Goal: Task Accomplishment & Management: Complete application form

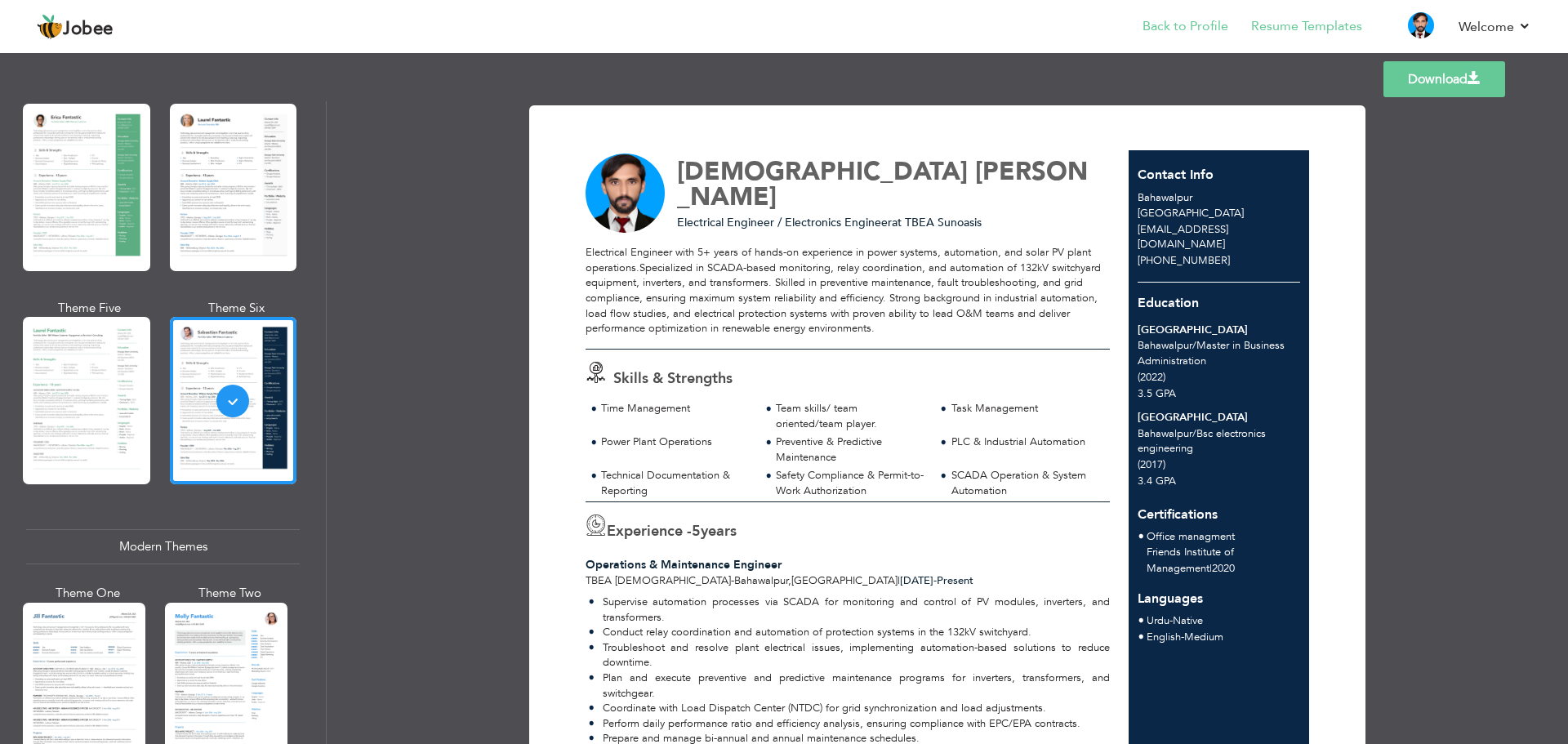
click at [1191, 40] on li "Back to Profile" at bounding box center [1174, 28] width 109 height 44
click at [1179, 26] on link "Back to Profile" at bounding box center [1186, 27] width 86 height 19
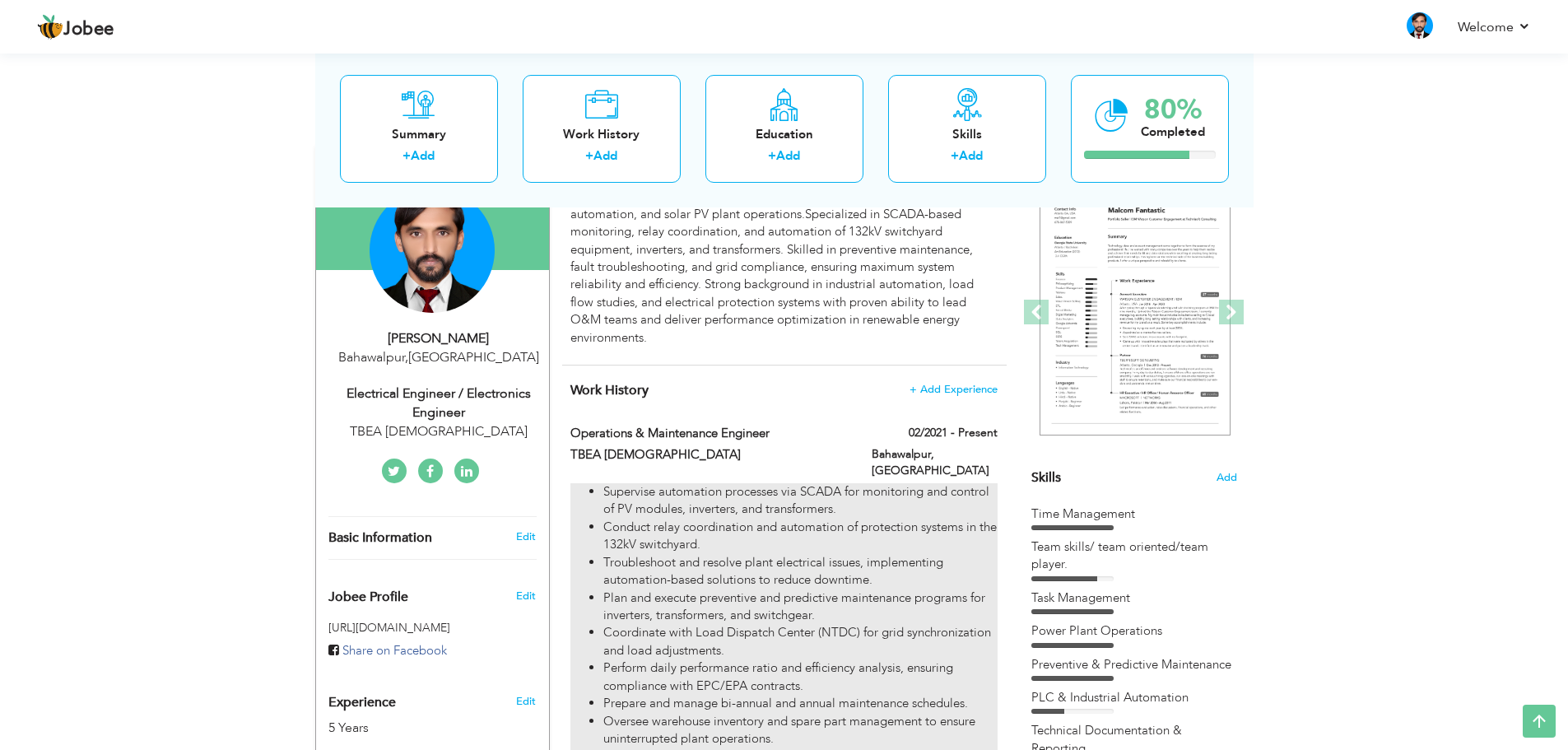
click at [687, 531] on li "Conduct relay coordination and automation of protection systems in the 132kV sw…" at bounding box center [800, 535] width 393 height 35
type input "Operations & Maintenance Engineer"
type input "TBEA [DEMOGRAPHIC_DATA]"
type input "02/2021"
type input "[GEOGRAPHIC_DATA]"
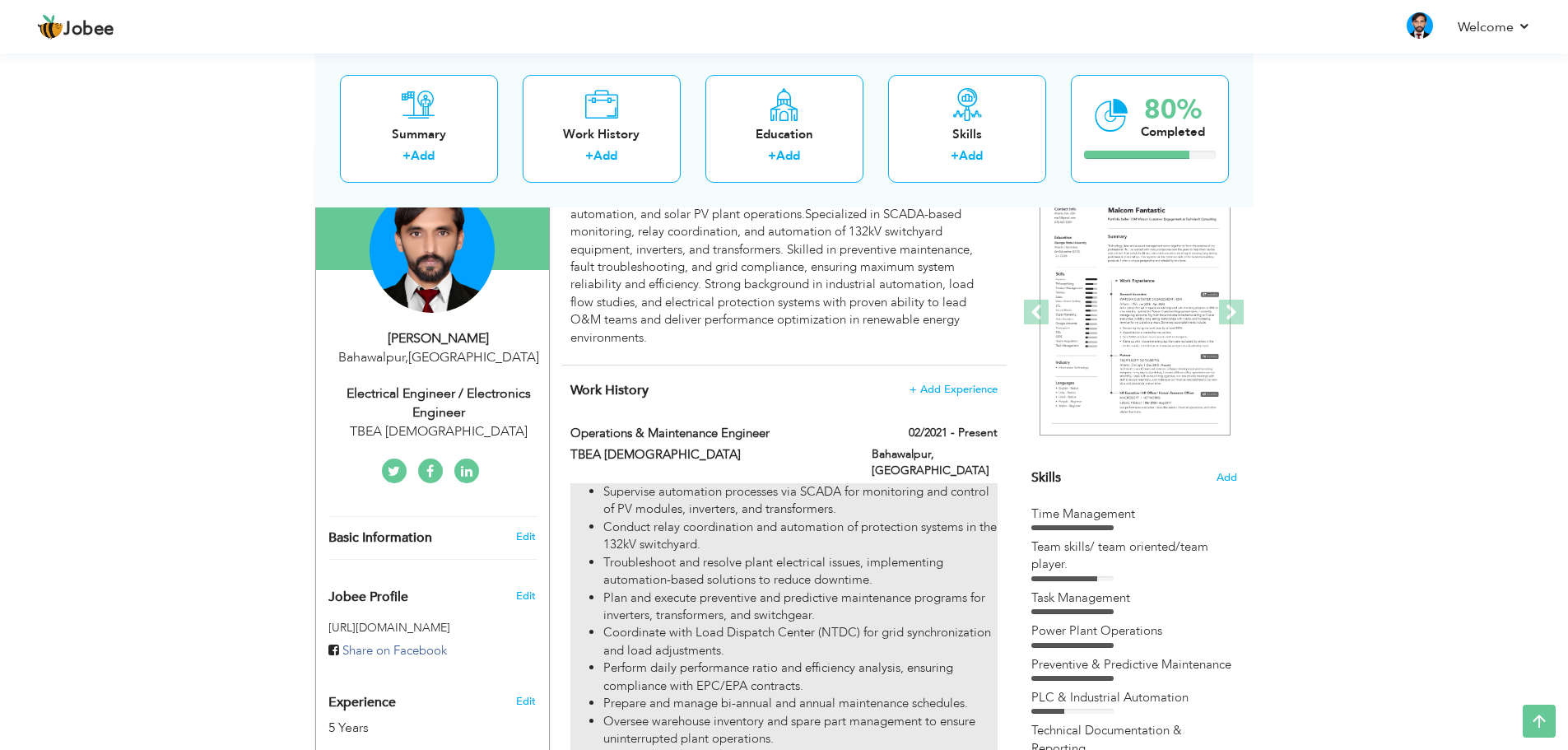
type input "Bahawalpur"
checkbox input "true"
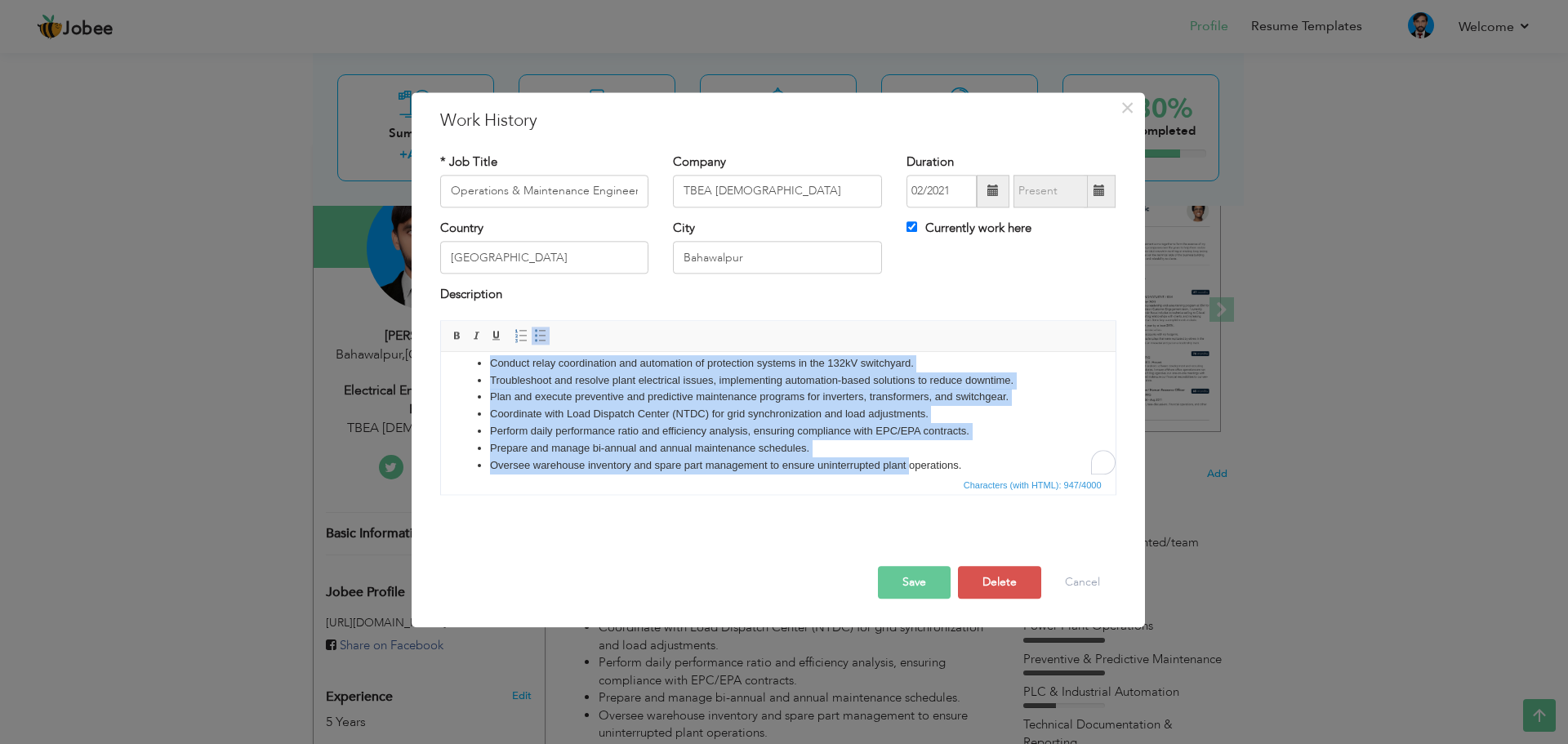
scroll to position [63, 0]
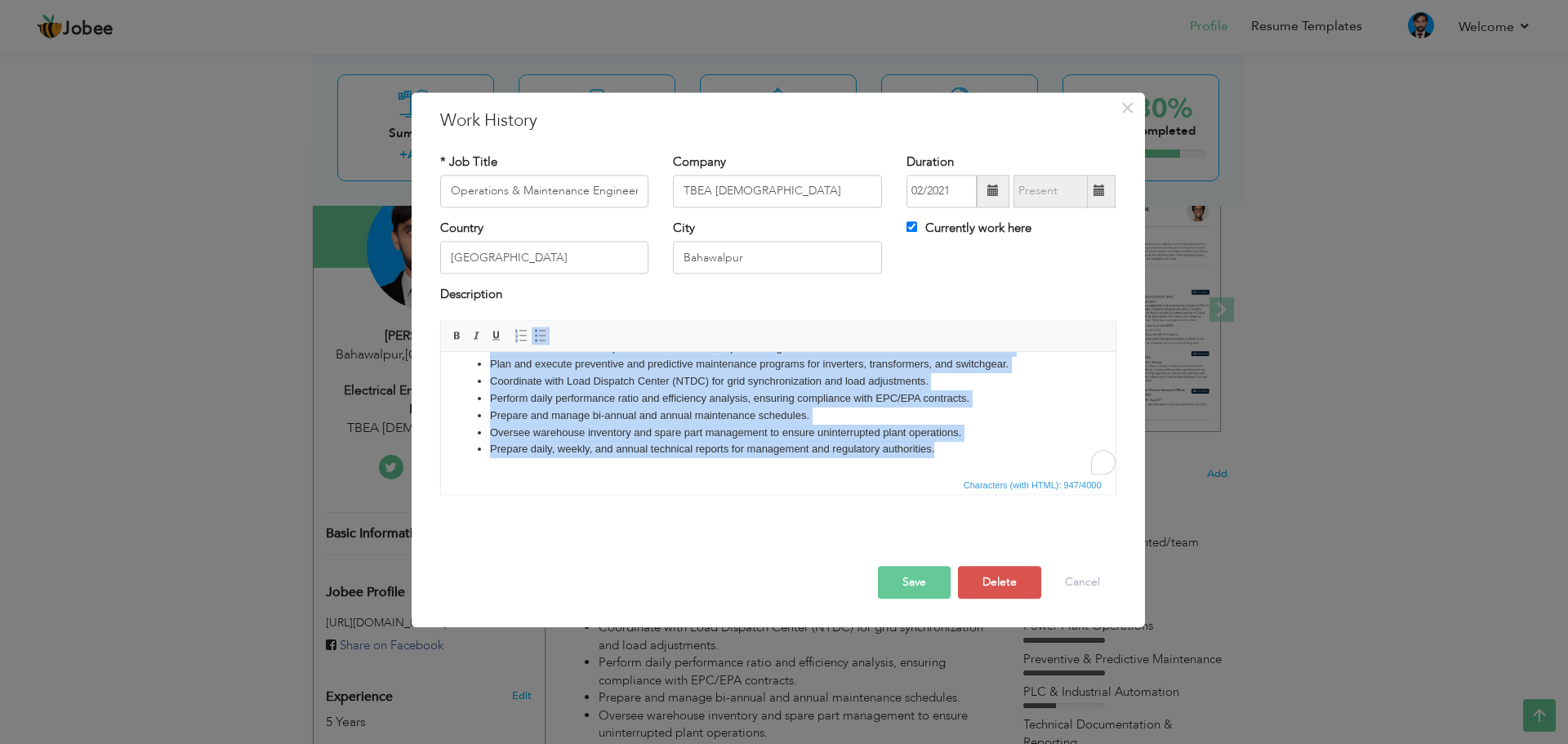
drag, startPoint x: 489, startPoint y: 391, endPoint x: 947, endPoint y: 473, distance: 465.3
click at [947, 473] on html "Supervise automation processes via SCADA for monitoring and control of PV modul…" at bounding box center [778, 381] width 675 height 186
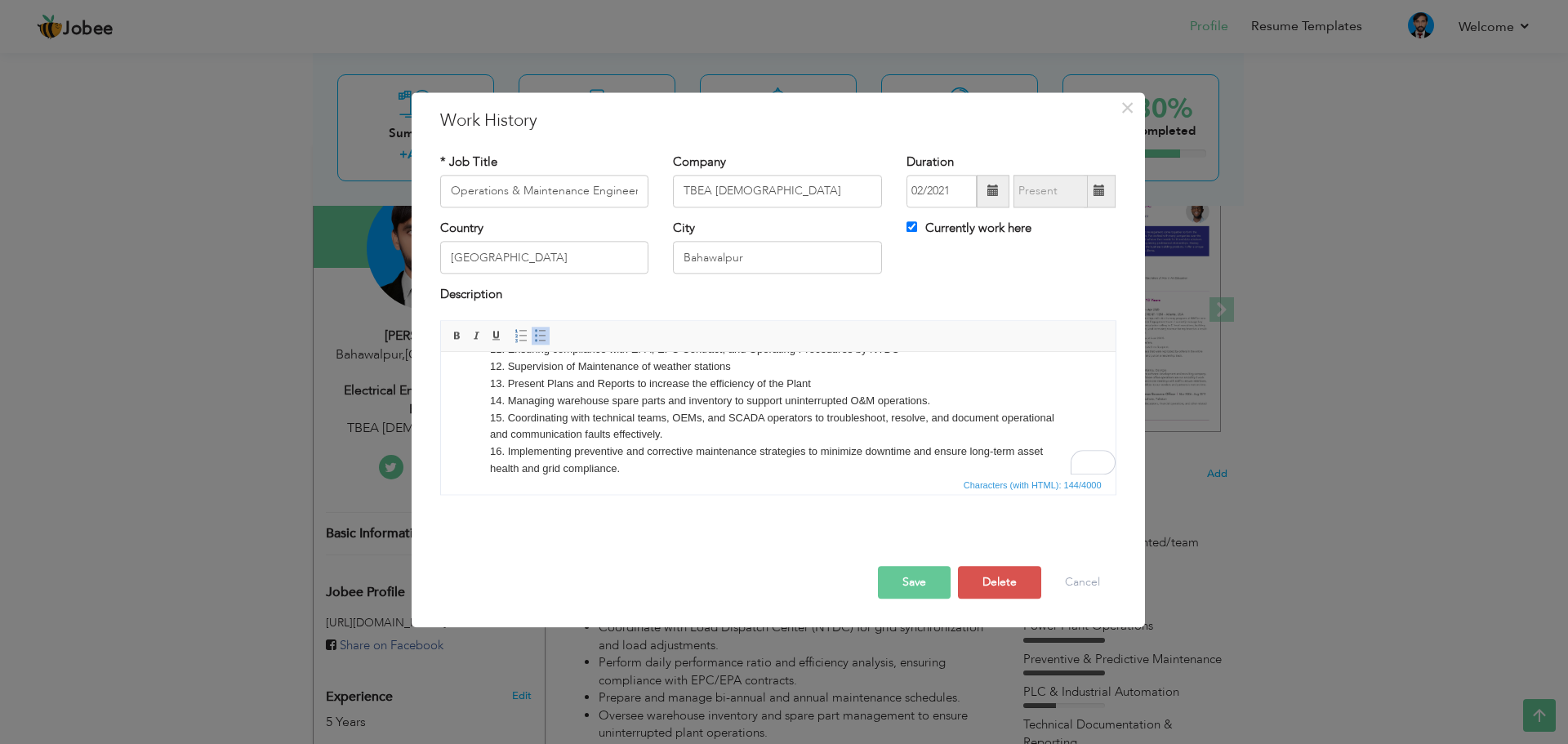
scroll to position [247, 0]
click at [638, 475] on span "Characters (with HTML): 1655/4000" at bounding box center [778, 484] width 675 height 20
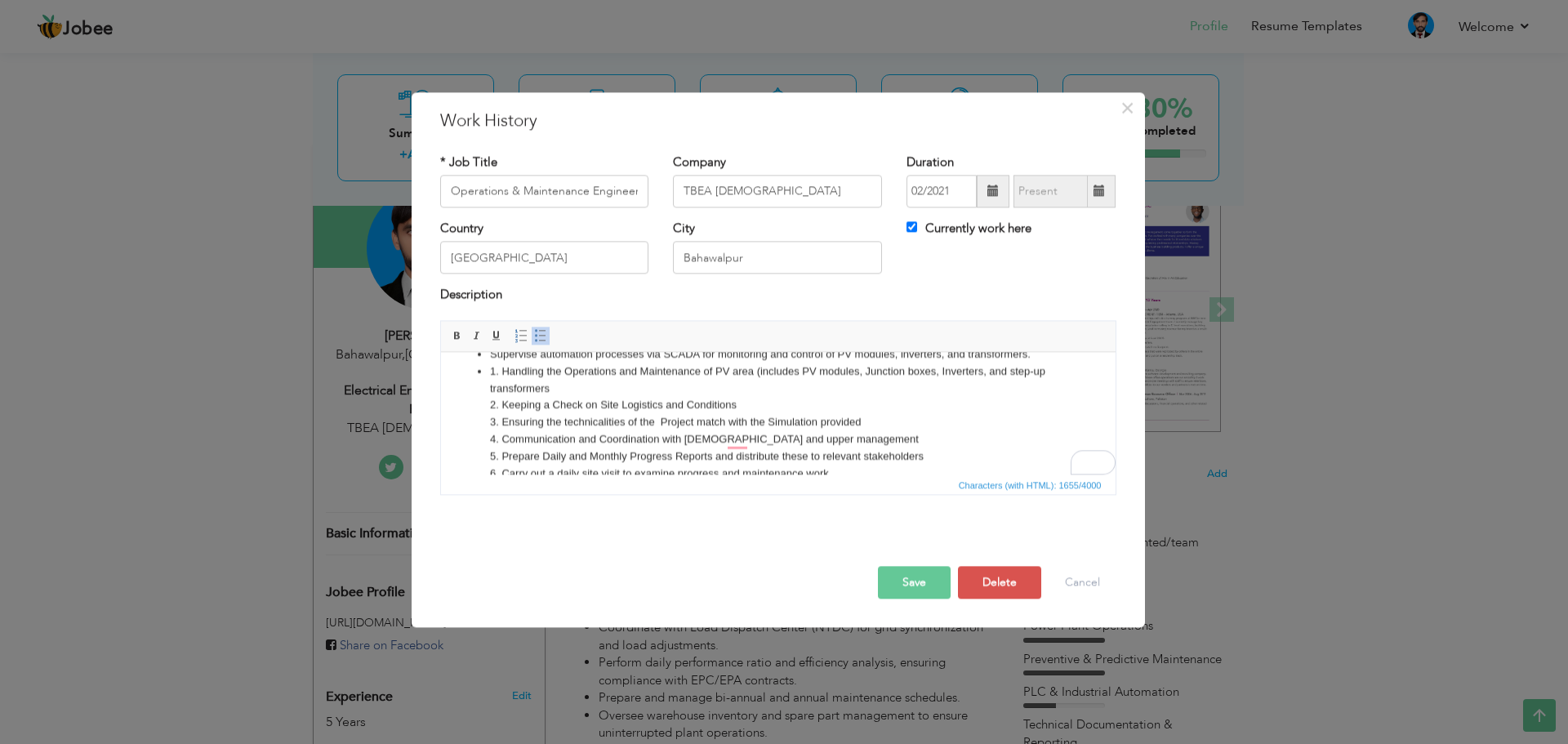
scroll to position [3, 0]
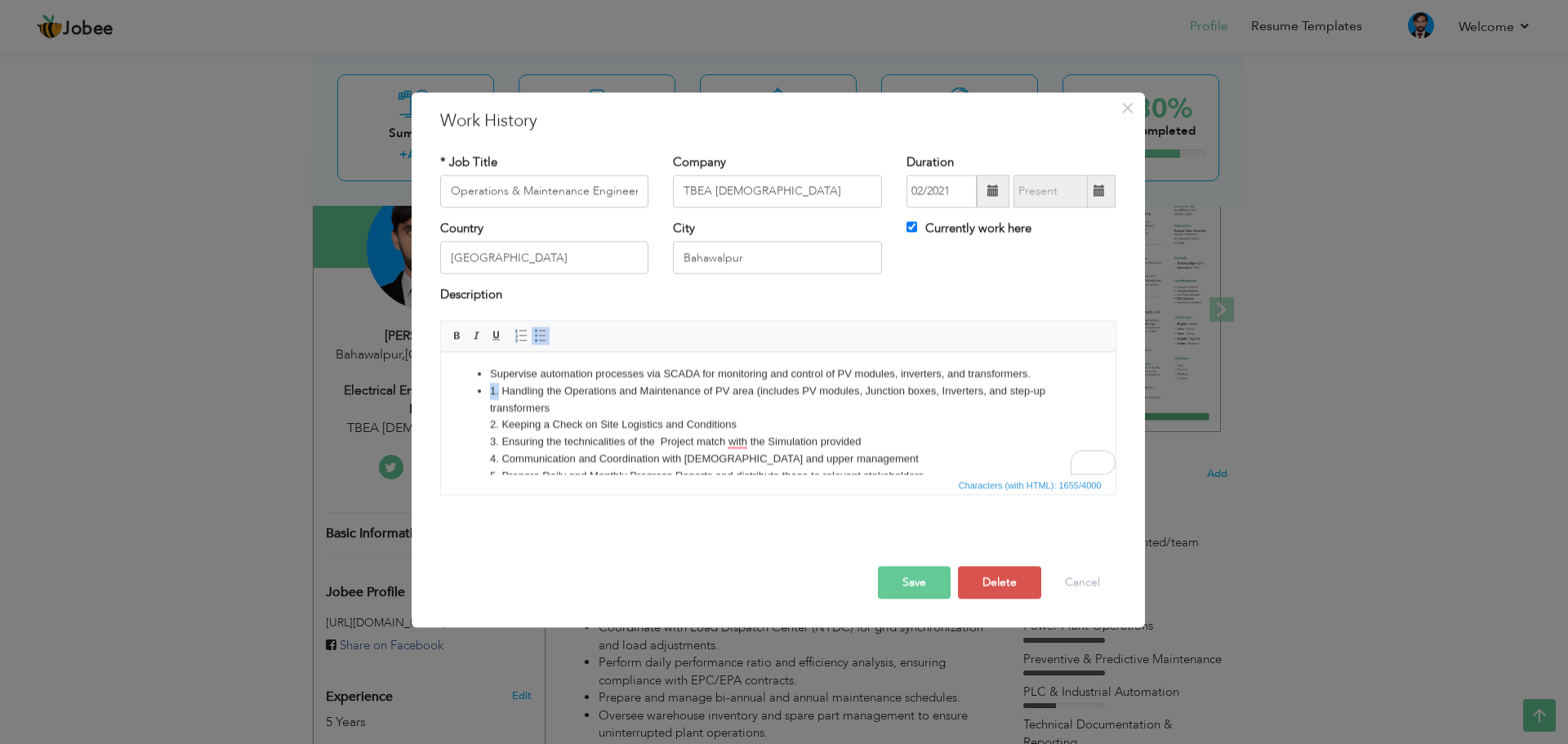
drag, startPoint x: 498, startPoint y: 392, endPoint x: 490, endPoint y: 390, distance: 8.2
click at [490, 390] on li "1. Handling the Operations and Maintenance of PV area (includes PV modules, Jun…" at bounding box center [778, 552] width 577 height 340
drag, startPoint x: 499, startPoint y: 422, endPoint x: 485, endPoint y: 423, distance: 14.0
click at [485, 423] on ul "Supervise automation processes via SCADA for monitoring and control of PV modul…" at bounding box center [778, 544] width 642 height 357
drag, startPoint x: 497, startPoint y: 428, endPoint x: 488, endPoint y: 423, distance: 10.3
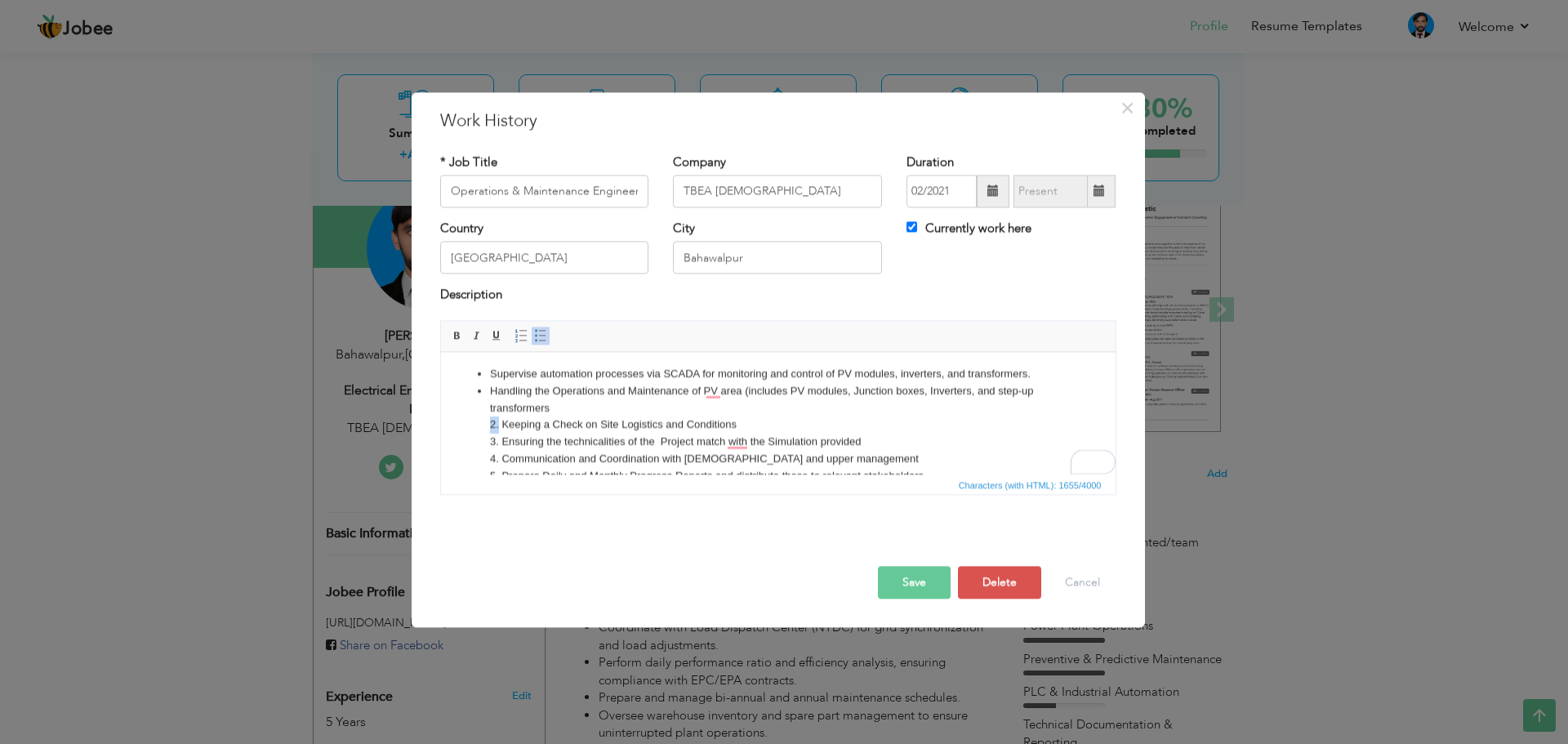
click at [488, 423] on ul "Supervise automation processes via SCADA for monitoring and control of PV modul…" at bounding box center [778, 544] width 642 height 357
click at [489, 423] on li "Handling the Operations and Maintenance of the PV area (includes PV modules, Ju…" at bounding box center [778, 552] width 577 height 340
click at [565, 407] on li "Handling the Operations and Maintenance of the PV area (includes PV modules, Ju…" at bounding box center [778, 552] width 577 height 340
drag, startPoint x: 494, startPoint y: 440, endPoint x: 731, endPoint y: 437, distance: 237.0
click at [731, 437] on li "Keeping a Check on Site Logistics and Conditions 3. Ensuring the technicalities…" at bounding box center [778, 577] width 577 height 322
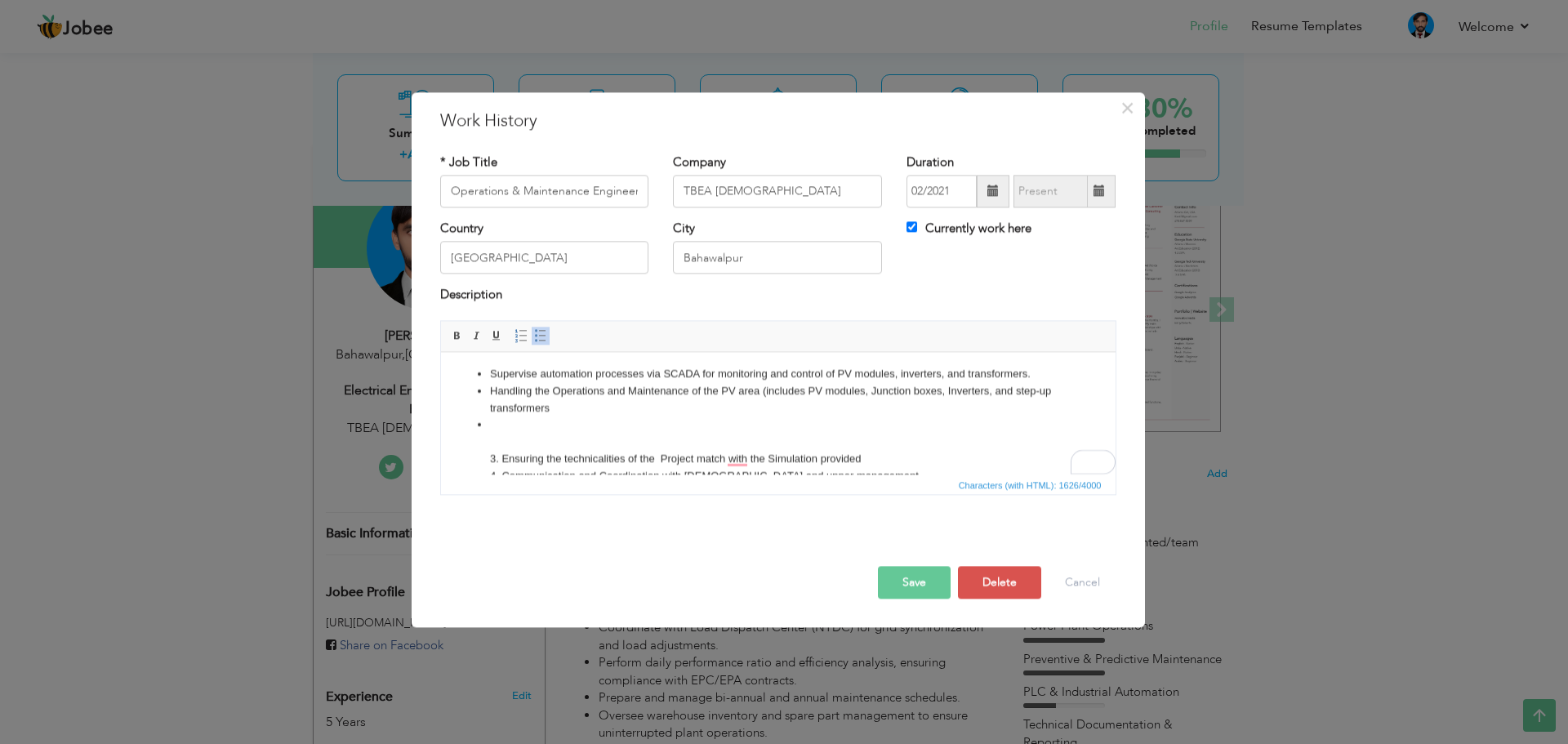
click at [495, 422] on li "3. Ensuring the technicalities of the Project match with the Simulation provide…" at bounding box center [778, 577] width 577 height 322
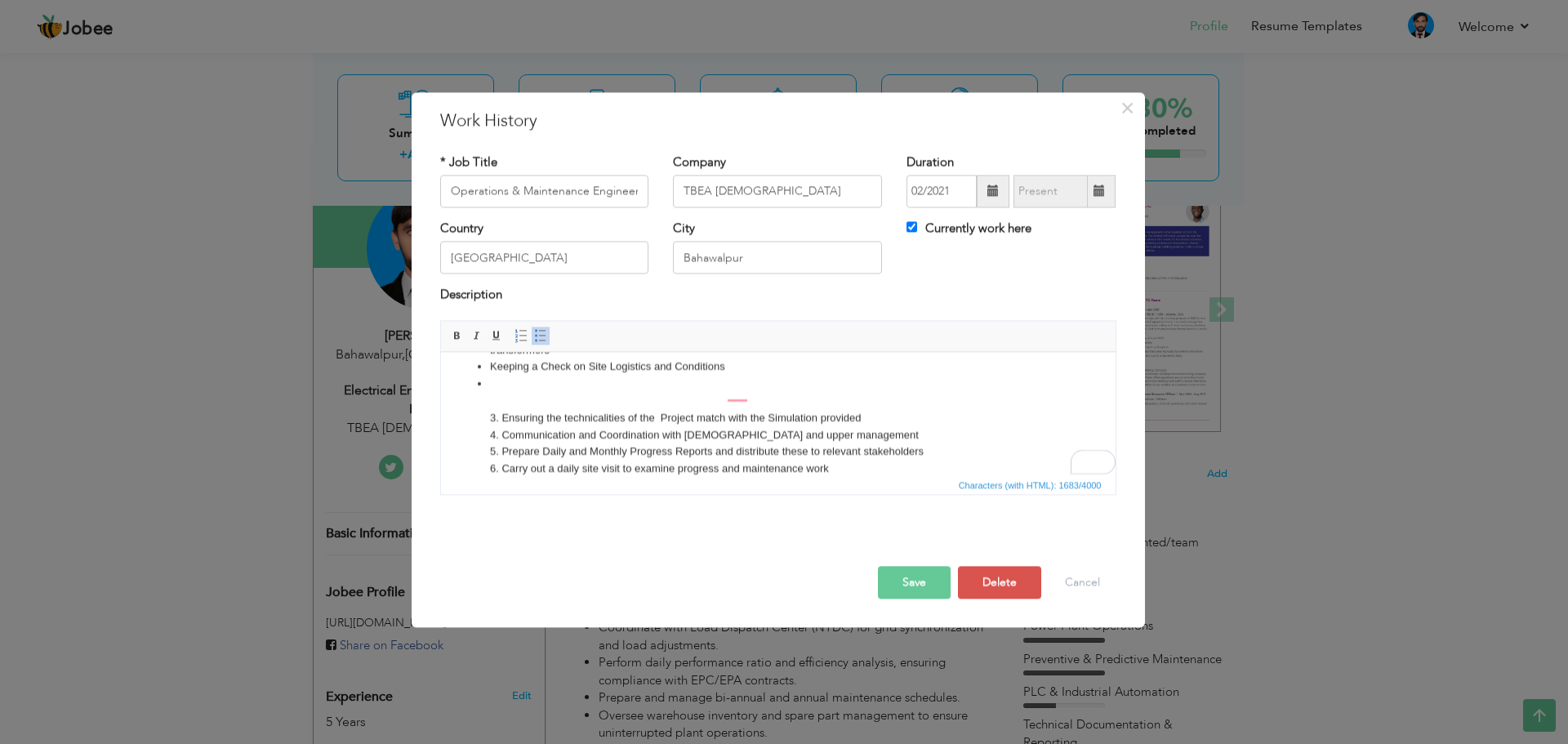
scroll to position [84, 0]
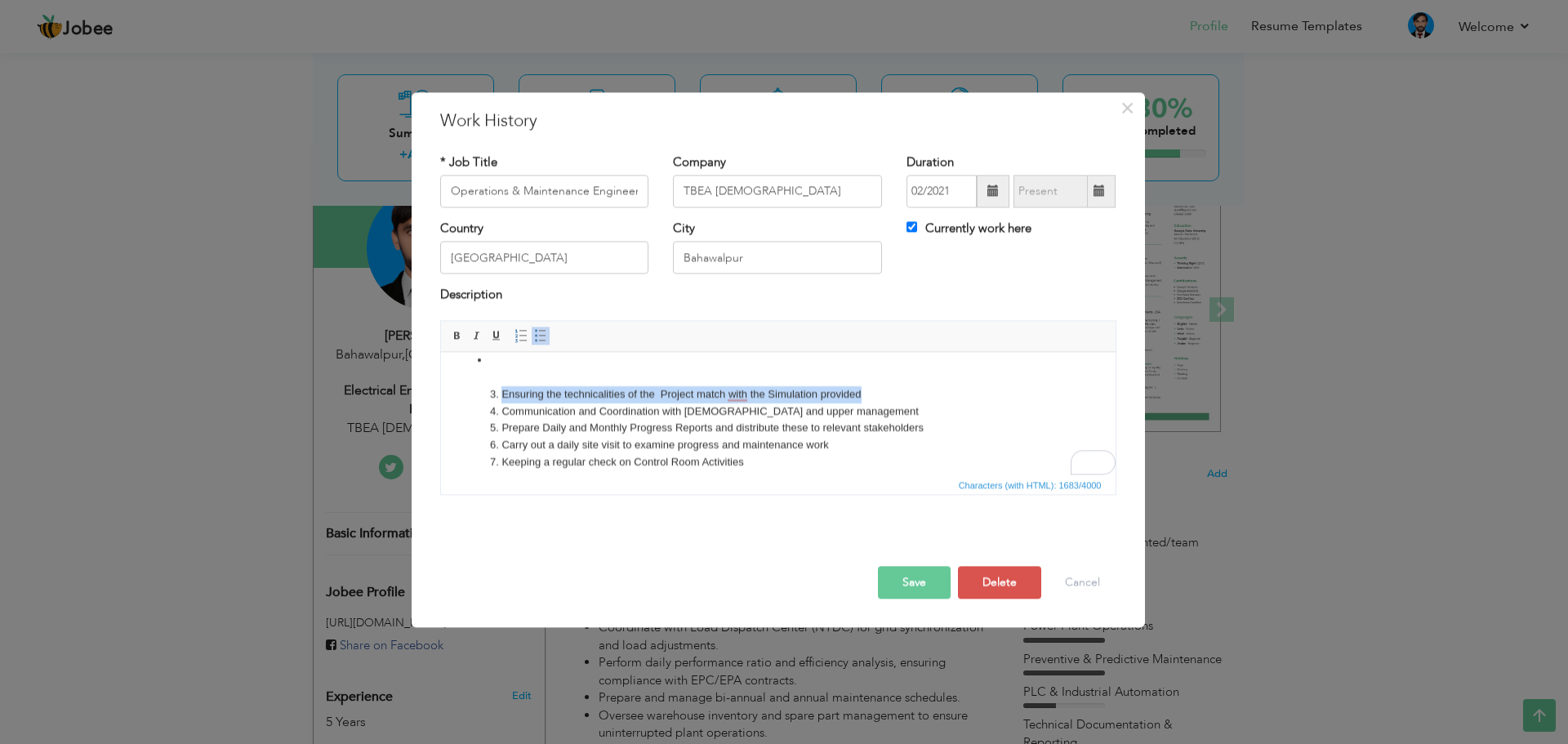
drag, startPoint x: 501, startPoint y: 393, endPoint x: 870, endPoint y: 393, distance: 369.0
click at [870, 393] on li "3. Ensuring the technicalities of the Project match with the Simulation provide…" at bounding box center [778, 512] width 577 height 322
click at [499, 363] on li "3. 4. Communication and Coordination with Chinese and upper management 5. Prepa…" at bounding box center [778, 512] width 577 height 322
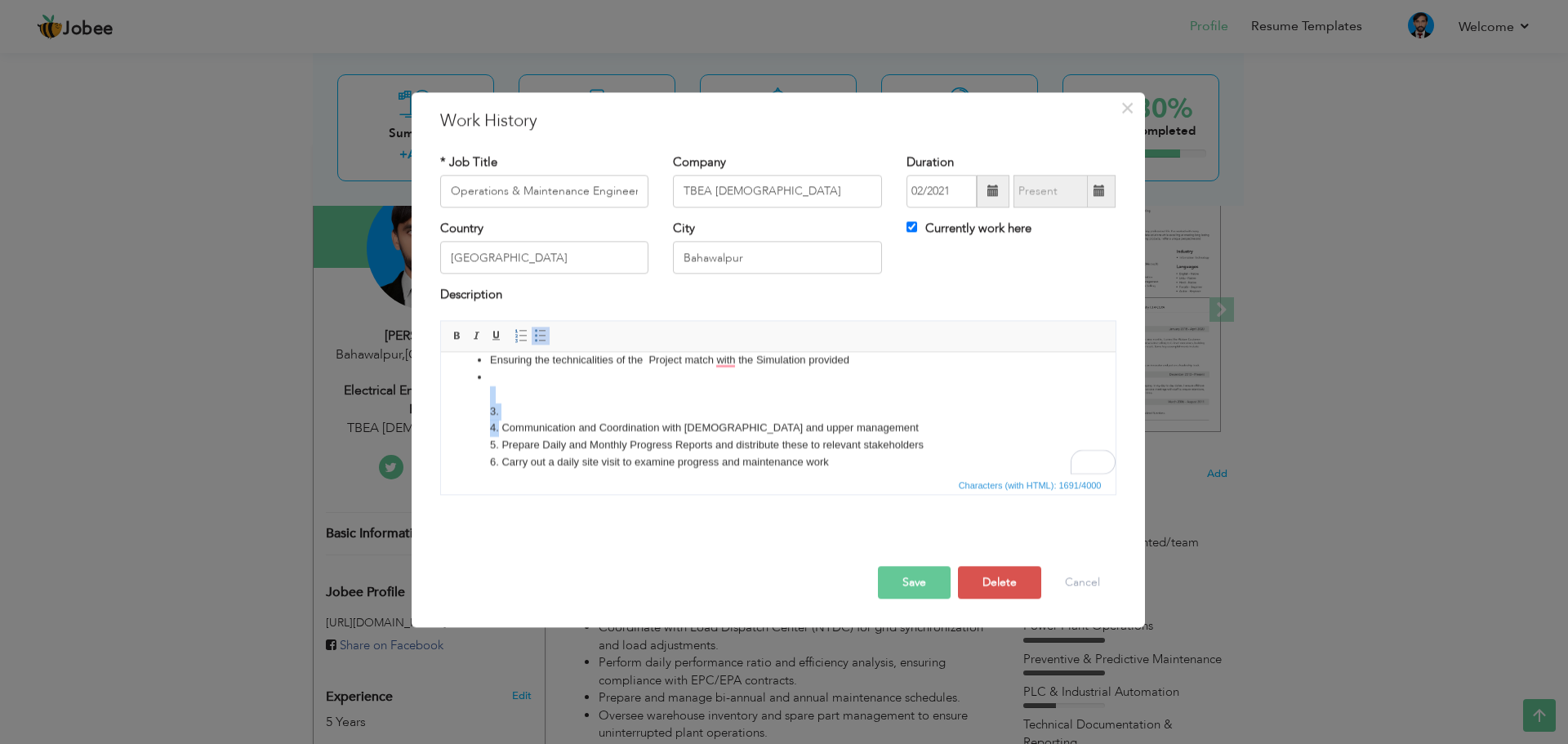
drag, startPoint x: 496, startPoint y: 423, endPoint x: 492, endPoint y: 400, distance: 23.3
click at [492, 400] on li "3. 4. Communication and Coordination with Chinese and upper management 5. Prepa…" at bounding box center [778, 529] width 577 height 322
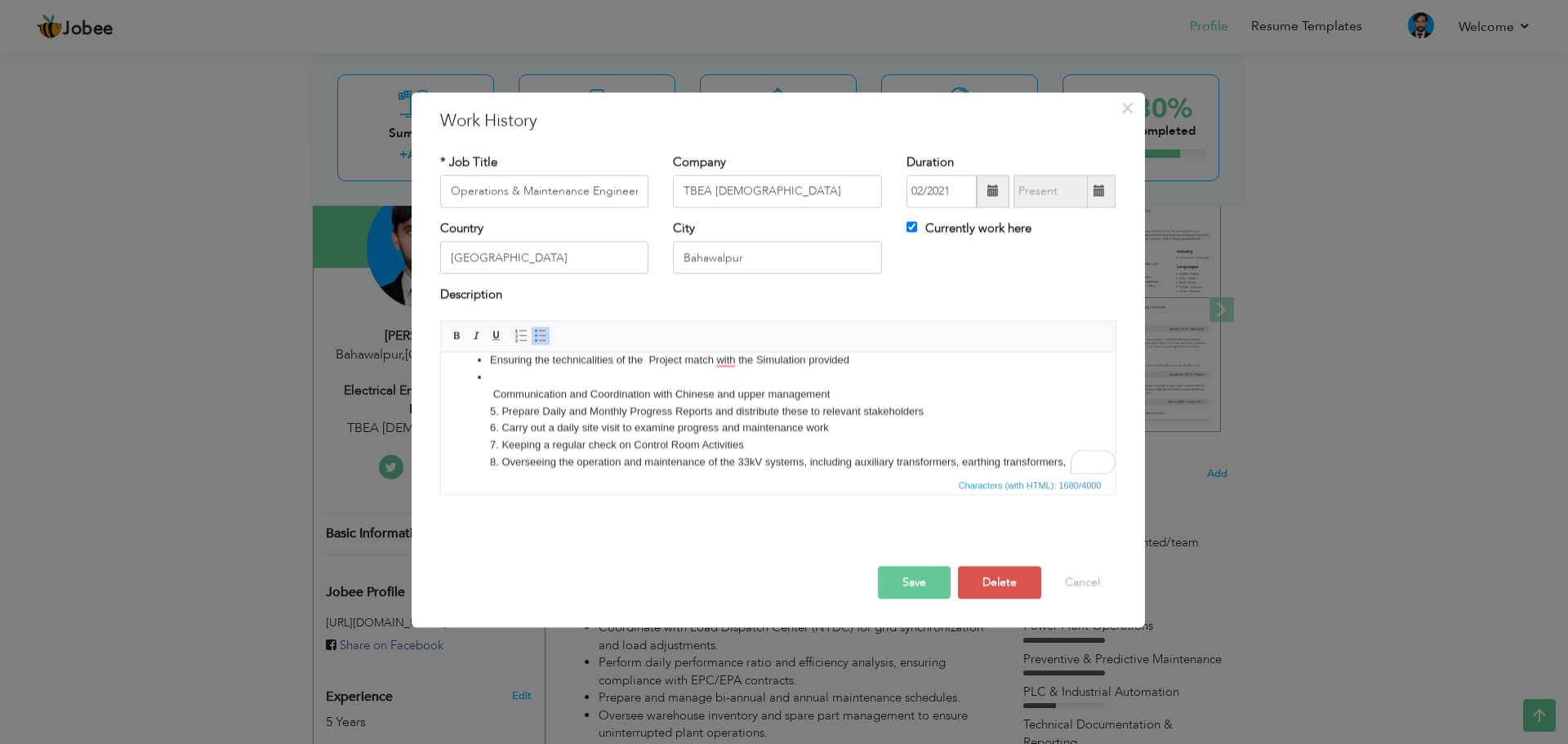
drag, startPoint x: 495, startPoint y: 393, endPoint x: 835, endPoint y: 393, distance: 340.0
click at [835, 393] on li "Communication and Coordination with Chinese and upper management 5. Prepare Dai…" at bounding box center [778, 513] width 577 height 289
copy li "Communication and Coordination with Chinese and upper management"
click at [496, 371] on li "Communication and Coordination with Chinese and upper management 5. Prepare Dai…" at bounding box center [778, 513] width 577 height 289
drag, startPoint x: 838, startPoint y: 392, endPoint x: 481, endPoint y: 398, distance: 357.1
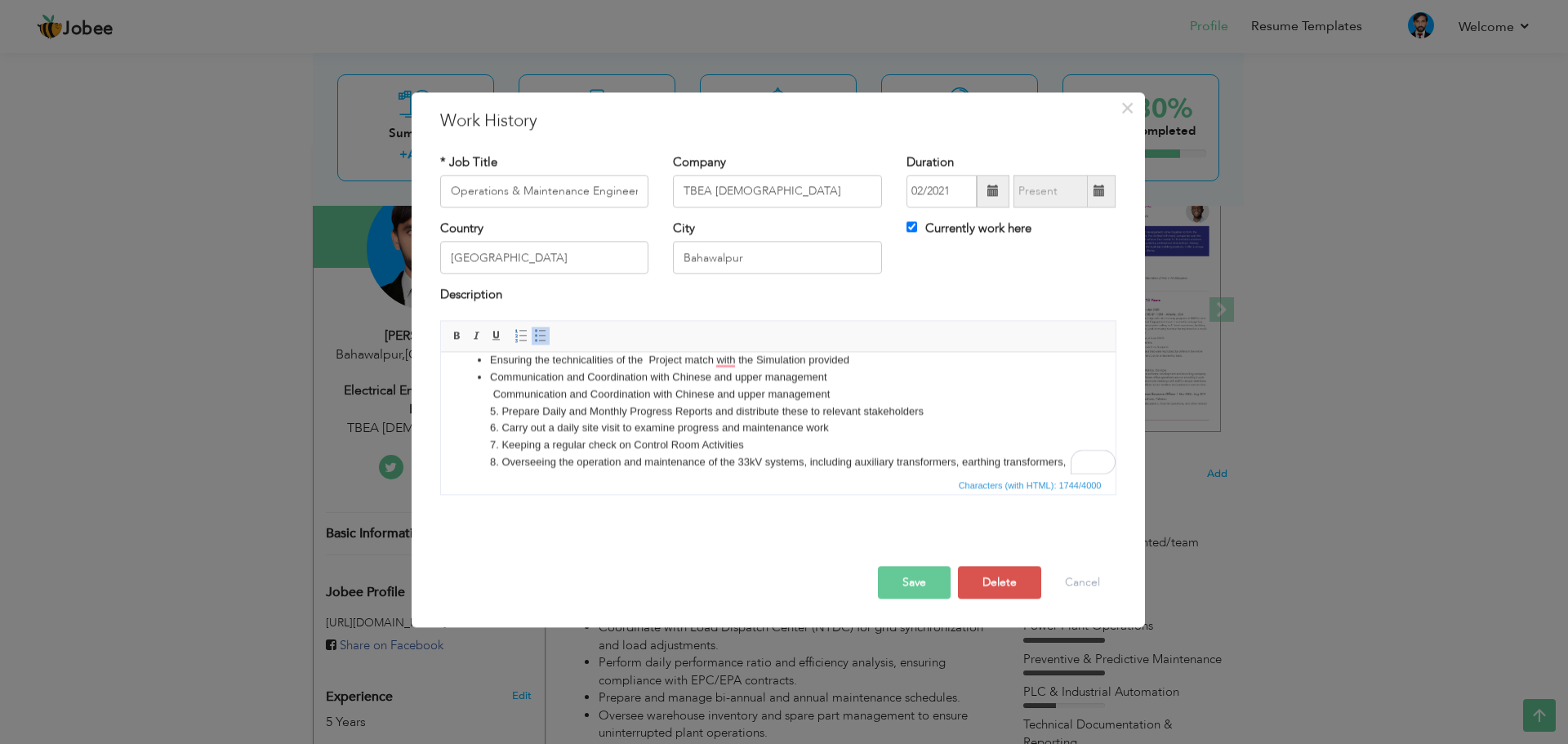
click at [481, 398] on ul "Supervise automation processes via SCADA for monitoring and control of PV modul…" at bounding box center [778, 470] width 642 height 374
click at [849, 377] on li "Communication and Coordination with Chinese and upper management 5. Prepare Dai…" at bounding box center [778, 513] width 577 height 289
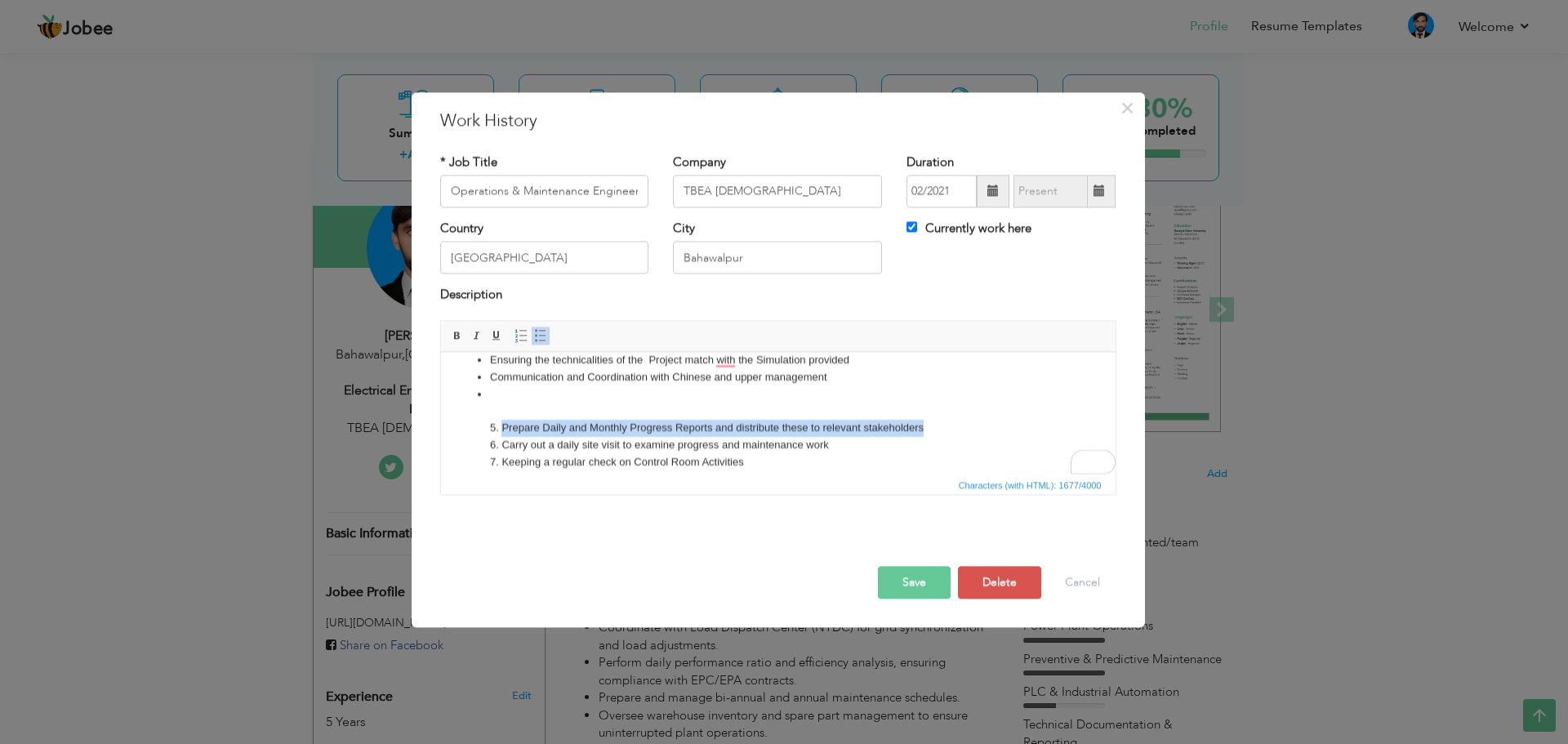
drag, startPoint x: 500, startPoint y: 423, endPoint x: 930, endPoint y: 423, distance: 430.0
click at [930, 423] on li "5. Prepare Daily and Monthly Progress Reports and distribute these to relevant …" at bounding box center [778, 531] width 577 height 289
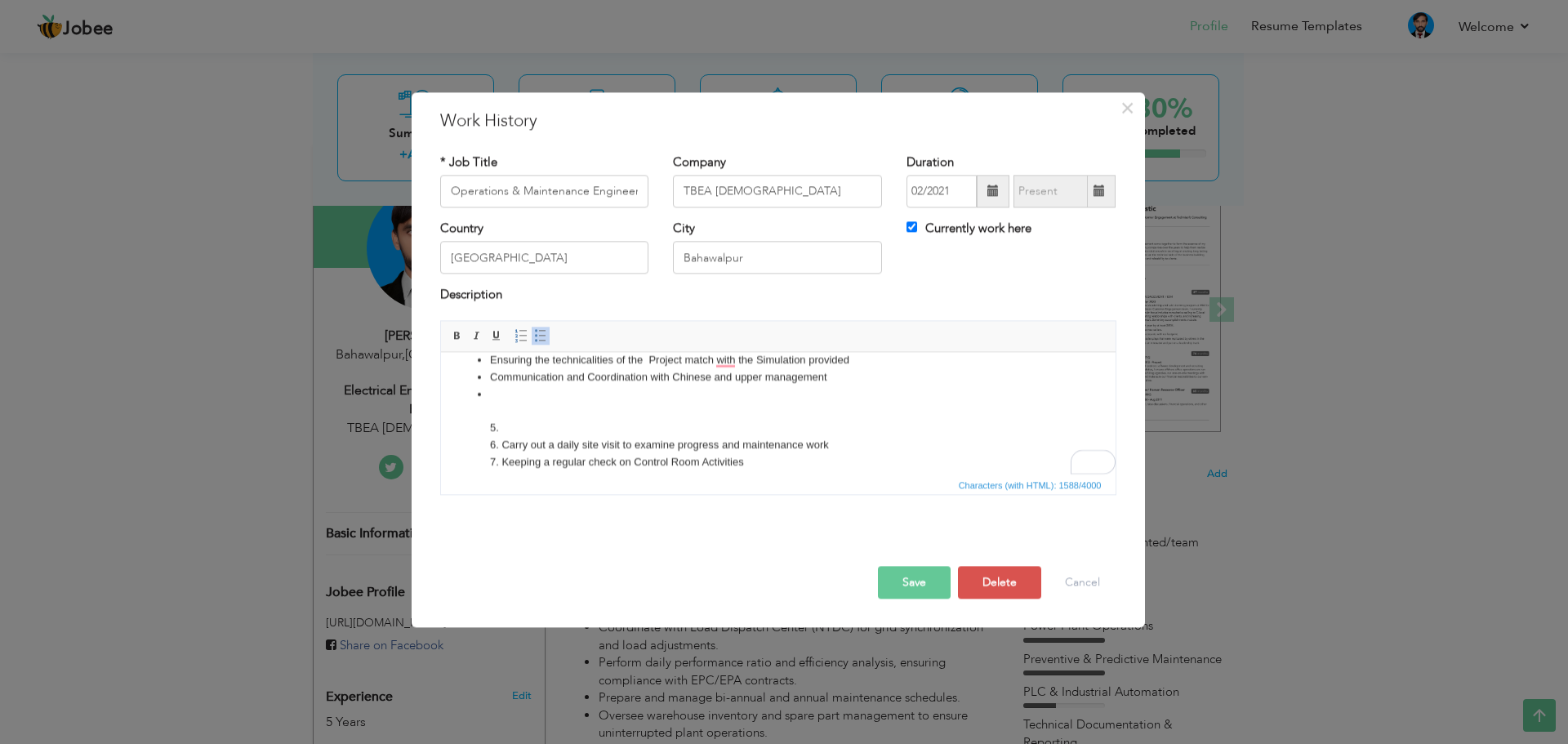
click at [503, 396] on li "5. 6. Carry out a daily site visit to examine progress and maintenance work 7. …" at bounding box center [778, 531] width 577 height 289
drag, startPoint x: 499, startPoint y: 433, endPoint x: 482, endPoint y: 431, distance: 17.1
click at [482, 431] on ul "Supervise automation processes via SCADA for monitoring and control of PV modul…" at bounding box center [778, 479] width 642 height 390
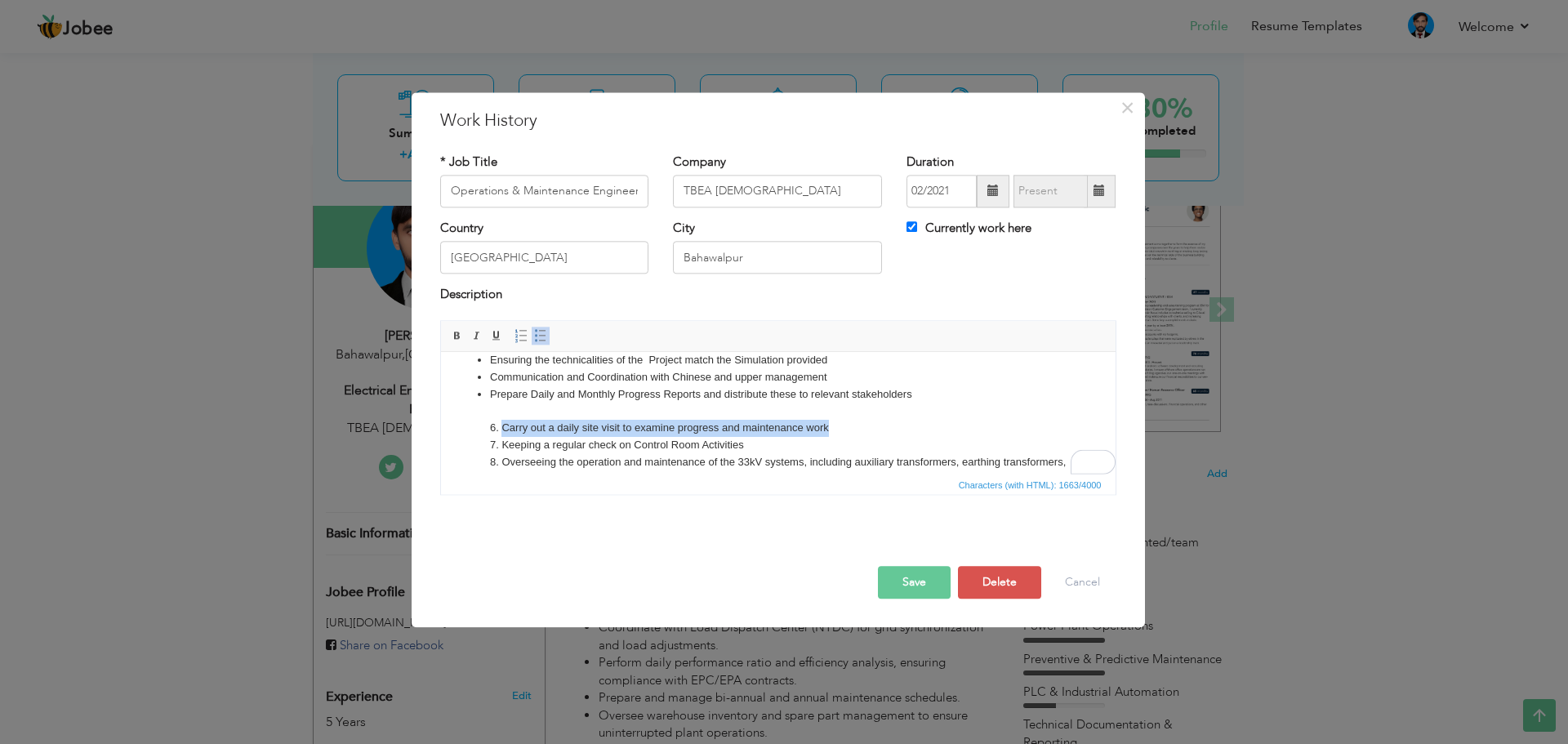
drag, startPoint x: 500, startPoint y: 427, endPoint x: 835, endPoint y: 428, distance: 335.0
click at [835, 428] on li "Prepare Daily and Monthly Progress Reports and distribute these to relevant sta…" at bounding box center [778, 523] width 577 height 272
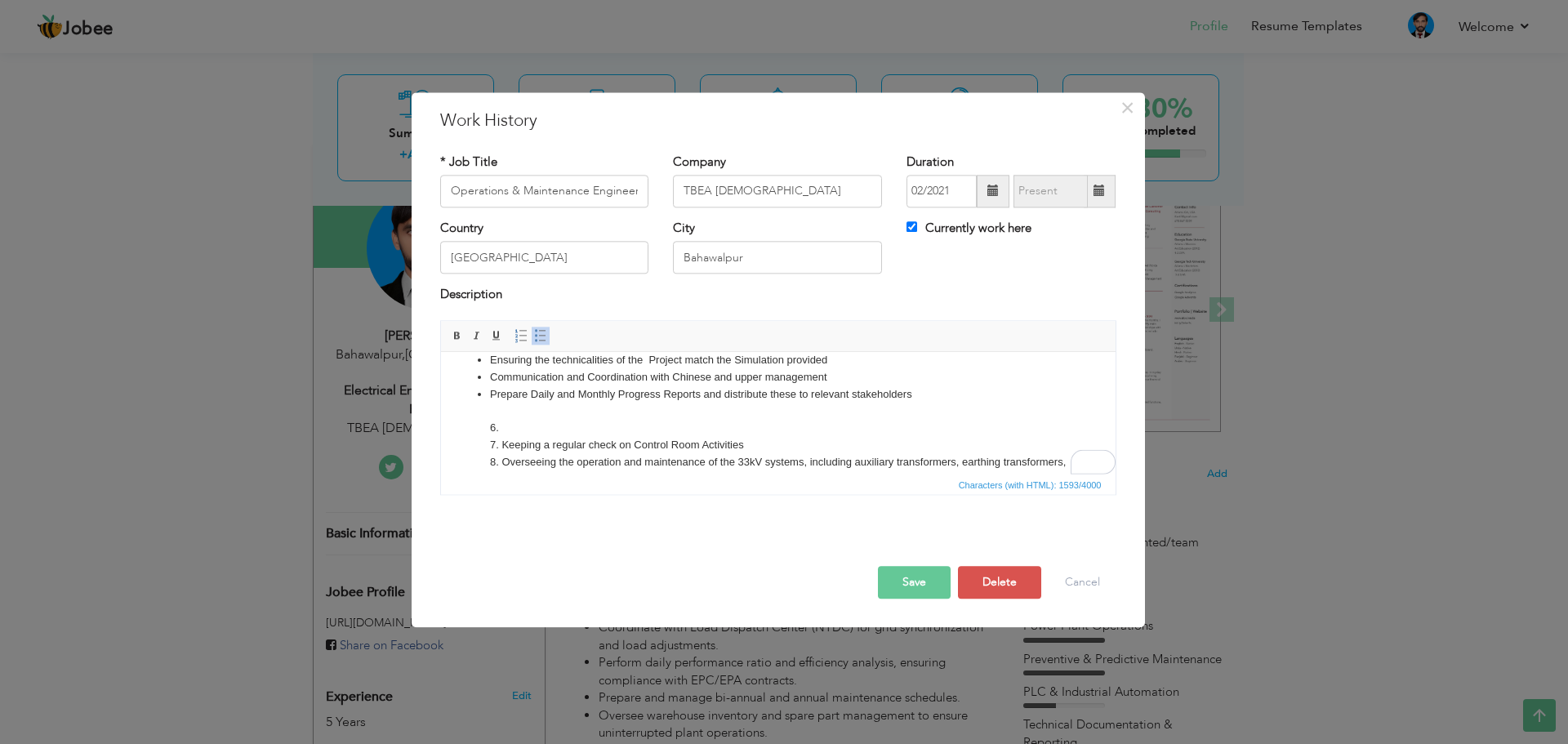
click at [912, 393] on li "Prepare Daily and Monthly Progress Reports and distribute these to relevant sta…" at bounding box center [778, 523] width 577 height 272
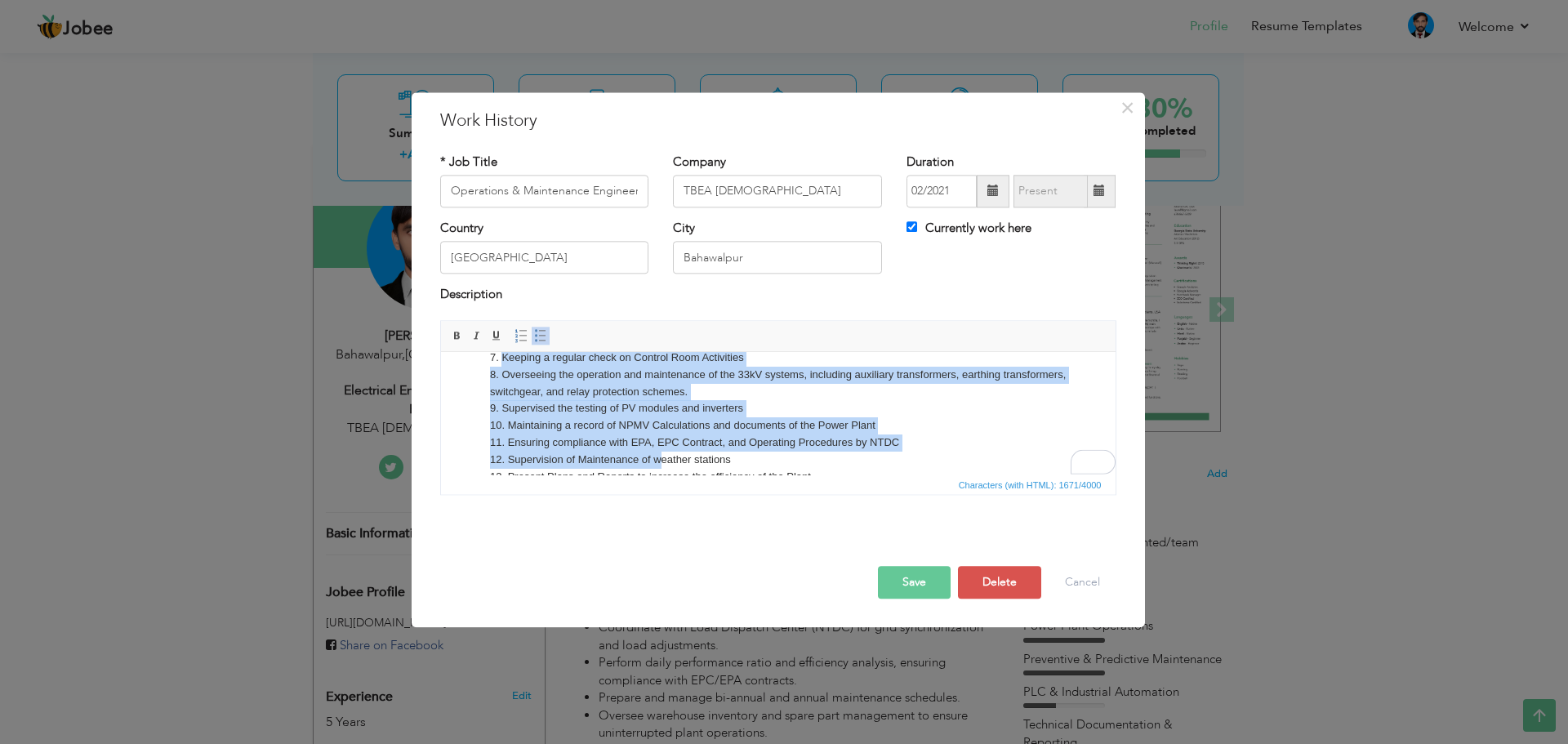
scroll to position [193, 0]
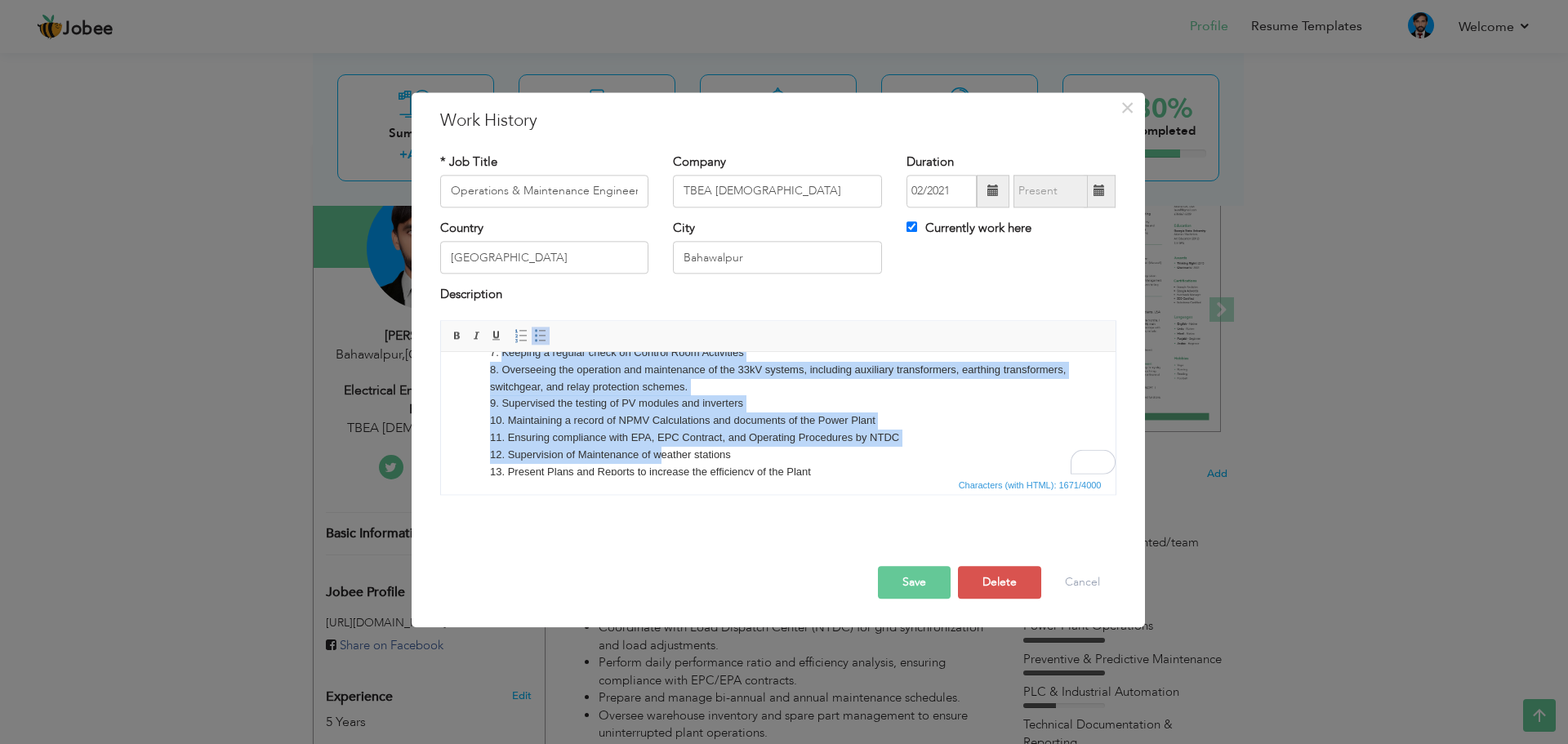
drag, startPoint x: 511, startPoint y: 459, endPoint x: 658, endPoint y: 440, distance: 148.2
click at [658, 440] on li "Carry out a daily site visit to examine progress and maintenance work 6. 7. Kee…" at bounding box center [778, 430] width 577 height 272
click at [663, 412] on li "Carry out a daily site visit to examine progress and maintenance work 6. 7. Kee…" at bounding box center [778, 430] width 577 height 272
click at [670, 419] on li "Carry out a daily site visit to examine progress and maintenance work 6. 7. Kee…" at bounding box center [778, 430] width 577 height 272
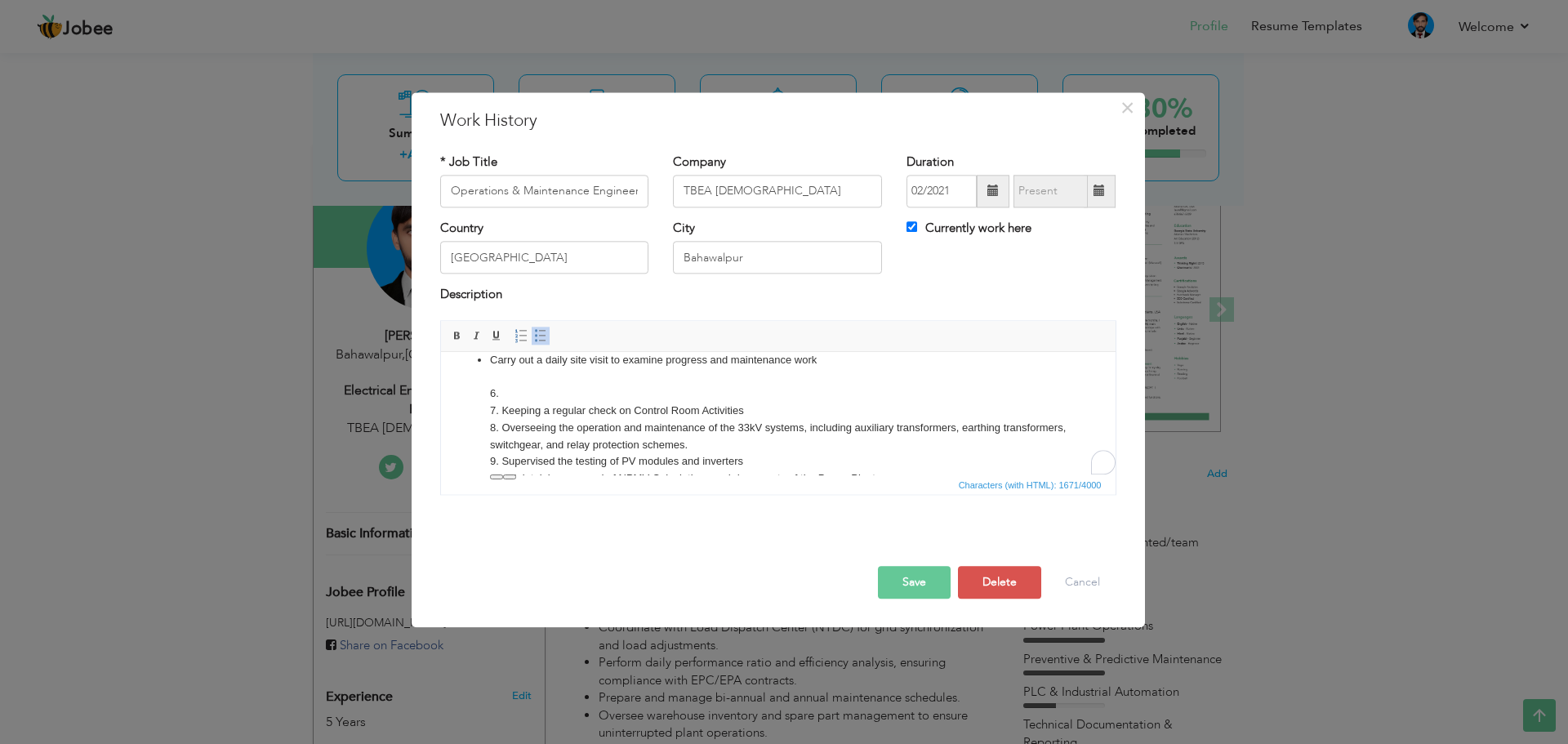
scroll to position [112, 0]
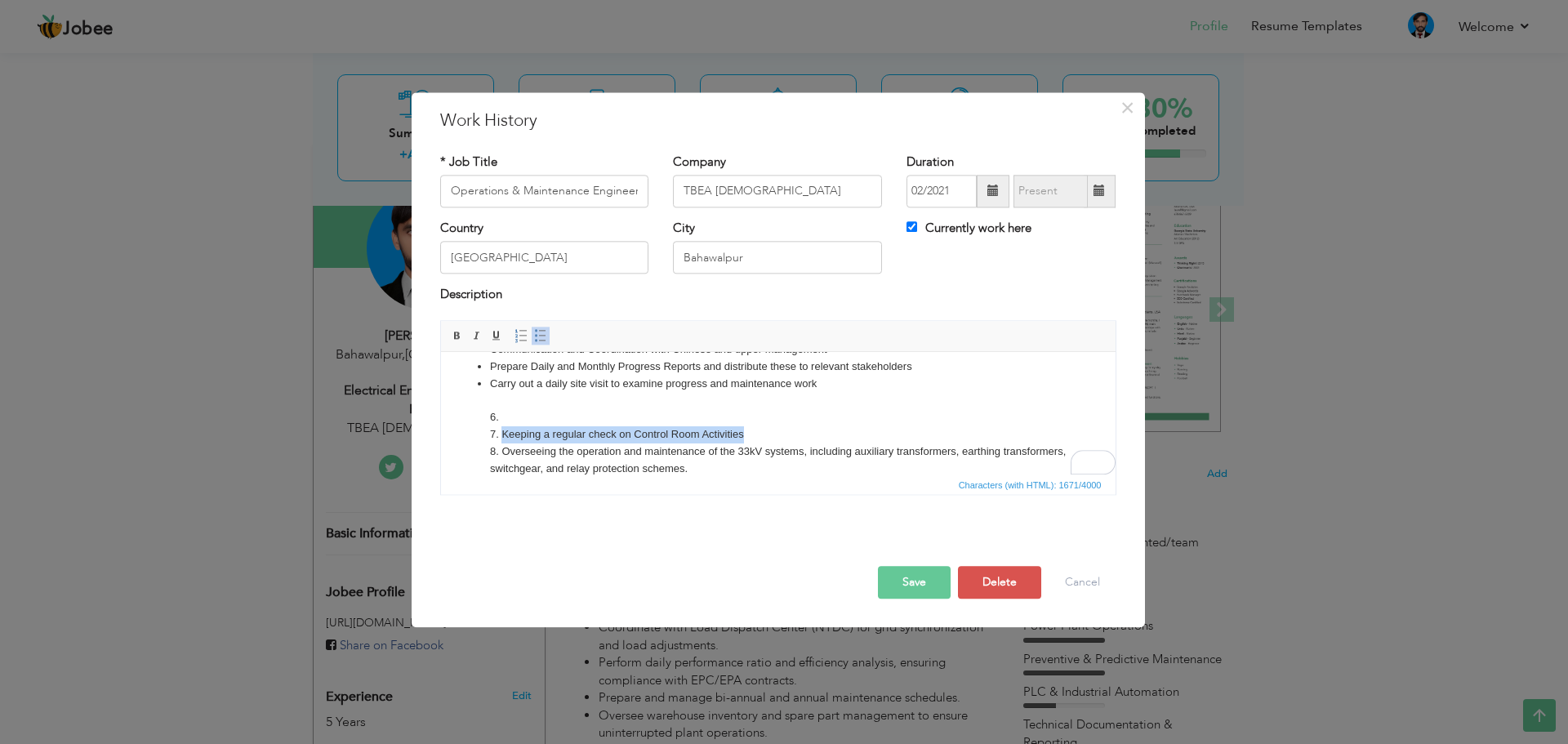
drag, startPoint x: 748, startPoint y: 434, endPoint x: 501, endPoint y: 429, distance: 247.1
click at [501, 429] on li "Carry out a daily site visit to examine progress and maintenance work 6. 7. Kee…" at bounding box center [778, 511] width 577 height 272
click at [819, 387] on li "Carry out a daily site visit to examine progress and maintenance work 6. 7. 8. …" at bounding box center [778, 511] width 577 height 272
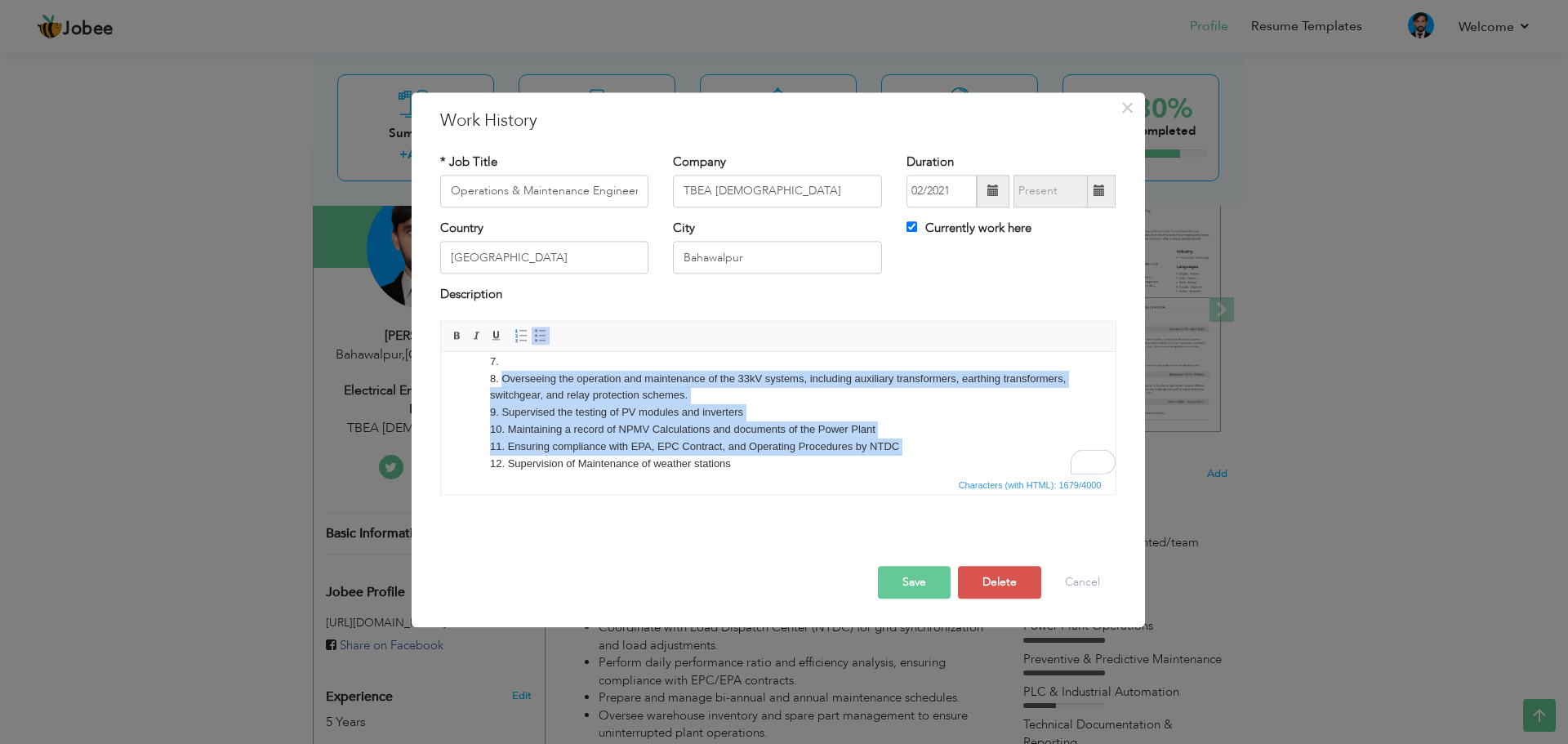
scroll to position [202, 0]
drag, startPoint x: 500, startPoint y: 467, endPoint x: 492, endPoint y: 447, distance: 21.5
click at [492, 447] on li "Keeping a regular check on Control Room Activities 6. 7. 8. Overseeing the oper…" at bounding box center [778, 438] width 577 height 272
click at [523, 398] on li "Keeping a regular check on Control Room Activities 6. 7. 8. Overseeing the oper…" at bounding box center [778, 438] width 577 height 272
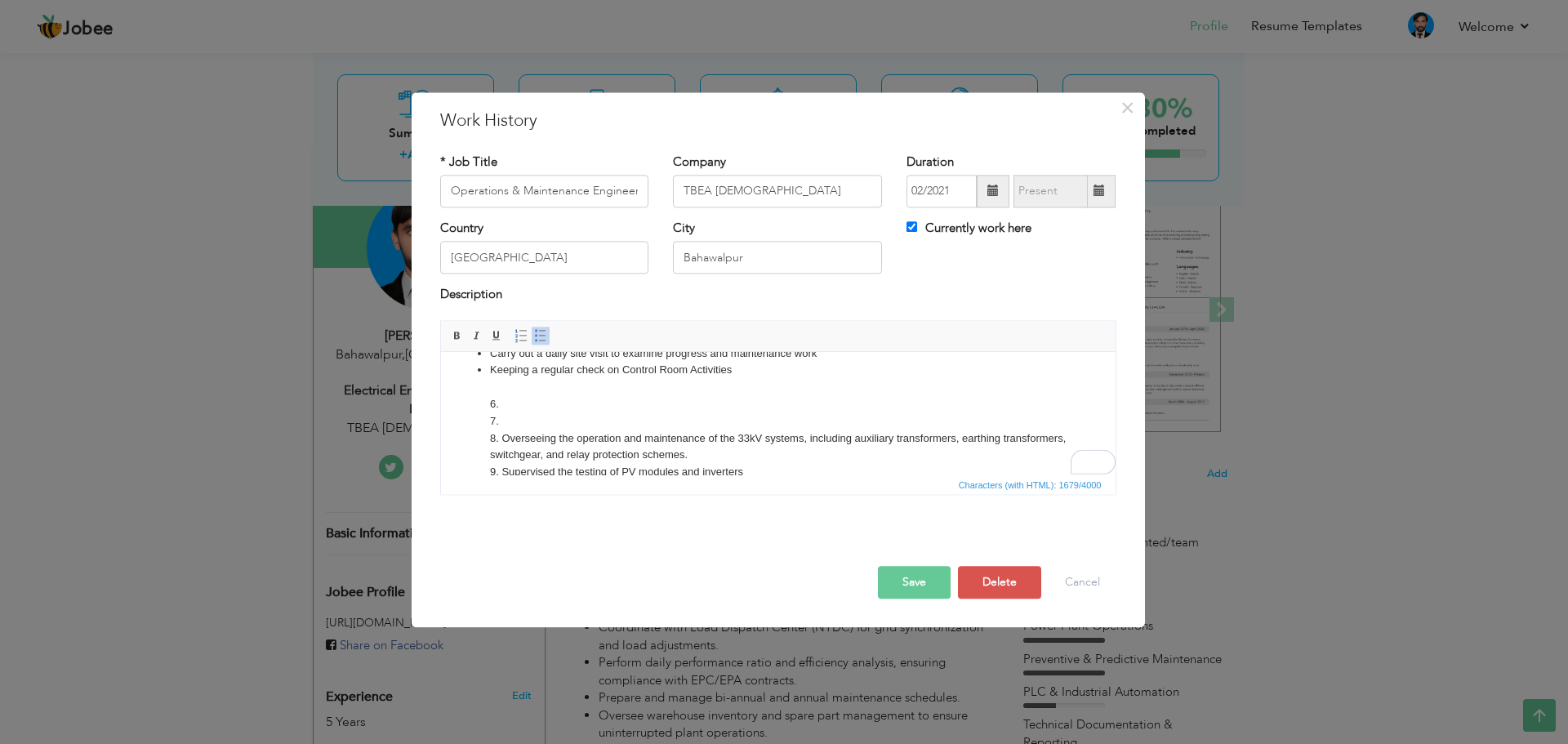
scroll to position [120, 0]
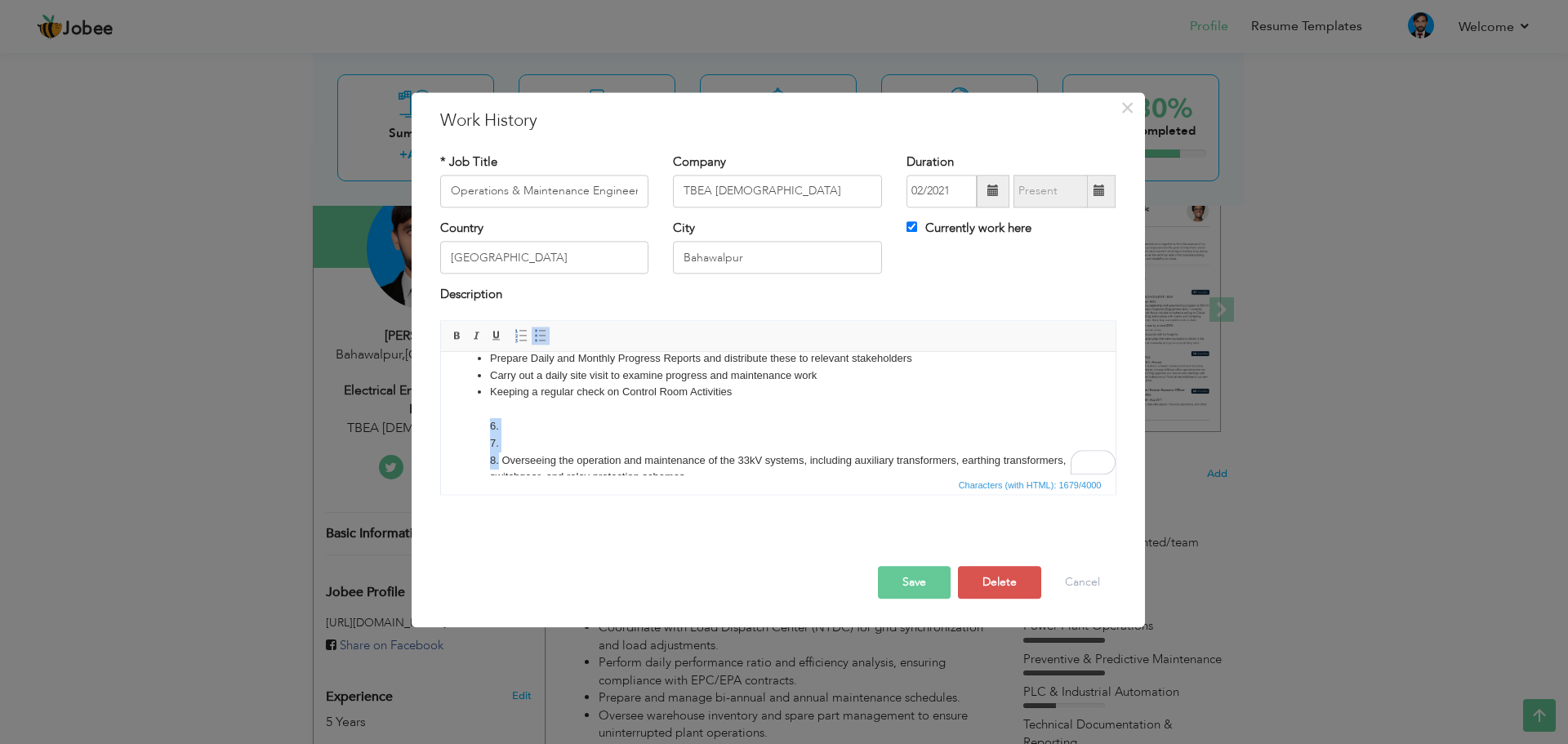
drag, startPoint x: 497, startPoint y: 459, endPoint x: 490, endPoint y: 423, distance: 36.7
click at [490, 423] on li "Keeping a regular check on Control Room Activities 6. 7. 8. Overseeing the oper…" at bounding box center [778, 520] width 577 height 272
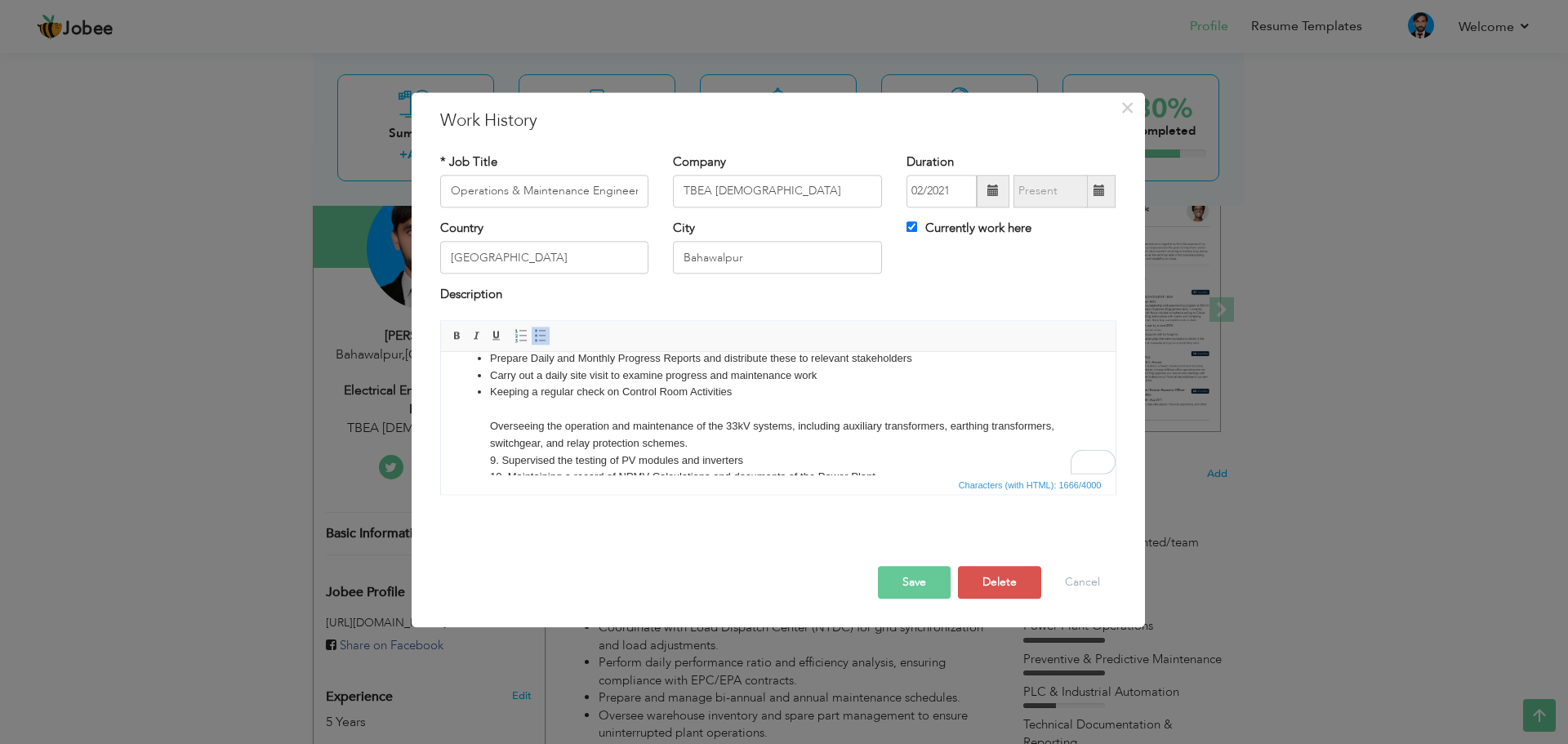
click at [734, 390] on li "Keeping a regular check on Control Room Activities Overseeing the operation and…" at bounding box center [778, 503] width 577 height 238
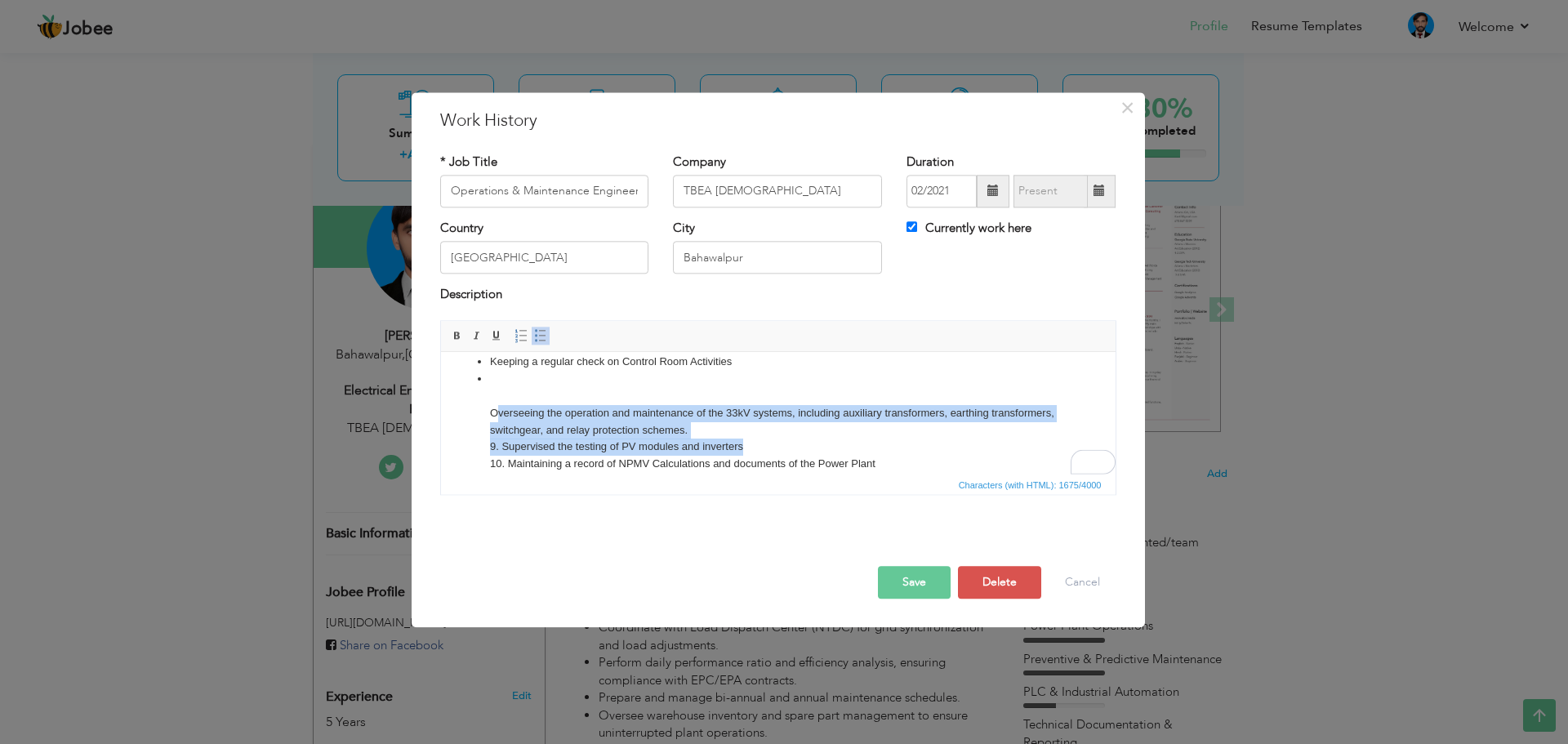
scroll to position [151, 0]
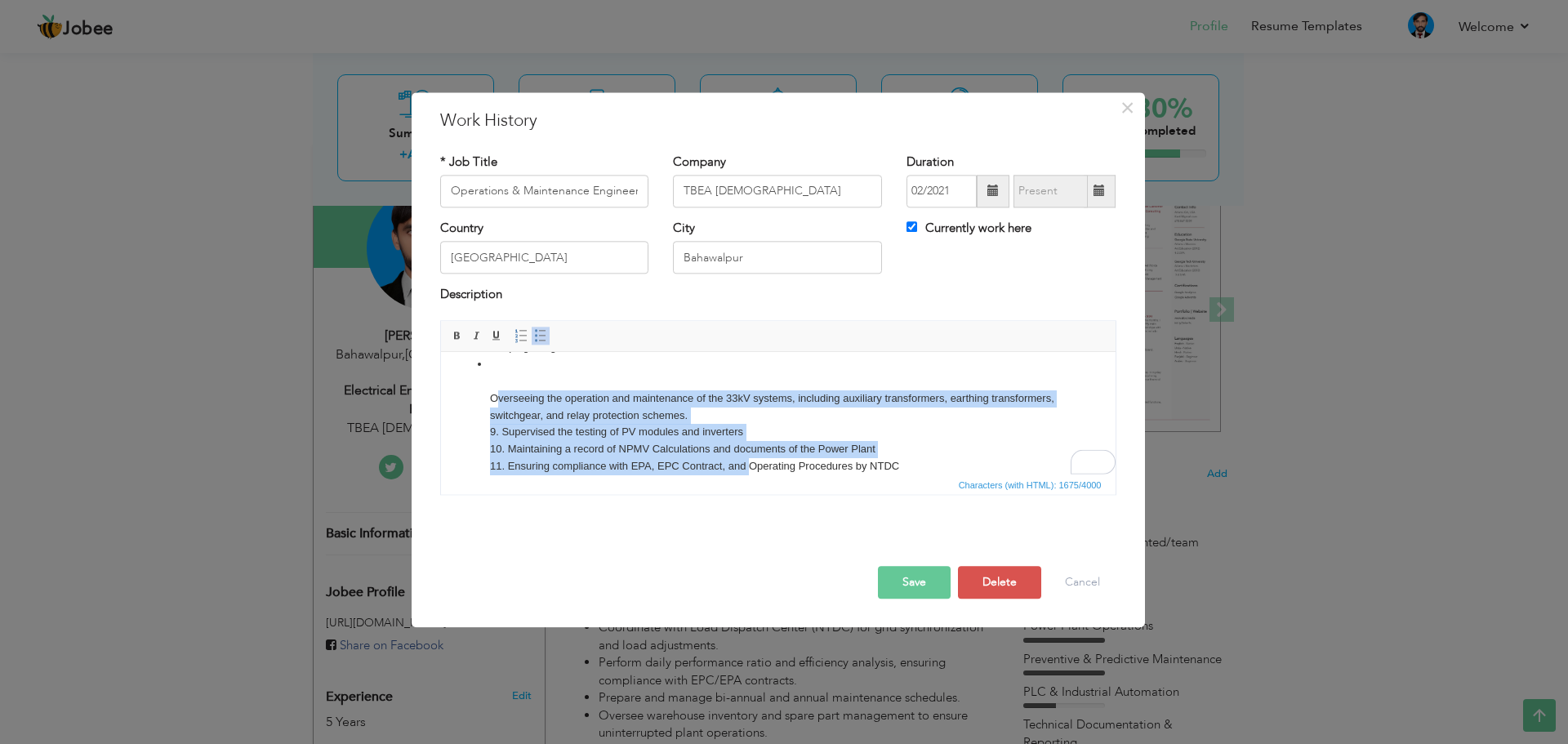
drag, startPoint x: 490, startPoint y: 440, endPoint x: 747, endPoint y: 459, distance: 257.7
click at [747, 459] on li "Overseeing the operation and maintenance of the 33kV systems, including auxilia…" at bounding box center [778, 475] width 577 height 238
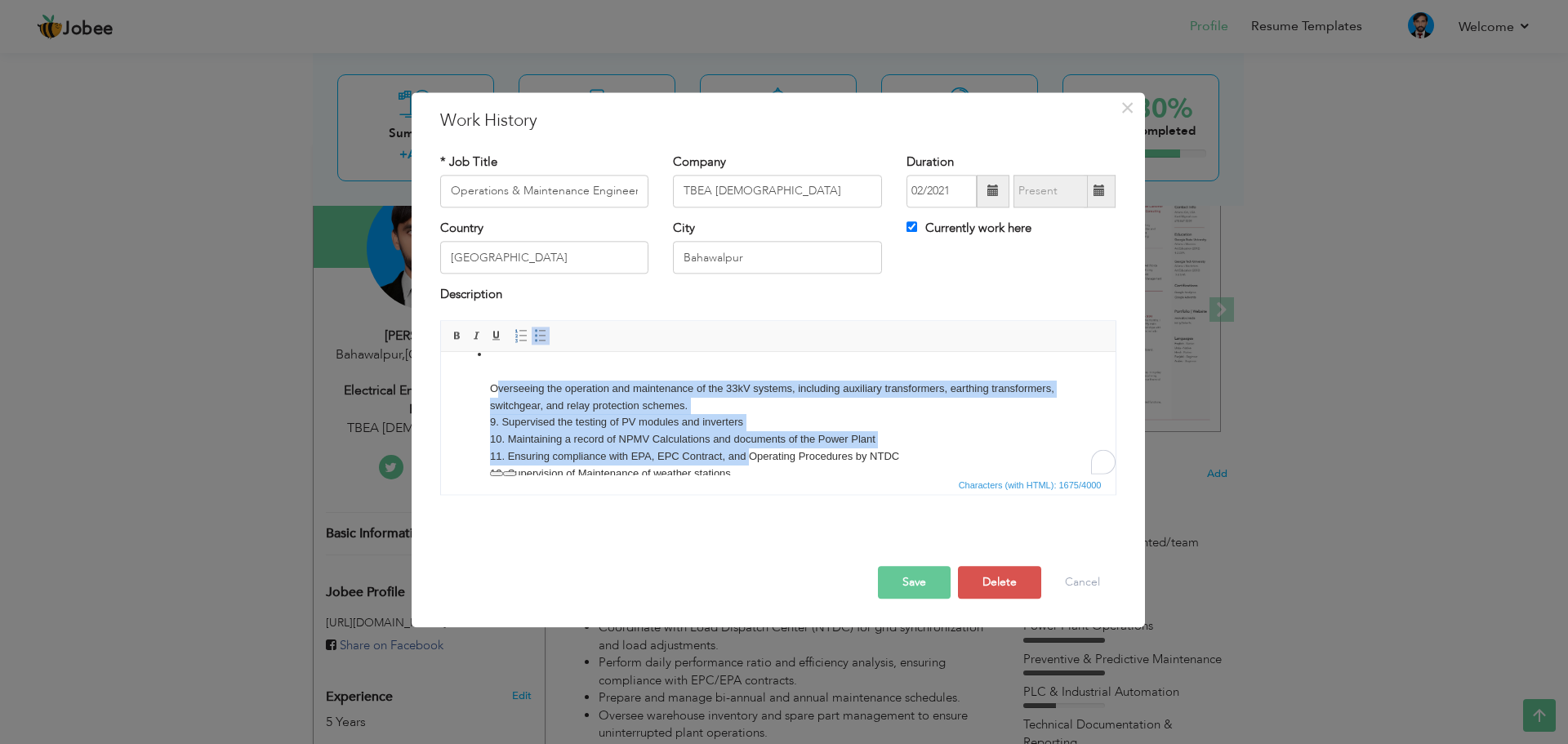
click at [775, 406] on li "Overseeing the operation and maintenance of the 33kV systems, including auxilia…" at bounding box center [778, 465] width 577 height 238
drag, startPoint x: 762, startPoint y: 405, endPoint x: 485, endPoint y: 389, distance: 277.5
click at [485, 389] on ul "Supervise automation processes via SCADA for monitoring and control of PV modul…" at bounding box center [778, 388] width 642 height 390
copy li "Overseeing the operation and maintenance of the 33kV systems, including auxilia…"
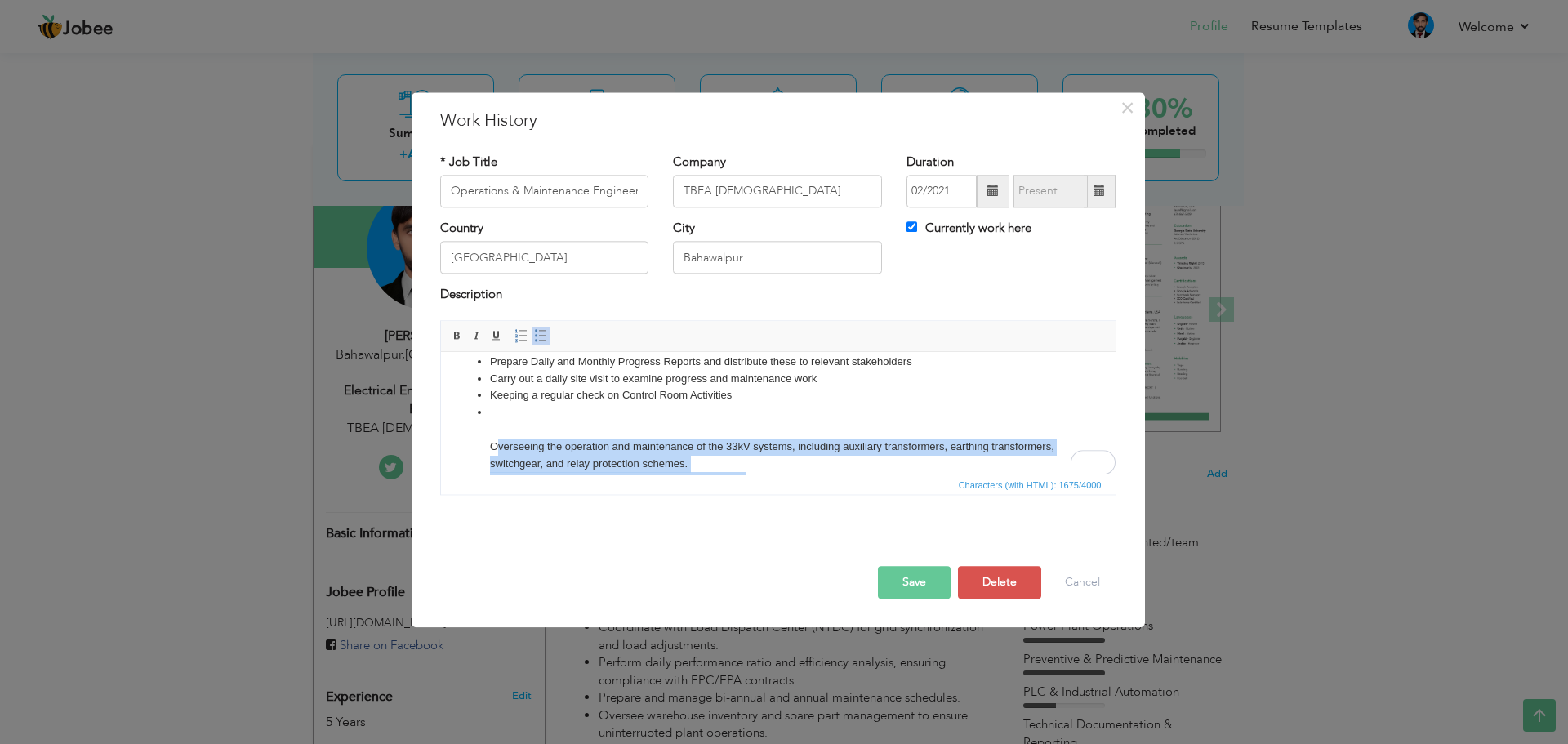
scroll to position [93, 0]
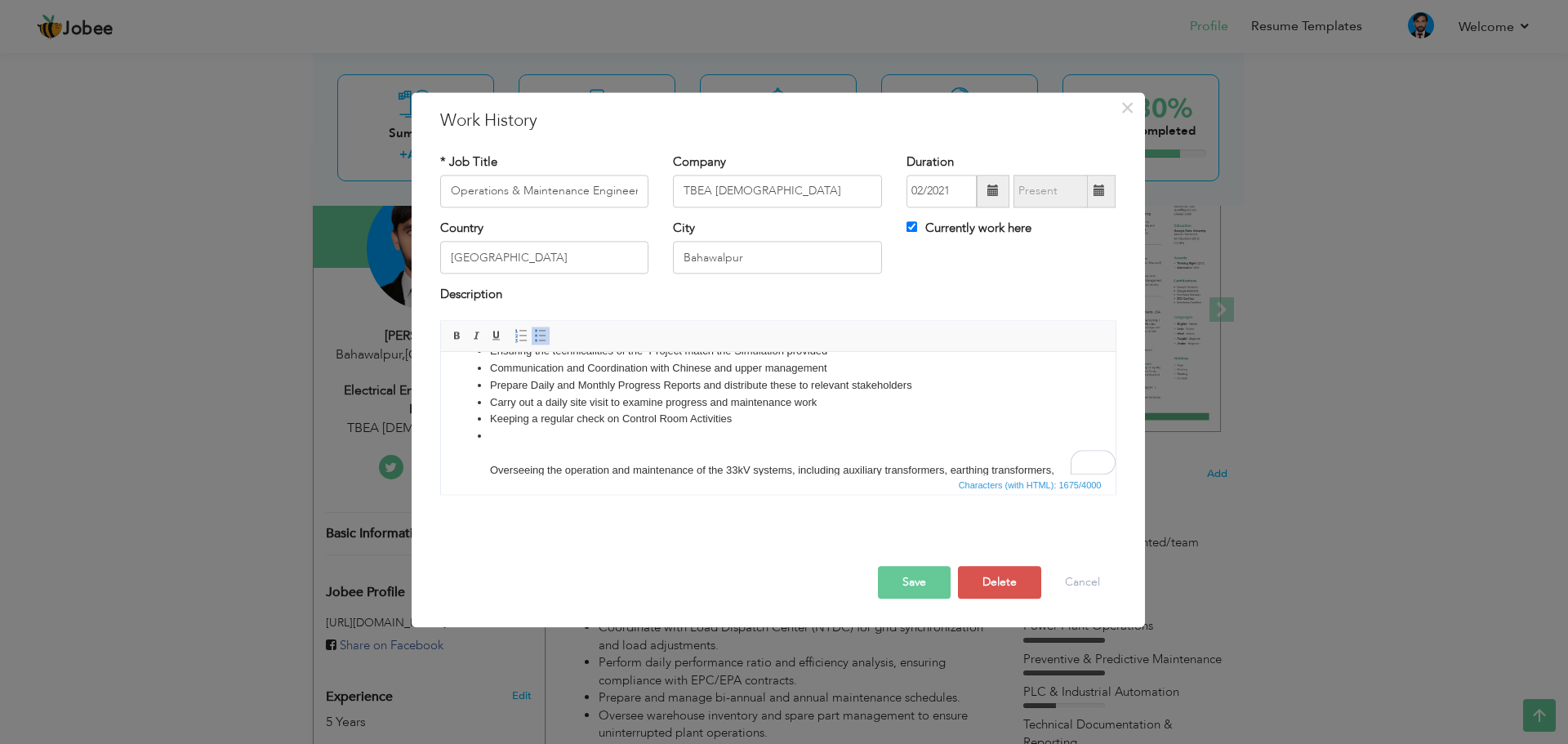
click at [521, 440] on li "Overseeing the operation and maintenance of the 33kV systems, including auxilia…" at bounding box center [778, 546] width 577 height 238
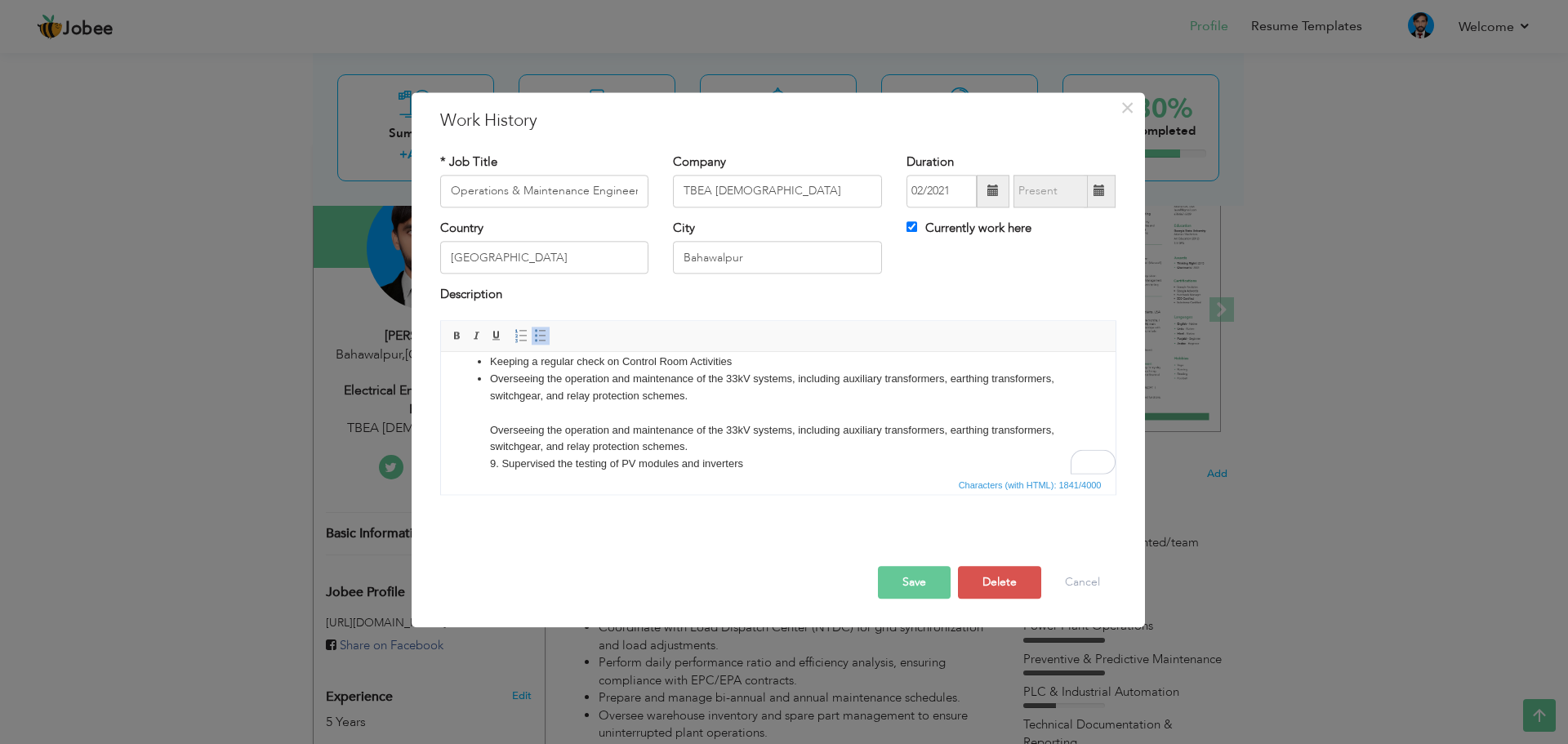
scroll to position [0, 0]
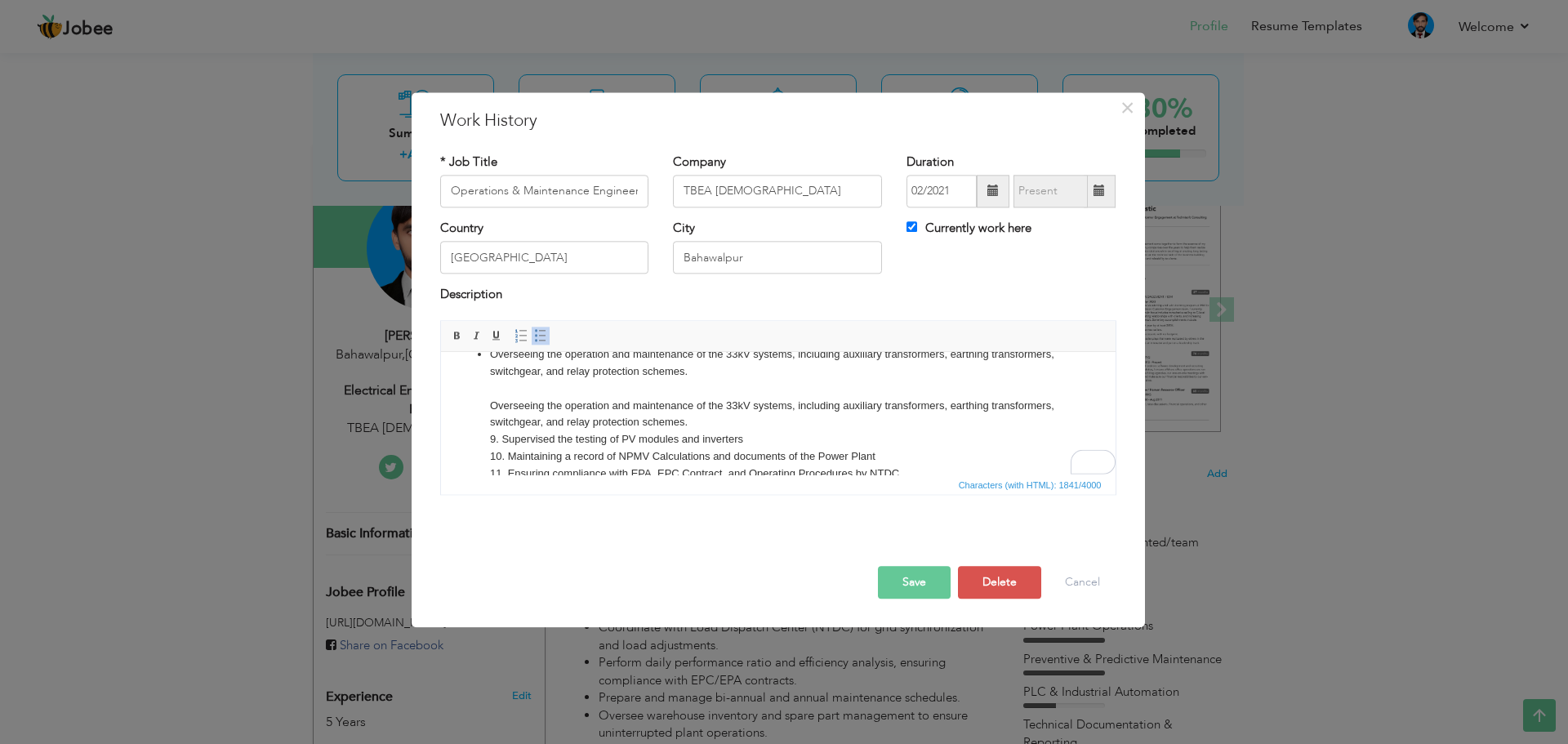
drag, startPoint x: 756, startPoint y: 424, endPoint x: 481, endPoint y: 403, distance: 275.8
click at [481, 403] on ul "Supervise automation processes via SCADA for monitoring and control of PV modul…" at bounding box center [778, 397] width 642 height 407
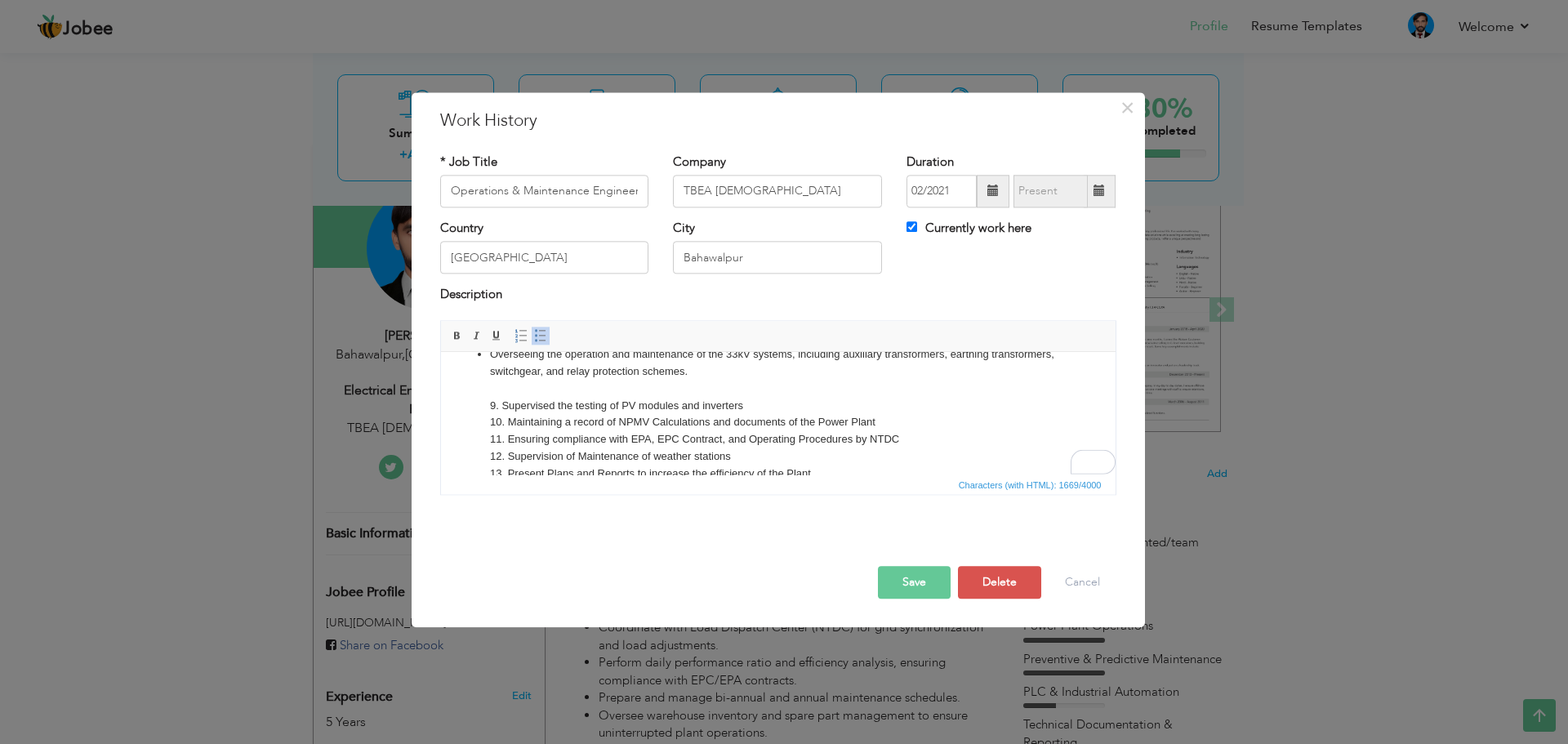
click at [757, 374] on li "Overseeing the operation and maintenance of the 33kV systems, including auxilia…" at bounding box center [778, 457] width 577 height 221
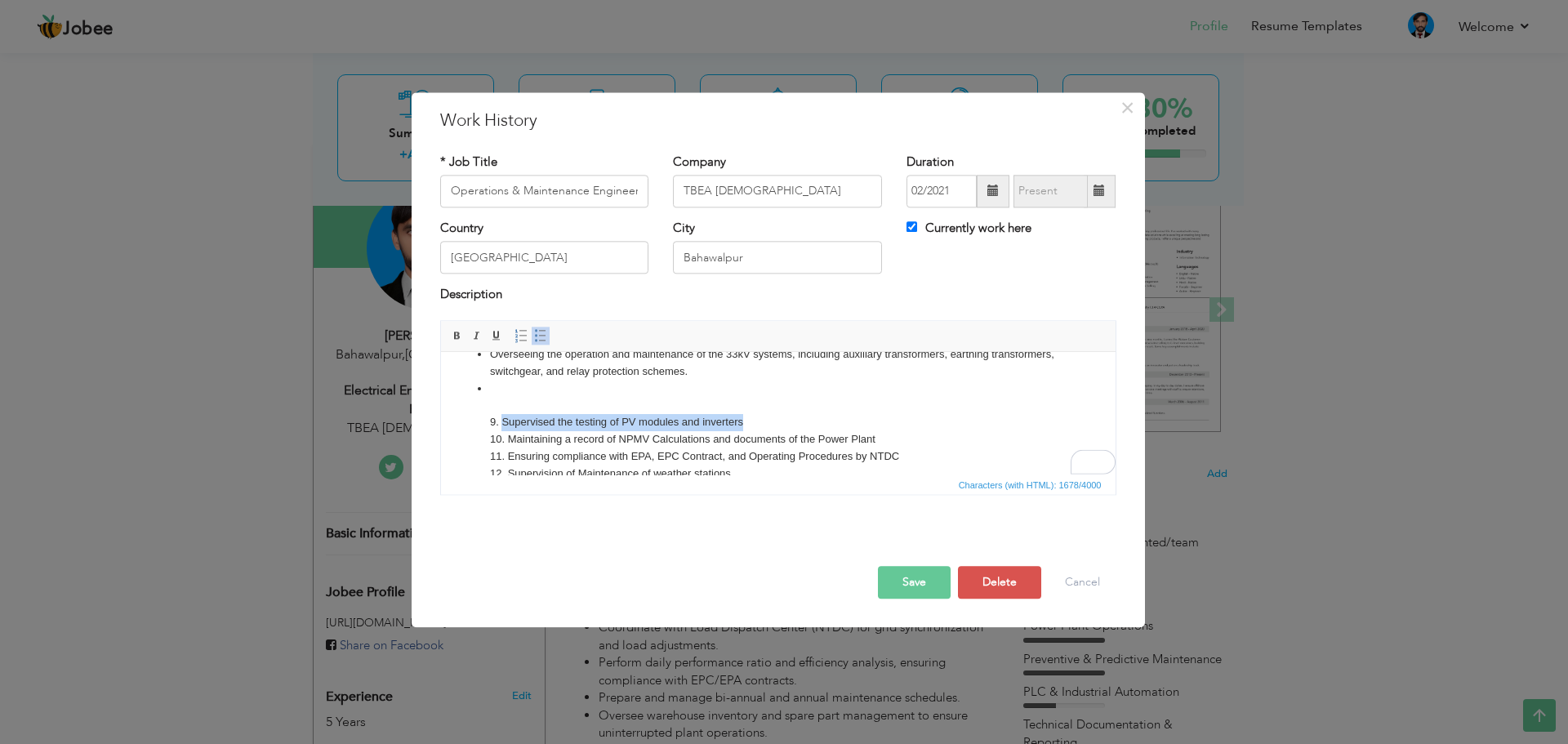
drag, startPoint x: 501, startPoint y: 418, endPoint x: 752, endPoint y: 414, distance: 251.0
click at [752, 414] on li "9. Supervised the testing of PV modules and inverters 10. Maintaining a record …" at bounding box center [778, 482] width 577 height 204
click at [518, 385] on li "9. 10. Maintaining a record of NPMV Calculations and documents of the Power Pla…" at bounding box center [778, 482] width 577 height 204
drag, startPoint x: 505, startPoint y: 437, endPoint x: 494, endPoint y: 428, distance: 14.2
click at [482, 426] on ul "Supervise automation processes via SCADA for monitoring and control of PV modul…" at bounding box center [778, 388] width 642 height 390
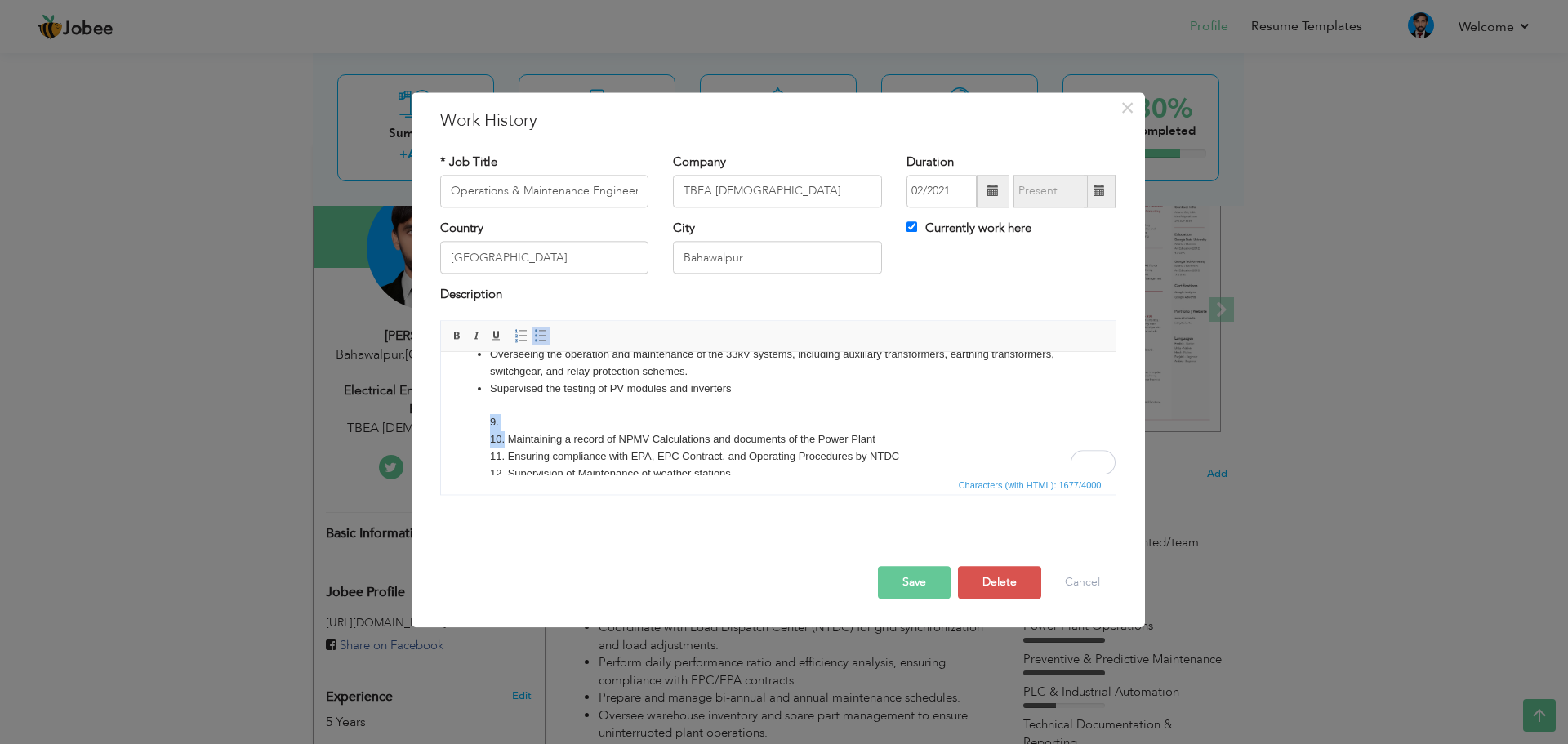
drag, startPoint x: 503, startPoint y: 435, endPoint x: 489, endPoint y: 425, distance: 17.2
click at [489, 425] on li "Supervised the testing of PV modules and inverters 9. 10. Maintaining a record …" at bounding box center [778, 482] width 577 height 204
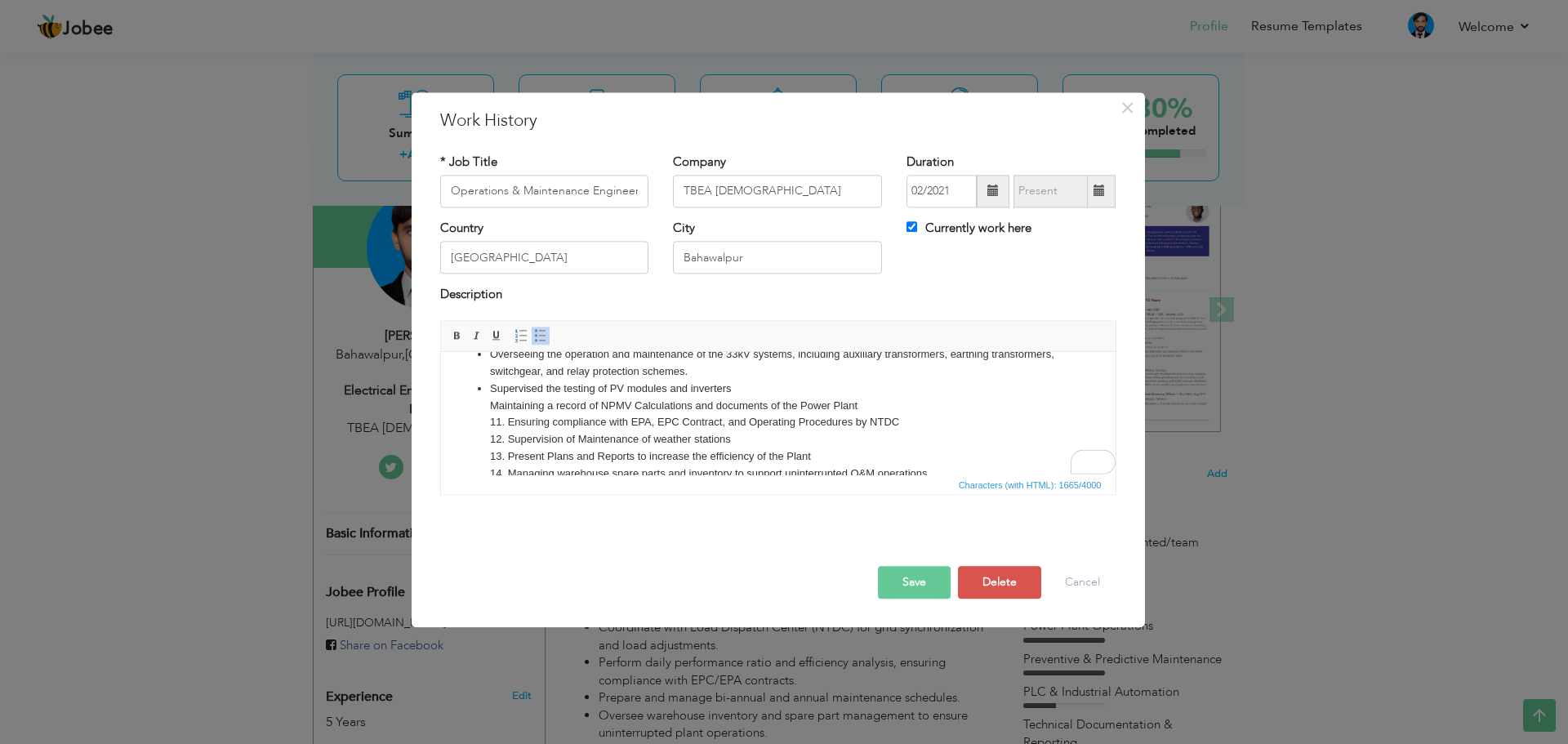
click at [753, 393] on li "Supervised the testing of PV modules and inverters Maintaining a record of NPMV…" at bounding box center [778, 465] width 577 height 170
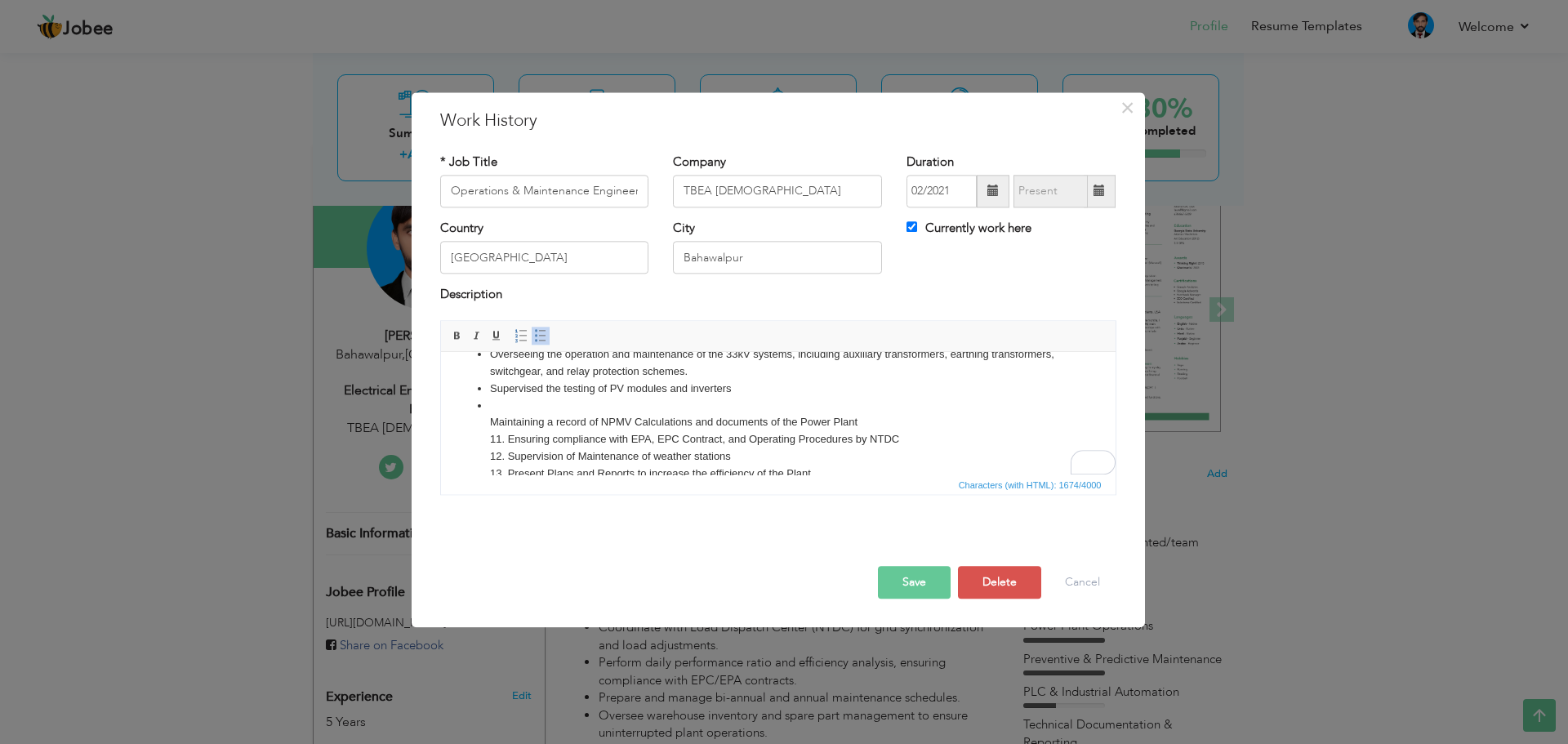
drag, startPoint x: 494, startPoint y: 419, endPoint x: 877, endPoint y: 420, distance: 383.0
click at [877, 420] on li "Maintaining a record of NPMV Calculations and documents of the Power Plant 11. …" at bounding box center [778, 482] width 577 height 170
click at [490, 402] on li "11. Ensuring compliance with EPA, EPC Contract, and Operating Procedures by NTD…" at bounding box center [778, 482] width 577 height 170
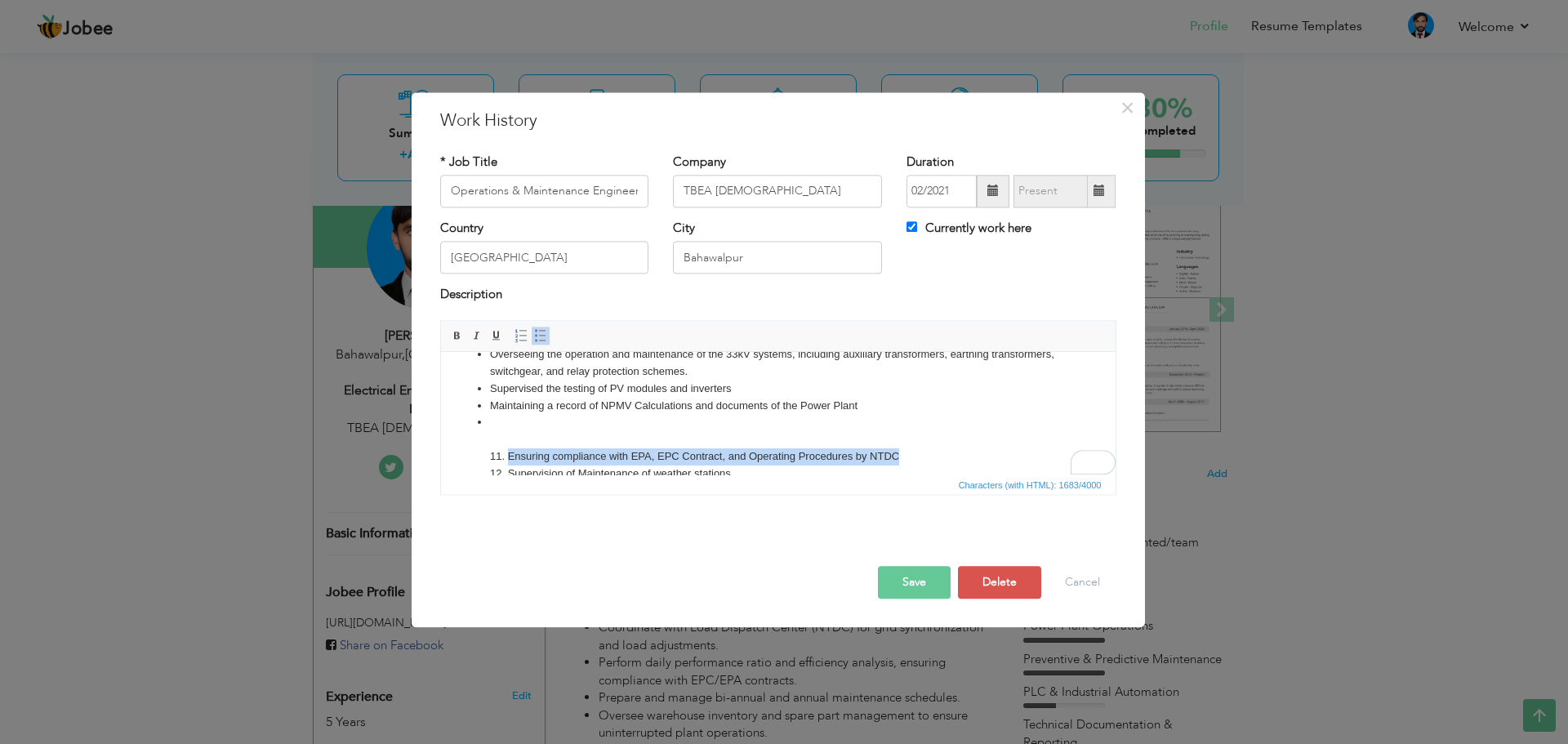
drag, startPoint x: 507, startPoint y: 454, endPoint x: 904, endPoint y: 451, distance: 397.0
click at [904, 451] on li "11. Ensuring compliance with EPA, EPC Contract, and Operating Procedures by NTD…" at bounding box center [778, 499] width 577 height 170
click at [497, 421] on li "11. 12. Supervision of Maintenance of weather stations 13. Present Plans and Re…" at bounding box center [778, 499] width 577 height 170
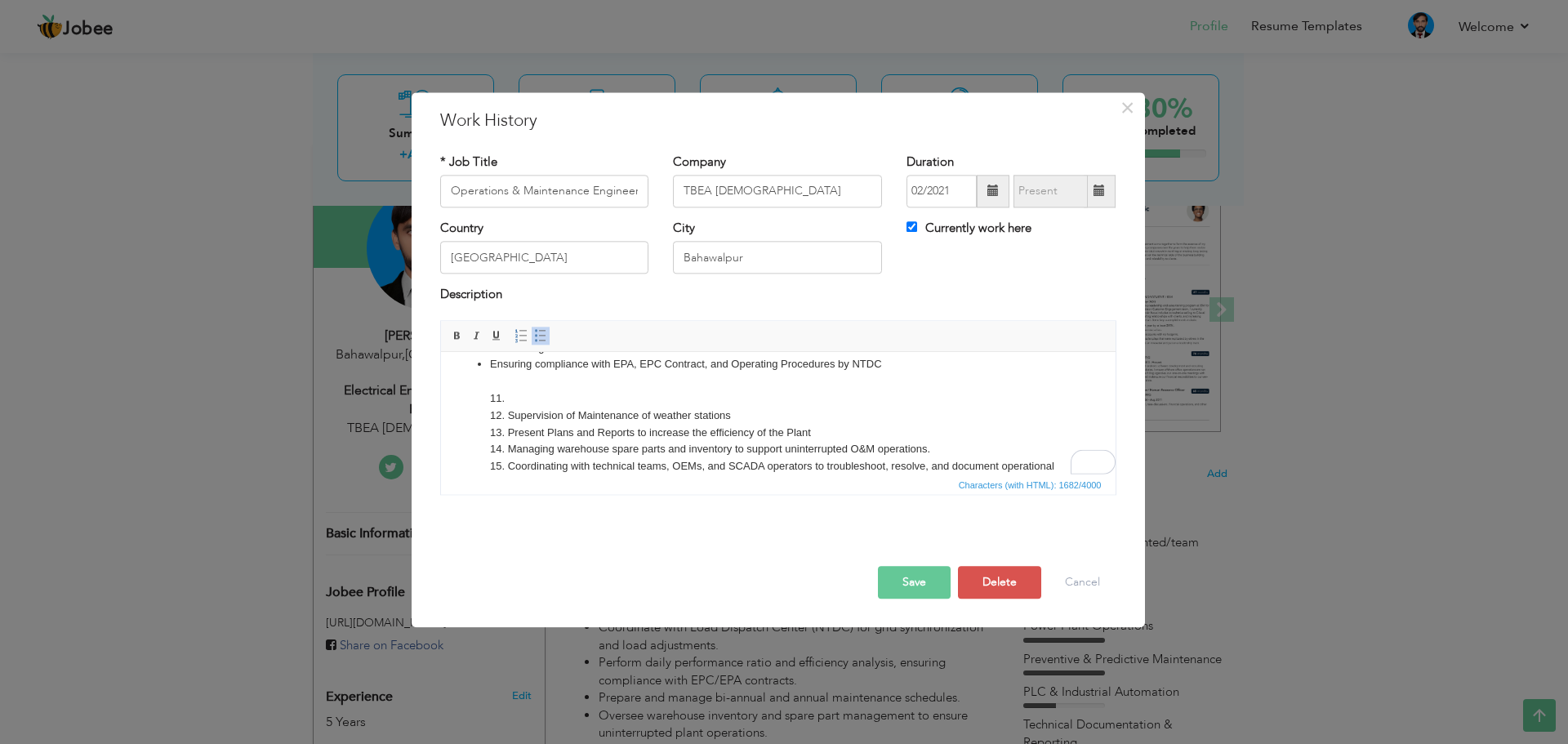
scroll to position [257, 0]
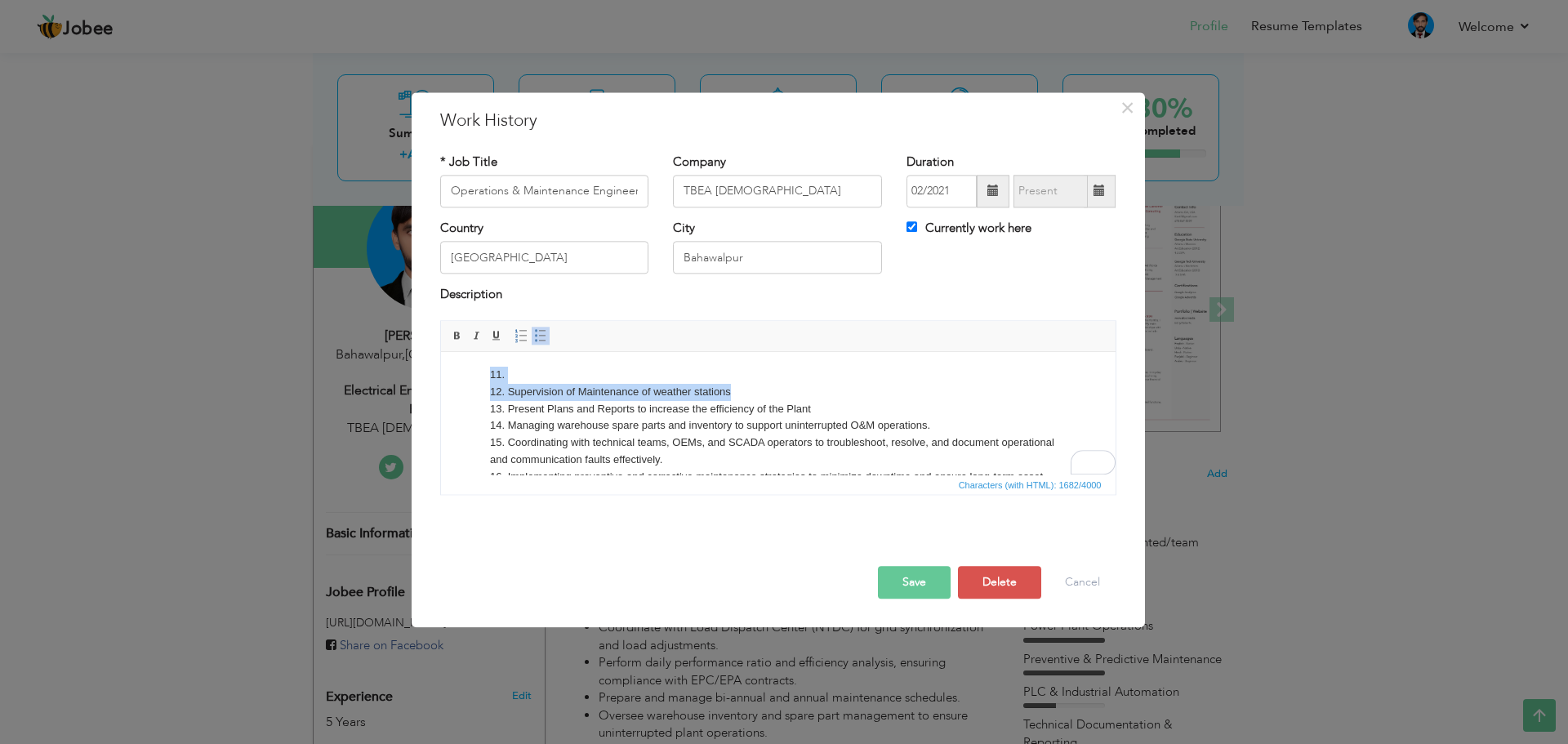
drag, startPoint x: 737, startPoint y: 390, endPoint x: 487, endPoint y: 382, distance: 250.1
click at [487, 382] on ul "Supervise automation processes via SCADA for monitoring and control of PV modul…" at bounding box center [778, 307] width 642 height 390
click at [523, 388] on li "Ensuring compliance with EPA, EPC Contract, and Operating Procedures by NTDC 11…" at bounding box center [778, 417] width 577 height 170
drag, startPoint x: 510, startPoint y: 386, endPoint x: 733, endPoint y: 389, distance: 223.0
click at [733, 389] on li "Ensuring compliance with EPA, EPC Contract, and Operating Procedures by NTDC 11…" at bounding box center [778, 417] width 577 height 170
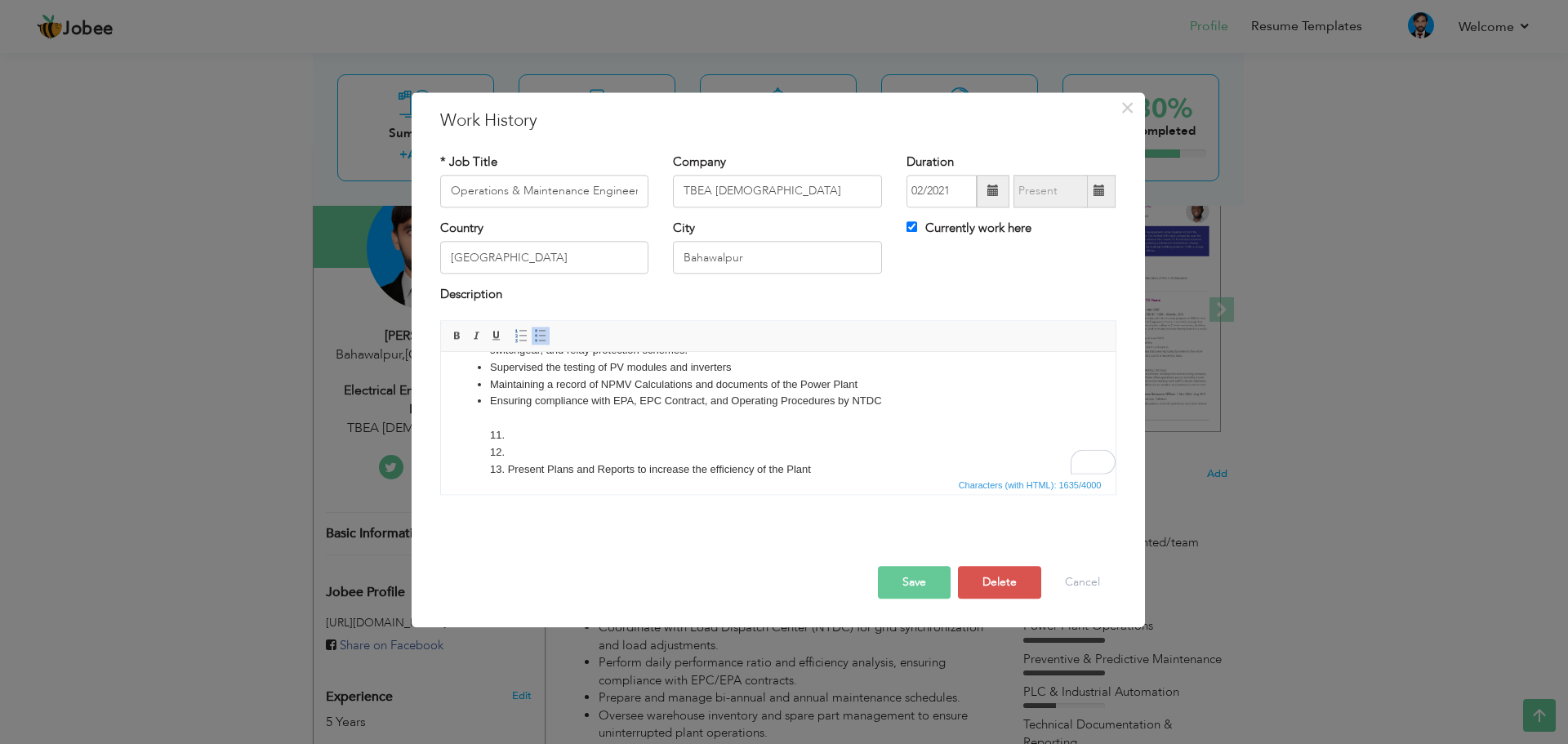
scroll to position [174, 0]
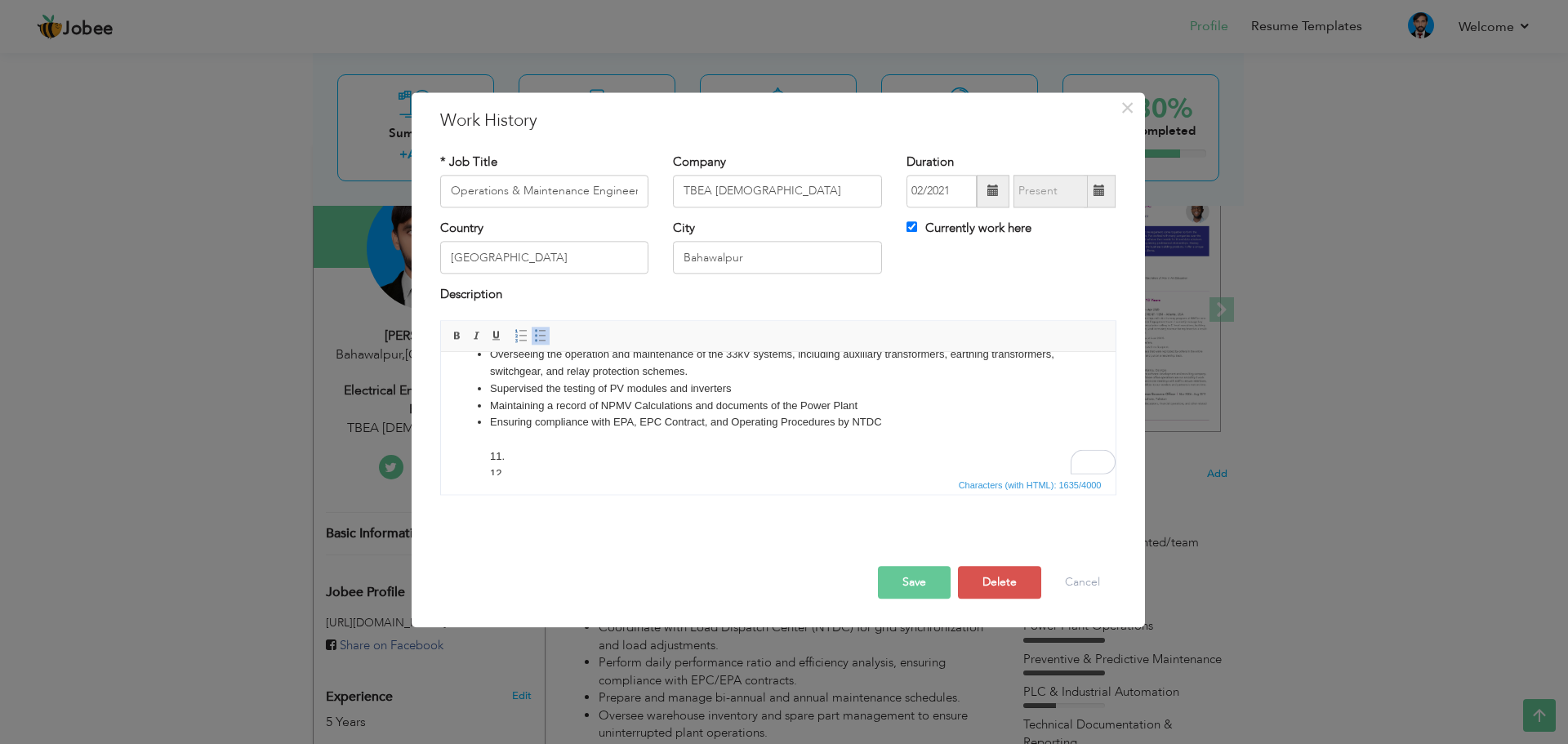
click at [900, 423] on li "Ensuring compliance with EPA, EPC Contract, and Operating Procedures by NTDC 11…" at bounding box center [778, 499] width 577 height 170
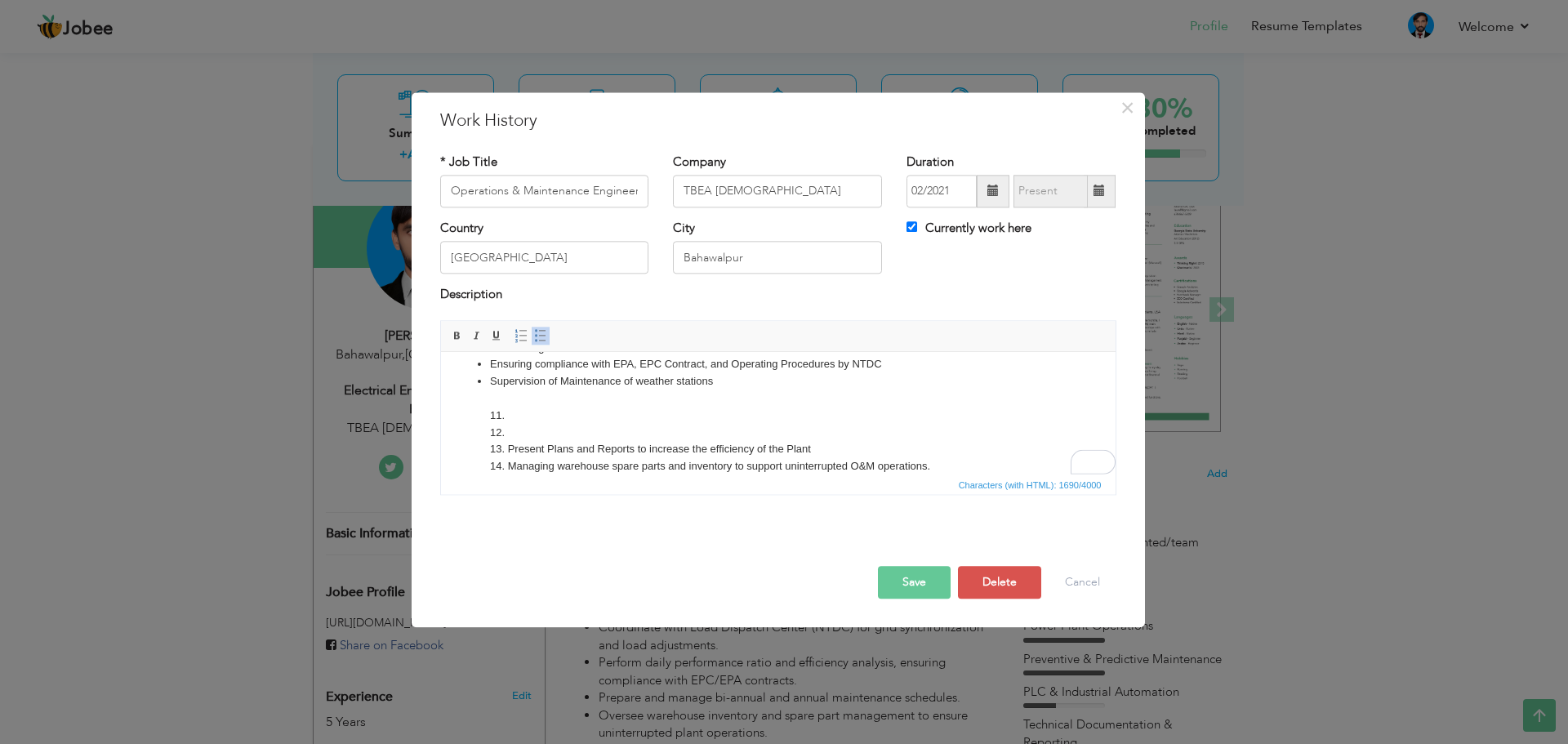
scroll to position [257, 0]
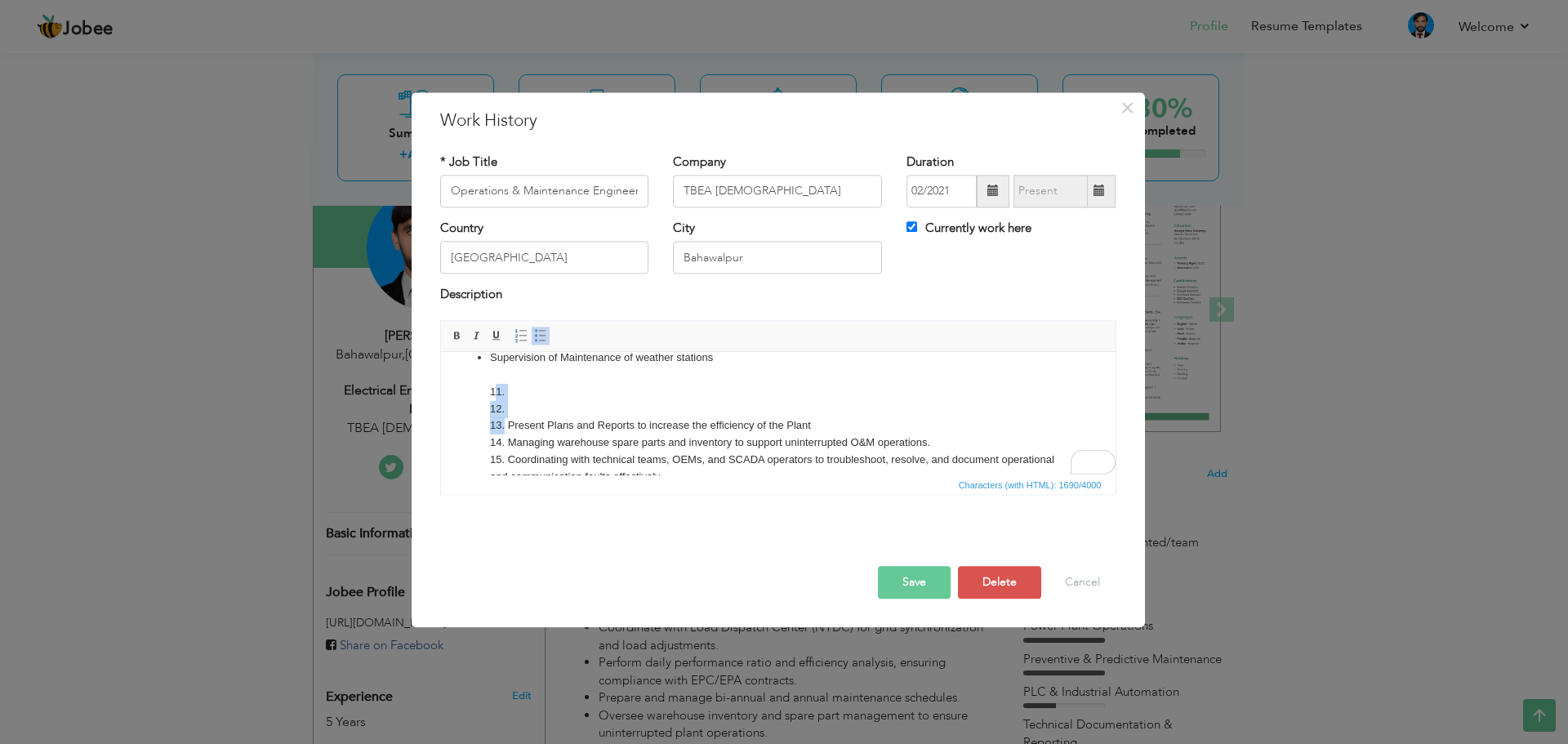
drag, startPoint x: 504, startPoint y: 427, endPoint x: 493, endPoint y: 393, distance: 35.7
click at [493, 393] on li "Supervision of Maintenance of weather stations 11. 12. 13. Present Plans and Re…" at bounding box center [778, 434] width 577 height 170
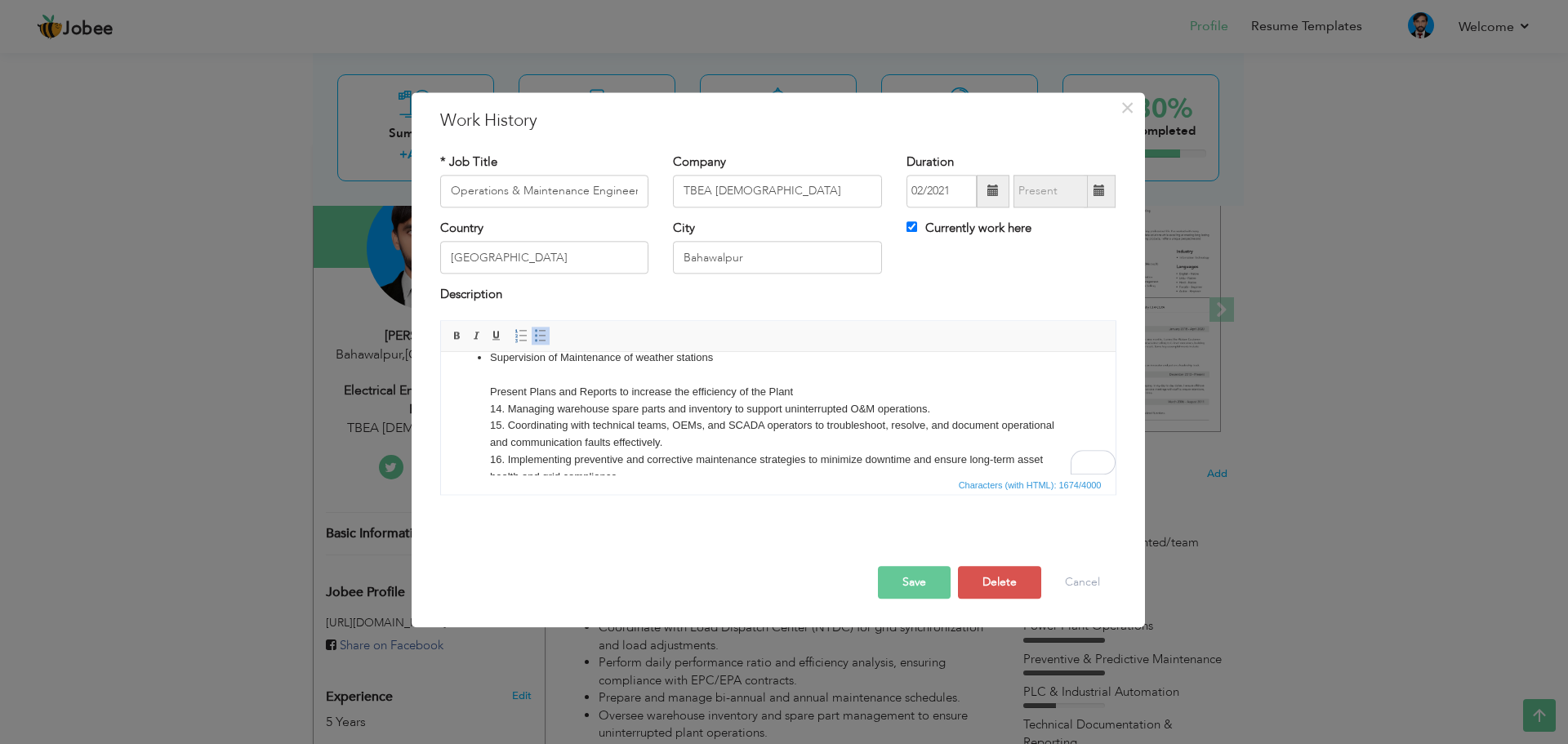
click at [737, 363] on li "Supervision of Maintenance of weather stations Present Plans and Reports to inc…" at bounding box center [778, 417] width 577 height 135
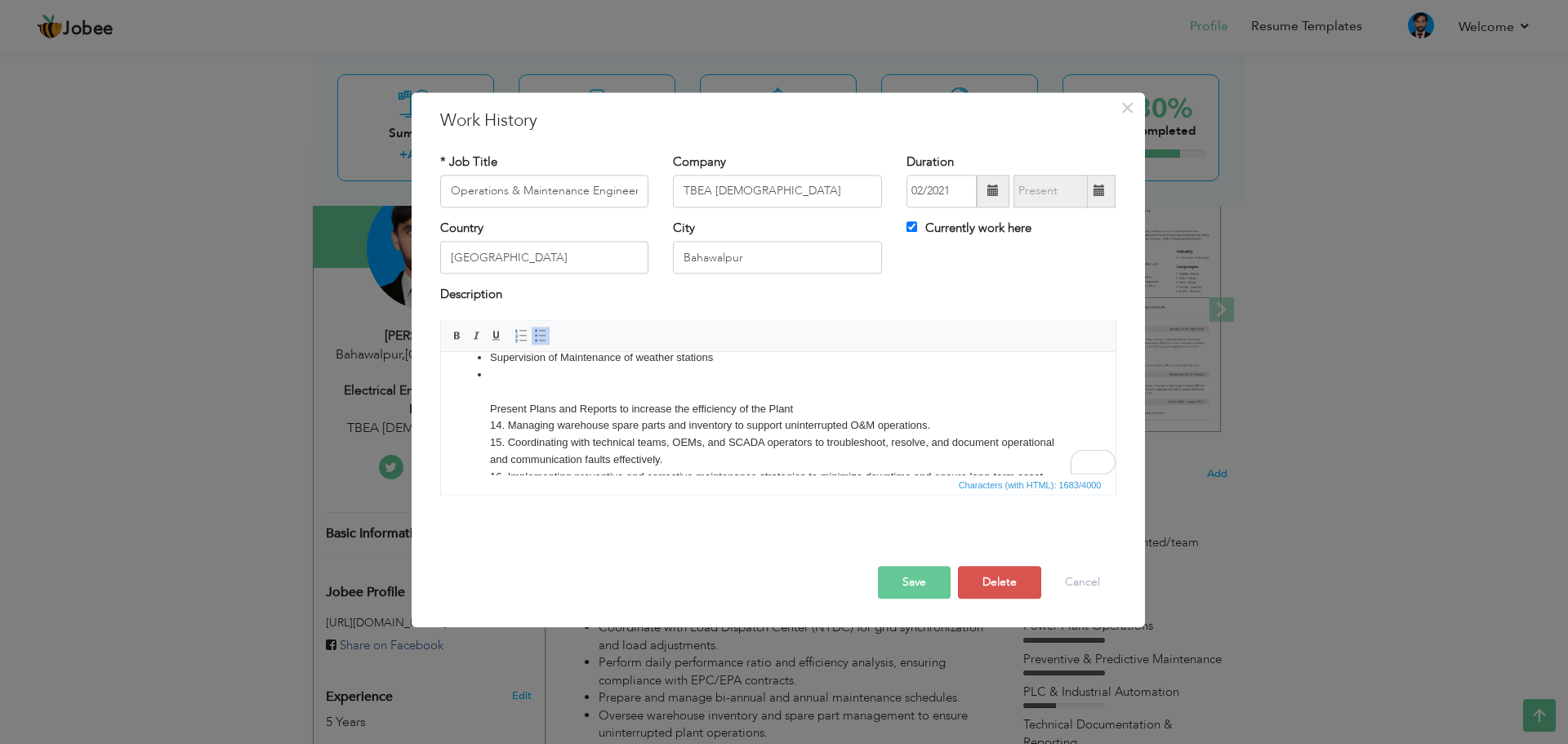
drag, startPoint x: 802, startPoint y: 406, endPoint x: 488, endPoint y: 407, distance: 314.0
click at [488, 407] on ul "Supervise automation processes via SCADA for monitoring and control of PV modul…" at bounding box center [778, 307] width 642 height 390
click at [500, 375] on li "14. Managing warehouse spare parts and inventory to support uninterrupted O&M o…" at bounding box center [778, 434] width 577 height 135
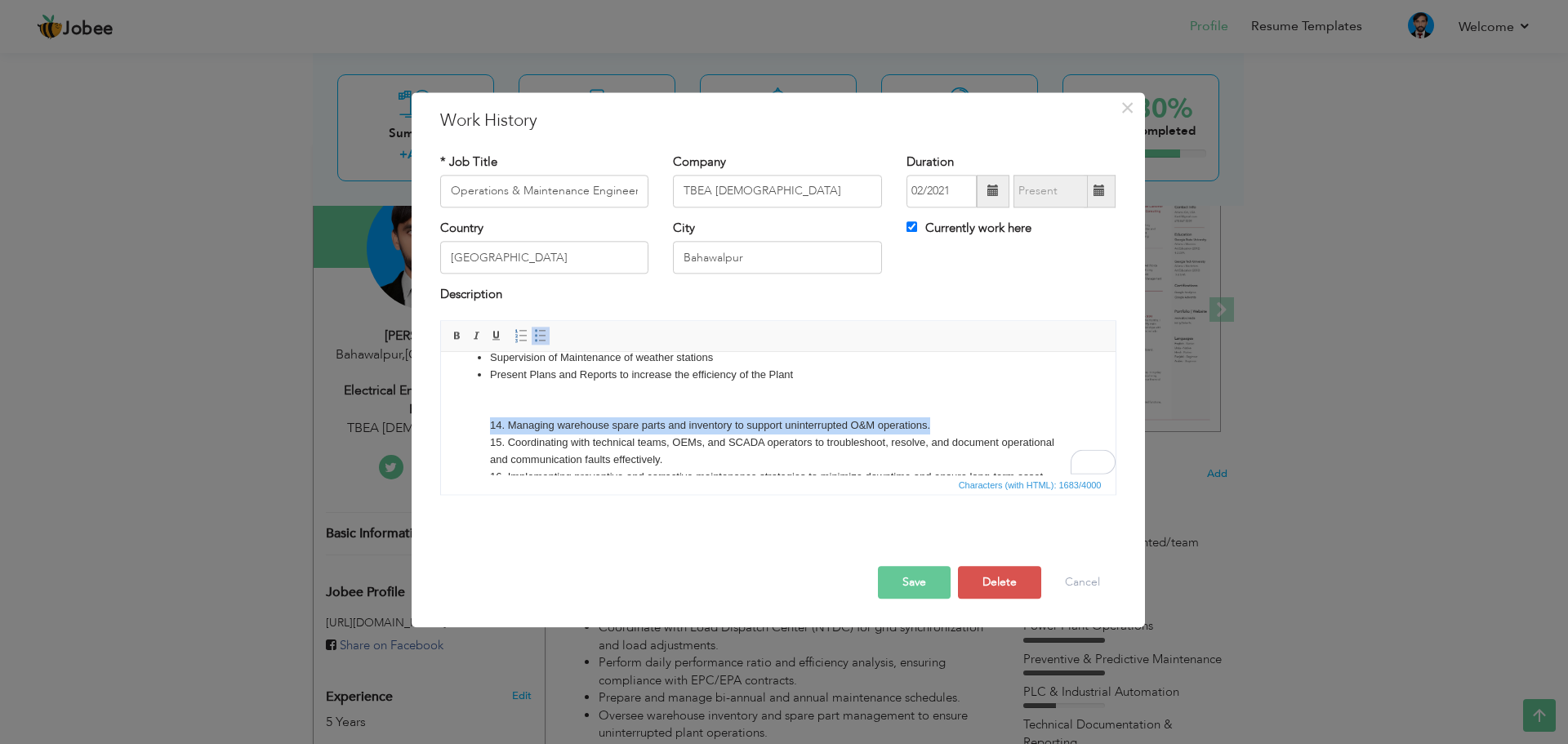
drag, startPoint x: 929, startPoint y: 426, endPoint x: 484, endPoint y: 429, distance: 445.0
click at [484, 429] on ul "Supervise automation processes via SCADA for monitoring and control of PV modul…" at bounding box center [778, 307] width 642 height 390
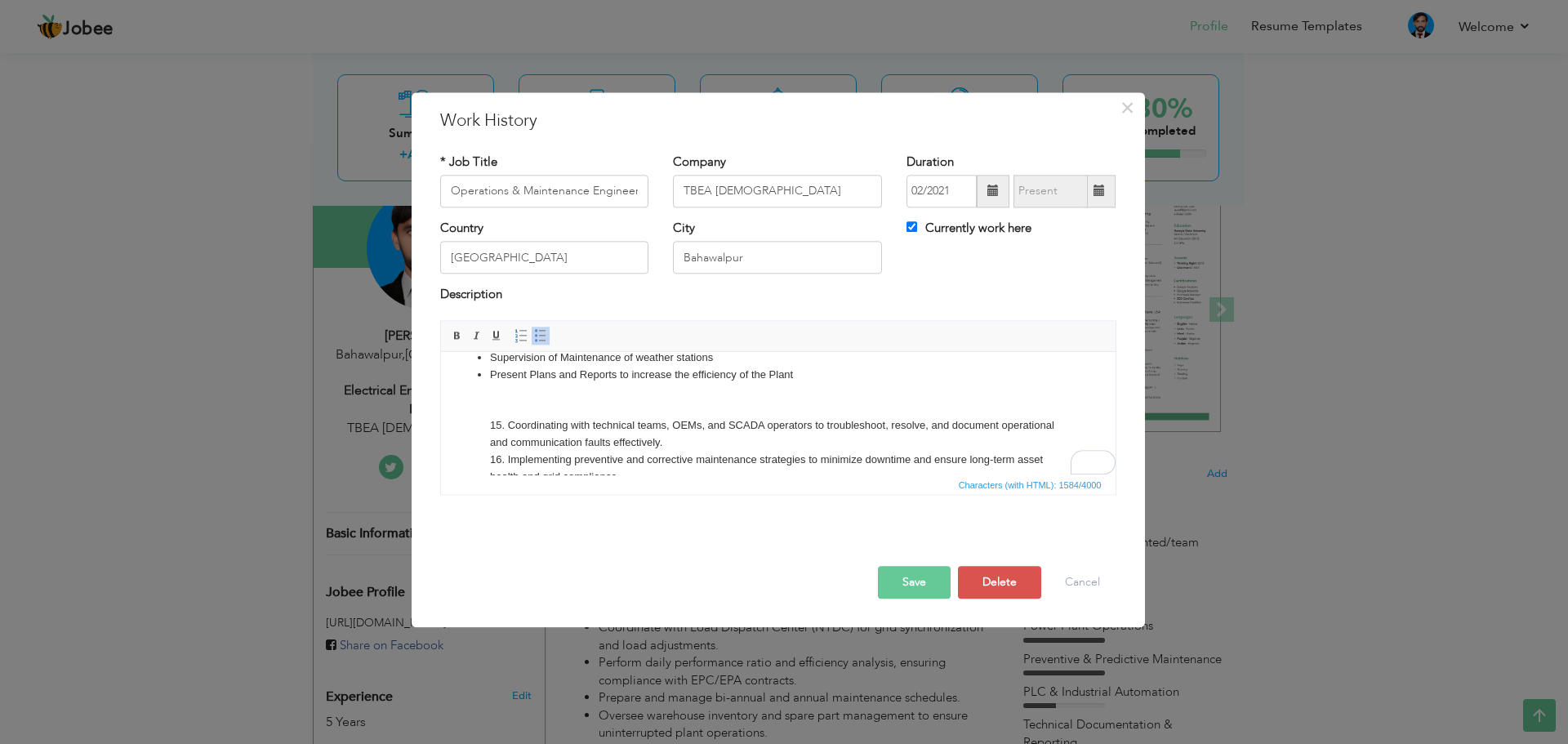
click at [827, 369] on li "Present Plans and Reports to increase the efficiency of the Plant 15. Coordinat…" at bounding box center [778, 426] width 577 height 119
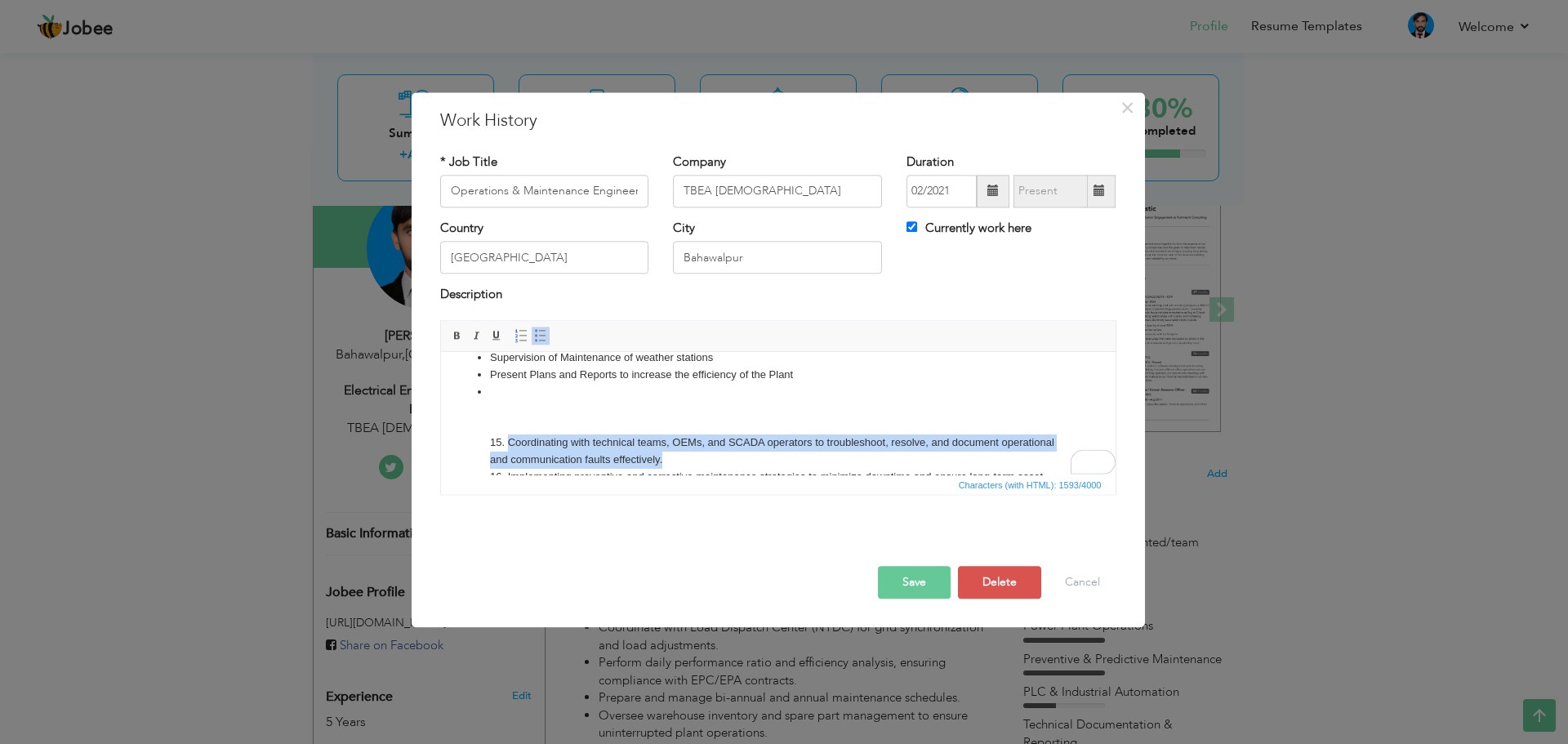
drag, startPoint x: 657, startPoint y: 458, endPoint x: 507, endPoint y: 440, distance: 151.1
click at [507, 440] on li "15. Coordinating with technical teams, OEMs, and SCADA operators to troubleshoo…" at bounding box center [778, 443] width 577 height 119
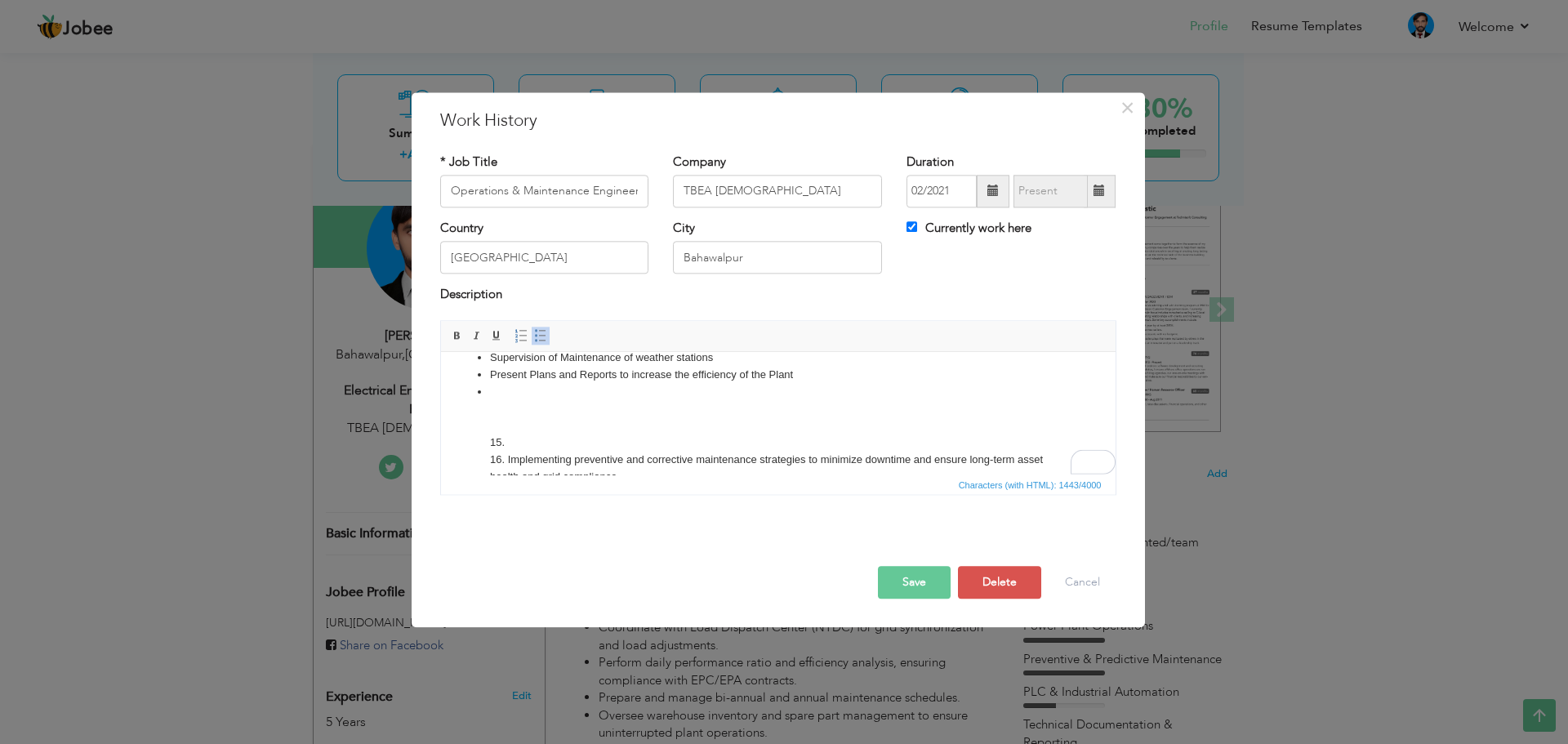
click at [507, 395] on li "15. 16. Implementing preventive and corrective maintenance strategies to minimi…" at bounding box center [778, 434] width 577 height 102
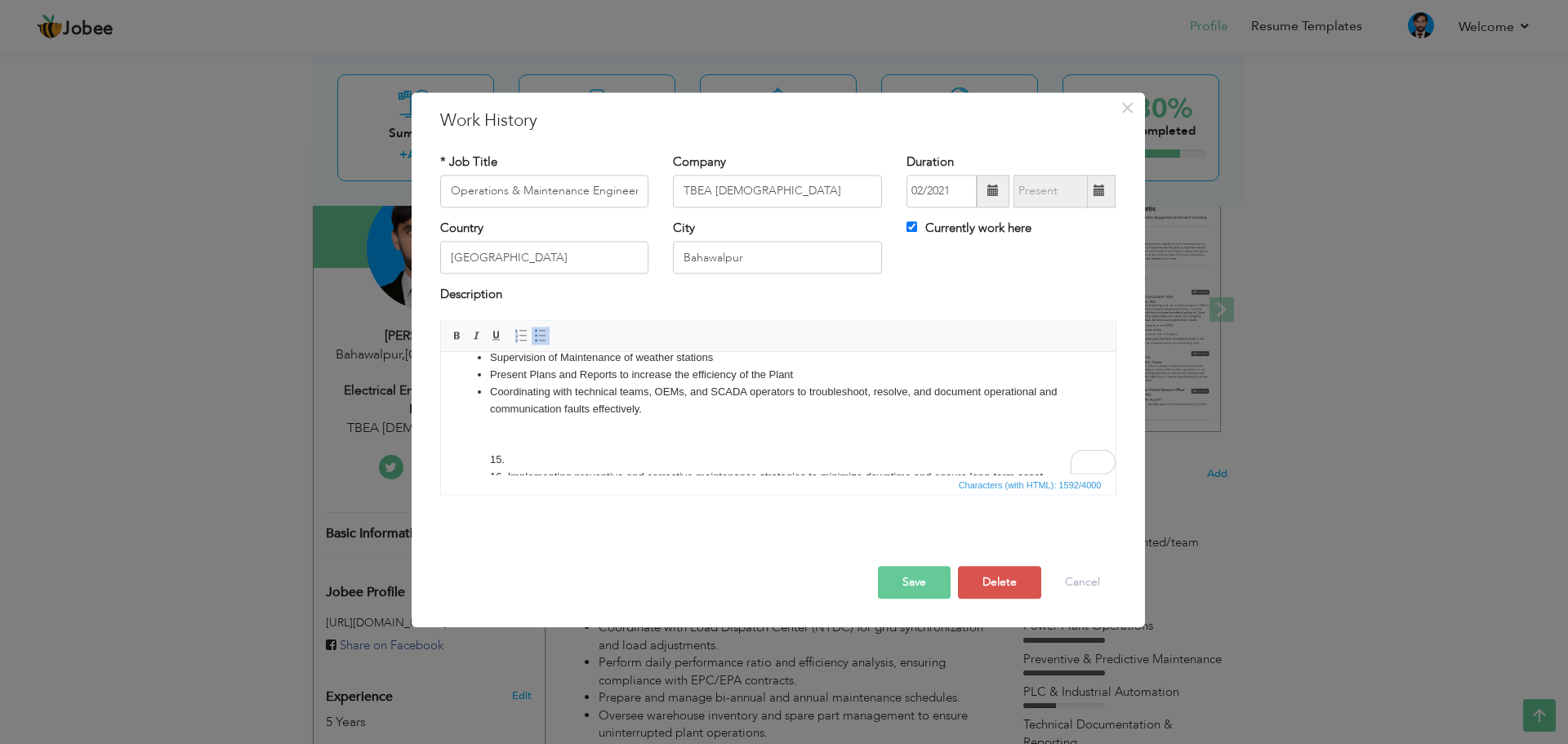
scroll to position [300, 0]
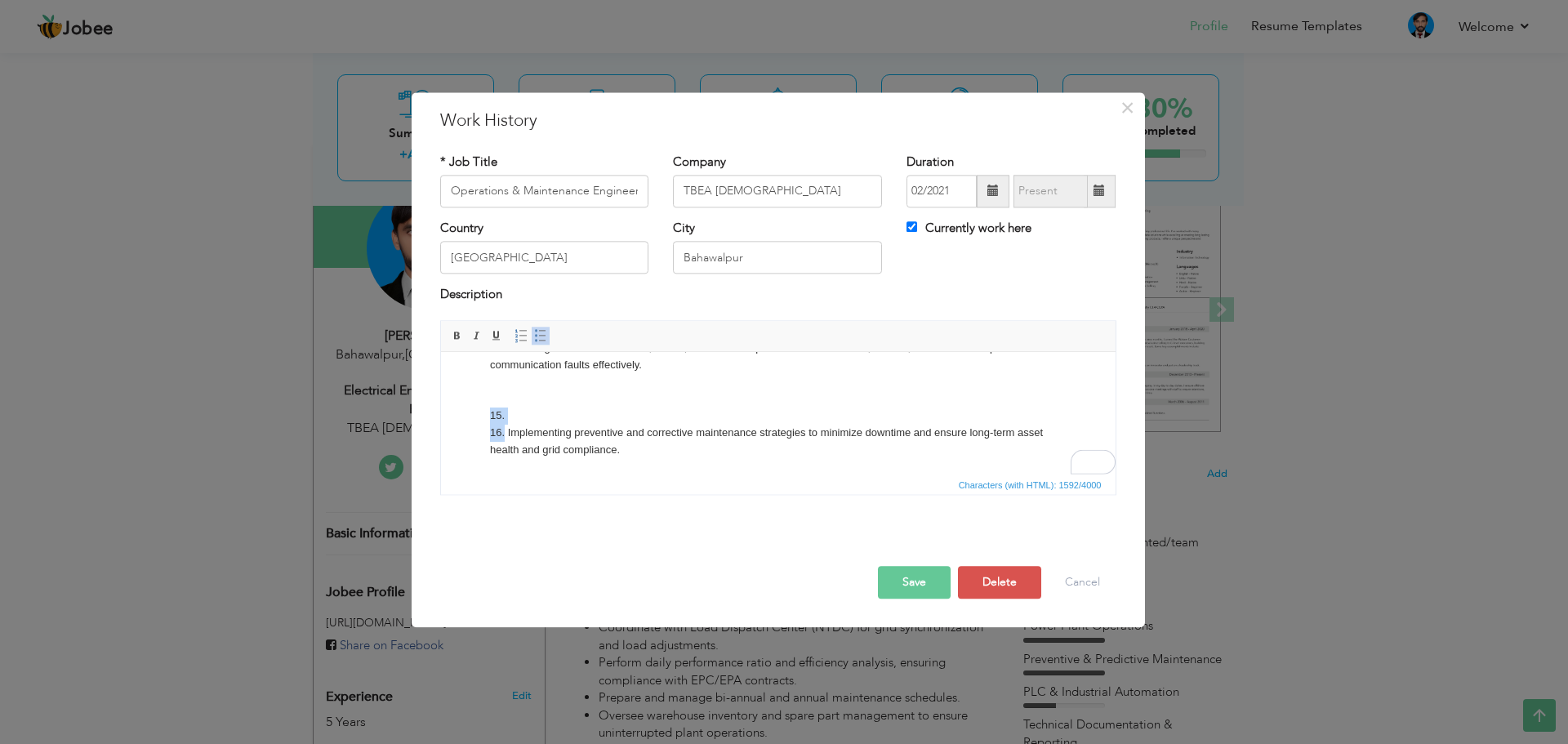
drag, startPoint x: 502, startPoint y: 430, endPoint x: 491, endPoint y: 418, distance: 16.3
click at [491, 418] on li "Coordinating with technical teams, OEMs, and SCADA operators to troubleshoot, r…" at bounding box center [778, 399] width 577 height 119
drag, startPoint x: 624, startPoint y: 450, endPoint x: 491, endPoint y: 433, distance: 134.1
click at [491, 433] on li "Coordinating with technical teams, OEMs, and SCADA operators to troubleshoot, r…" at bounding box center [778, 406] width 577 height 102
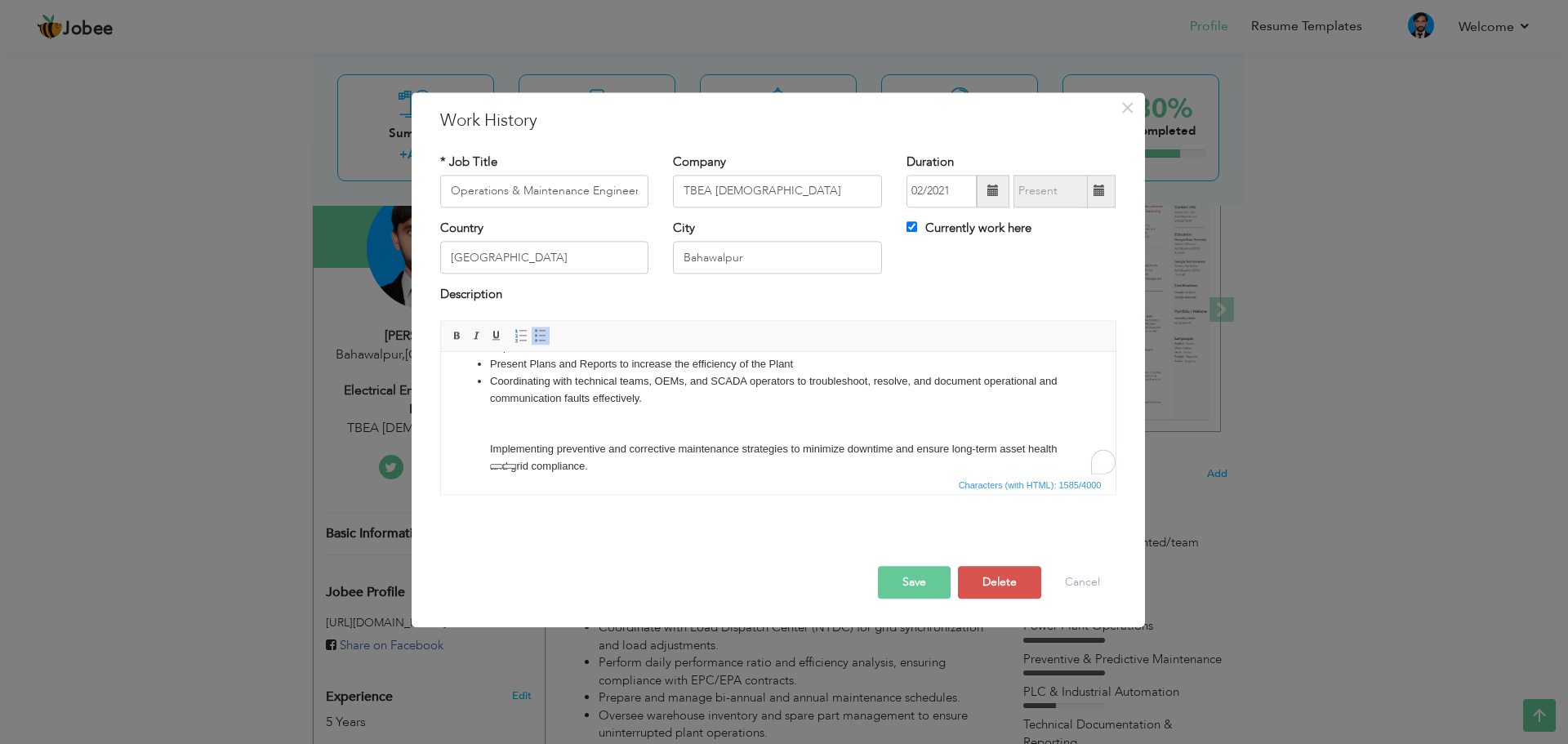
scroll to position [267, 0]
click at [672, 409] on li "Coordinating with technical teams, OEMs, and SCADA operators to troubleshoot, r…" at bounding box center [778, 415] width 577 height 85
click at [675, 399] on li "Coordinating with technical teams, OEMs, and SCADA operators to troubleshoot, r…" at bounding box center [778, 415] width 577 height 85
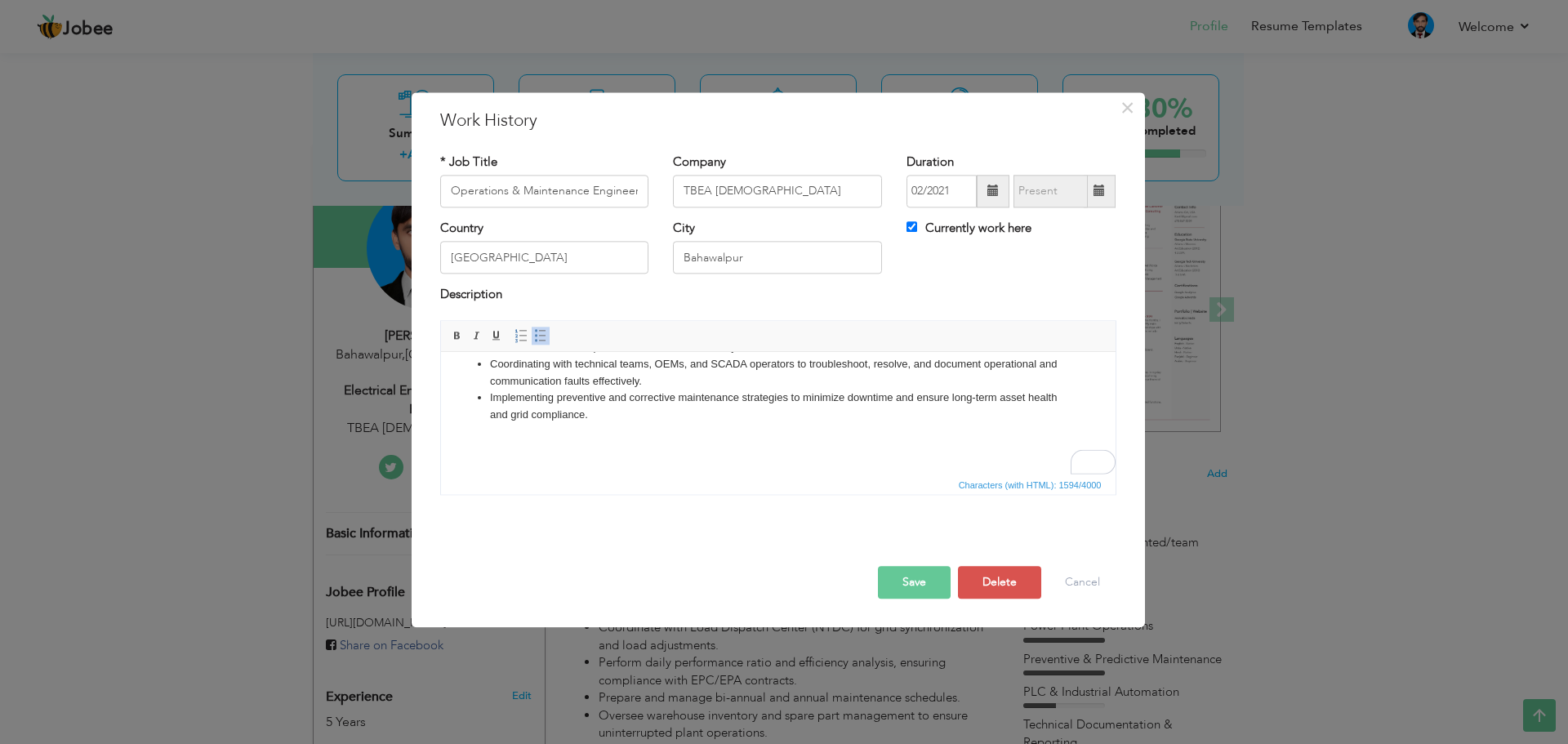
scroll to position [300, 0]
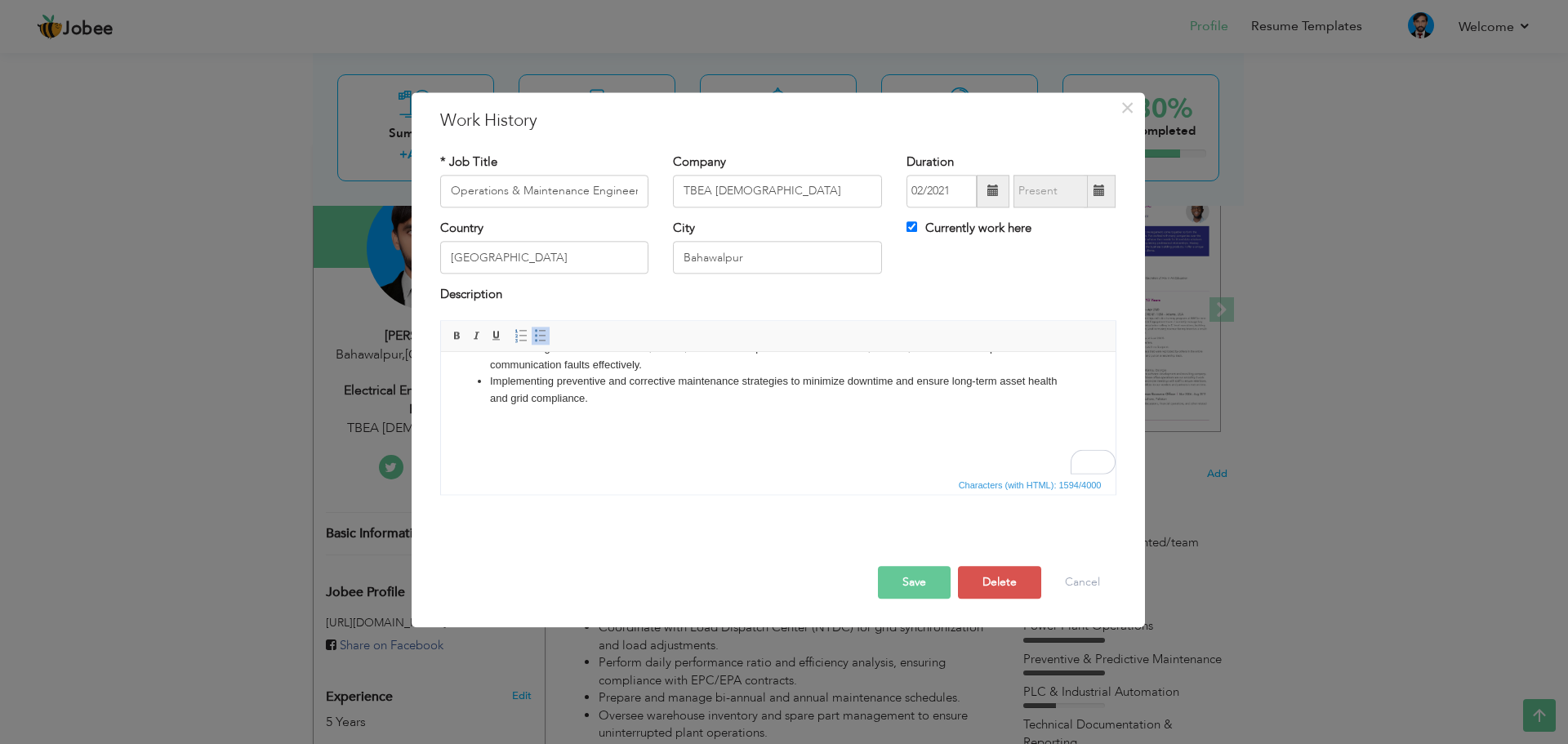
click at [907, 575] on button "Save" at bounding box center [914, 582] width 73 height 32
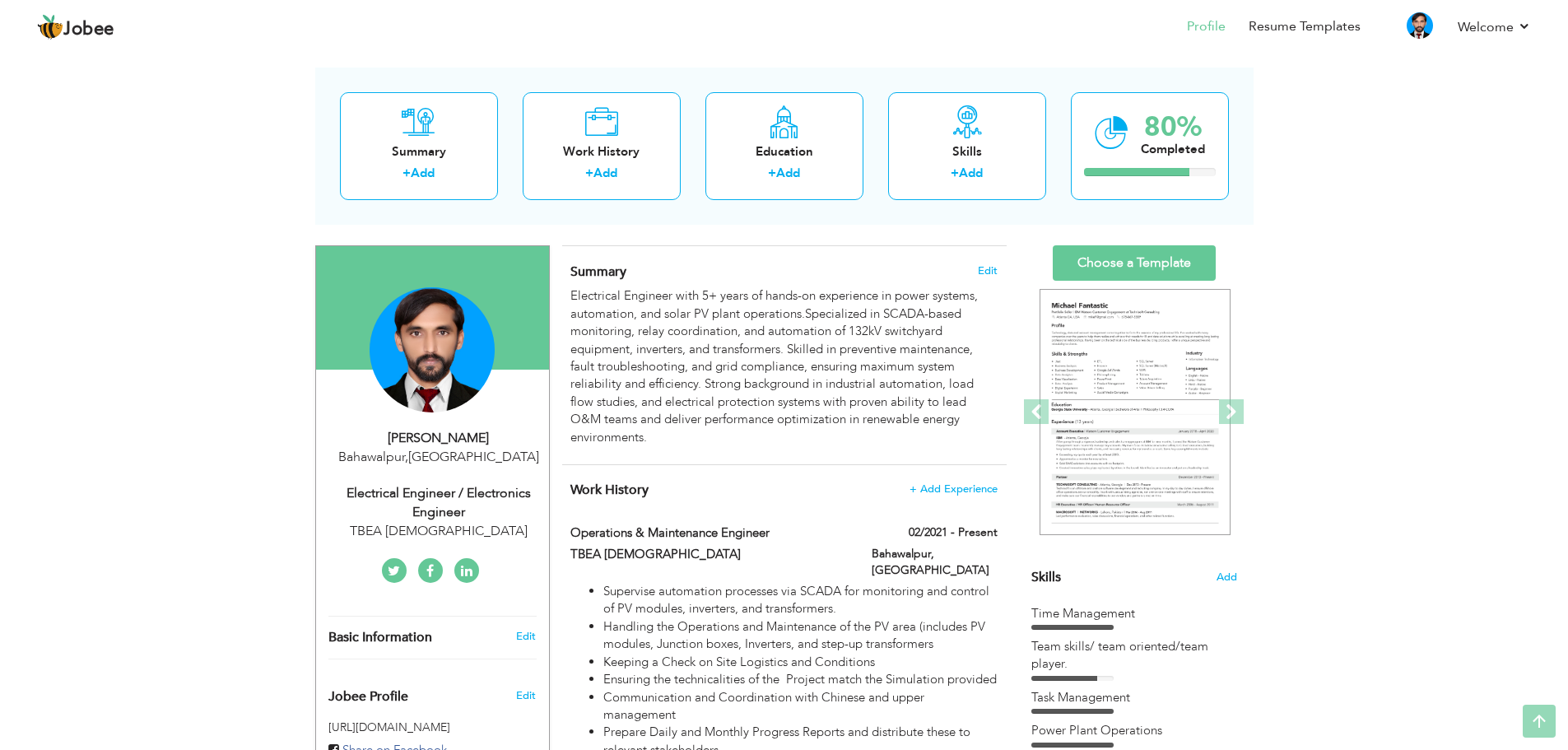
scroll to position [47, 0]
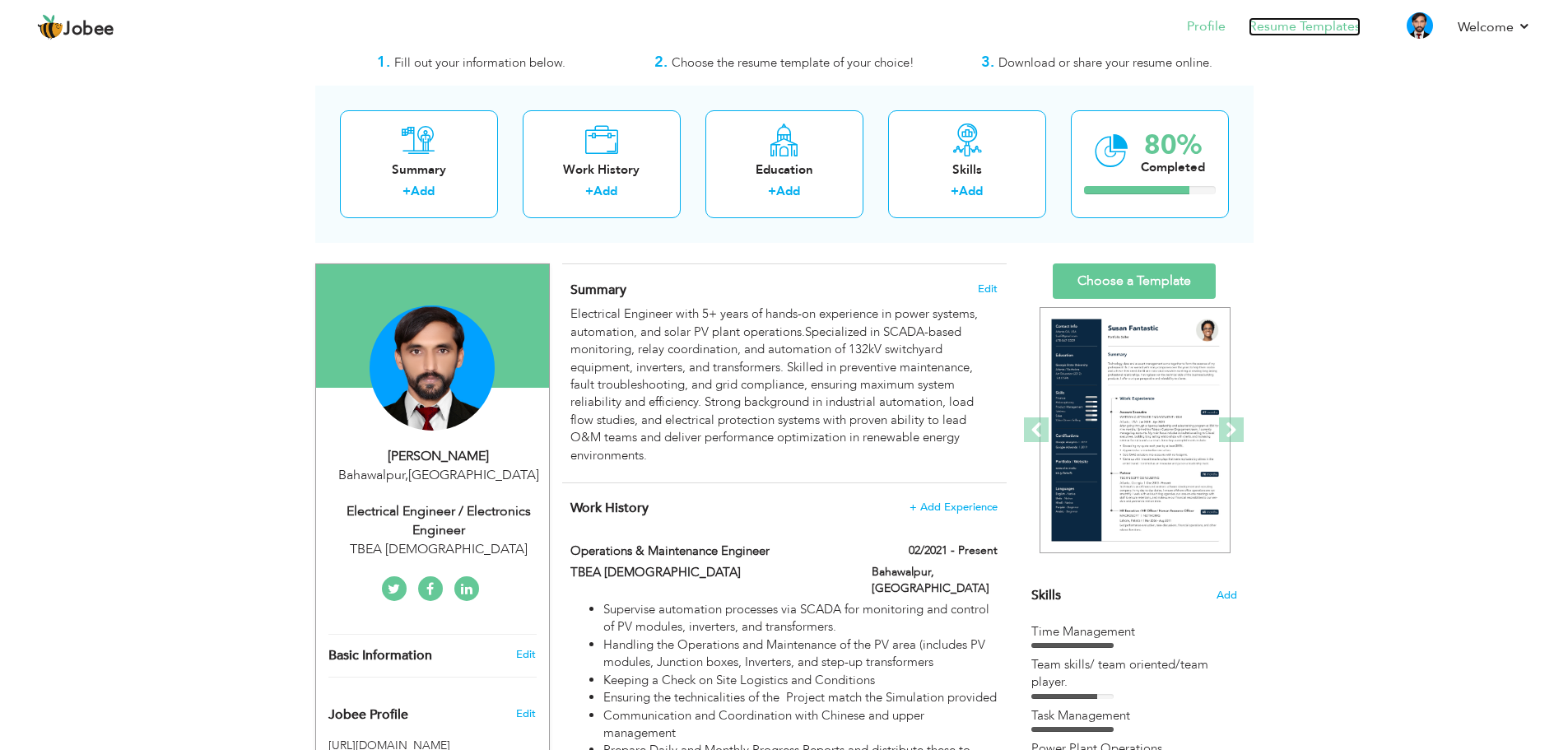
click at [1279, 24] on link "Resume Templates" at bounding box center [1304, 27] width 112 height 19
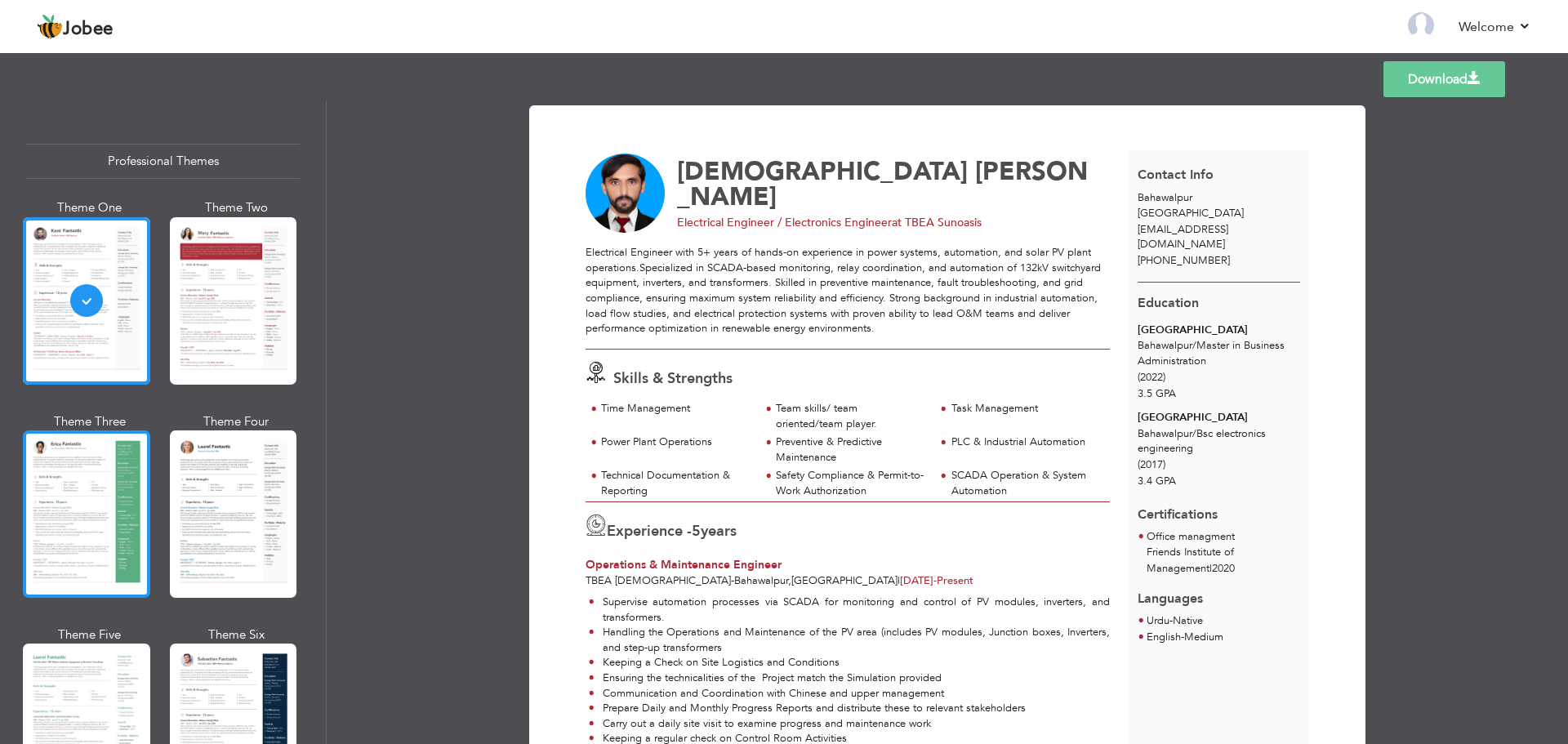
scroll to position [81, 0]
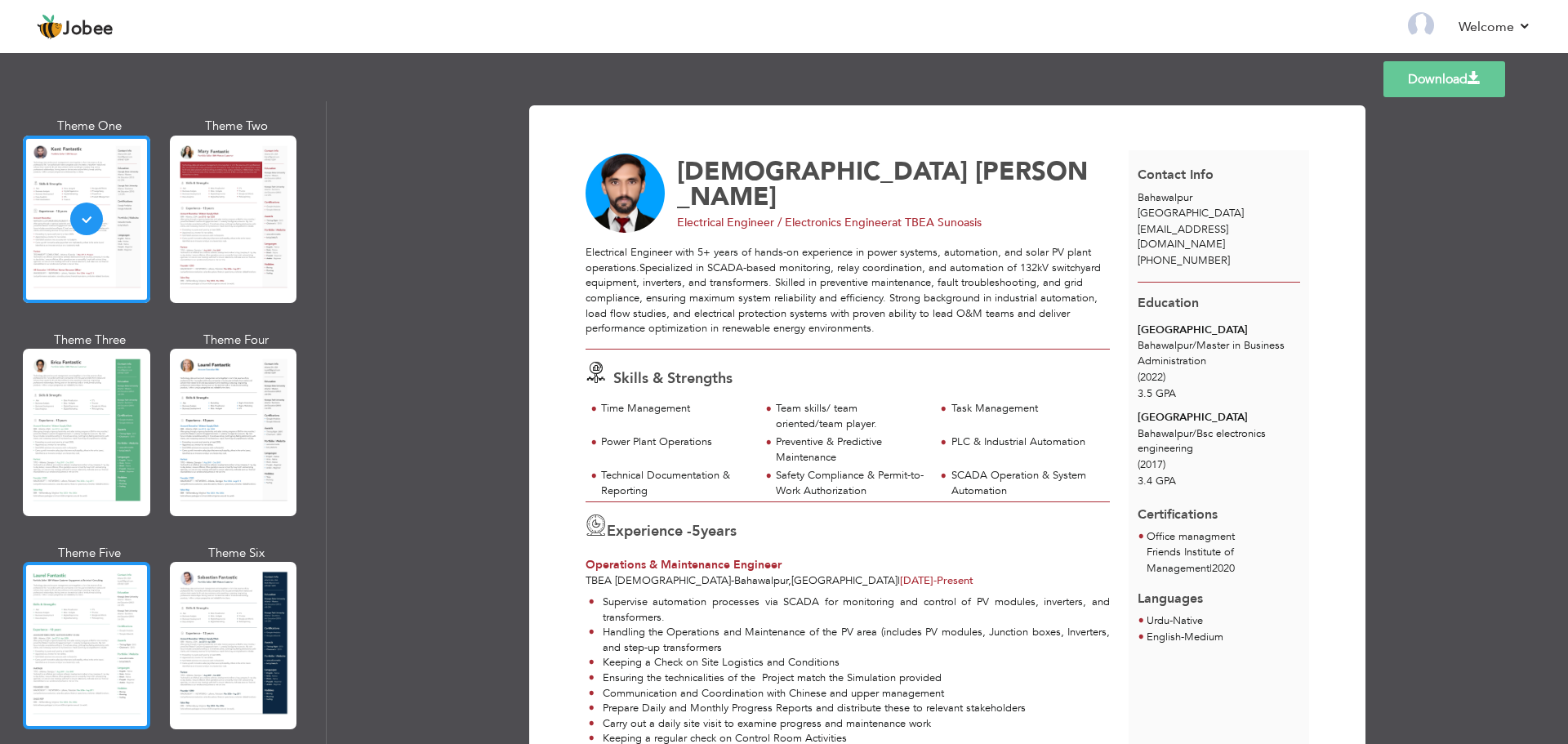
click at [97, 605] on div at bounding box center [86, 646] width 127 height 168
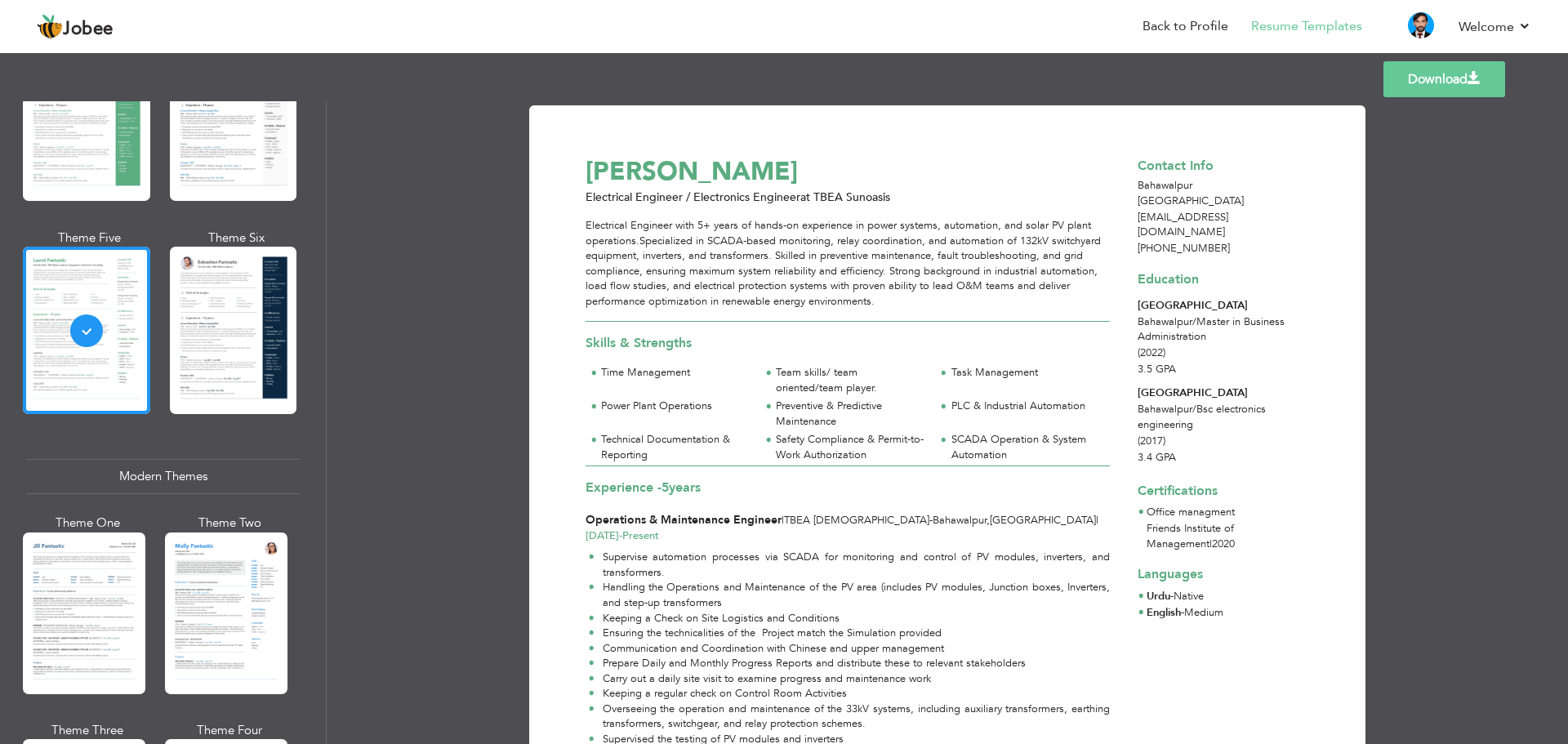
scroll to position [408, 0]
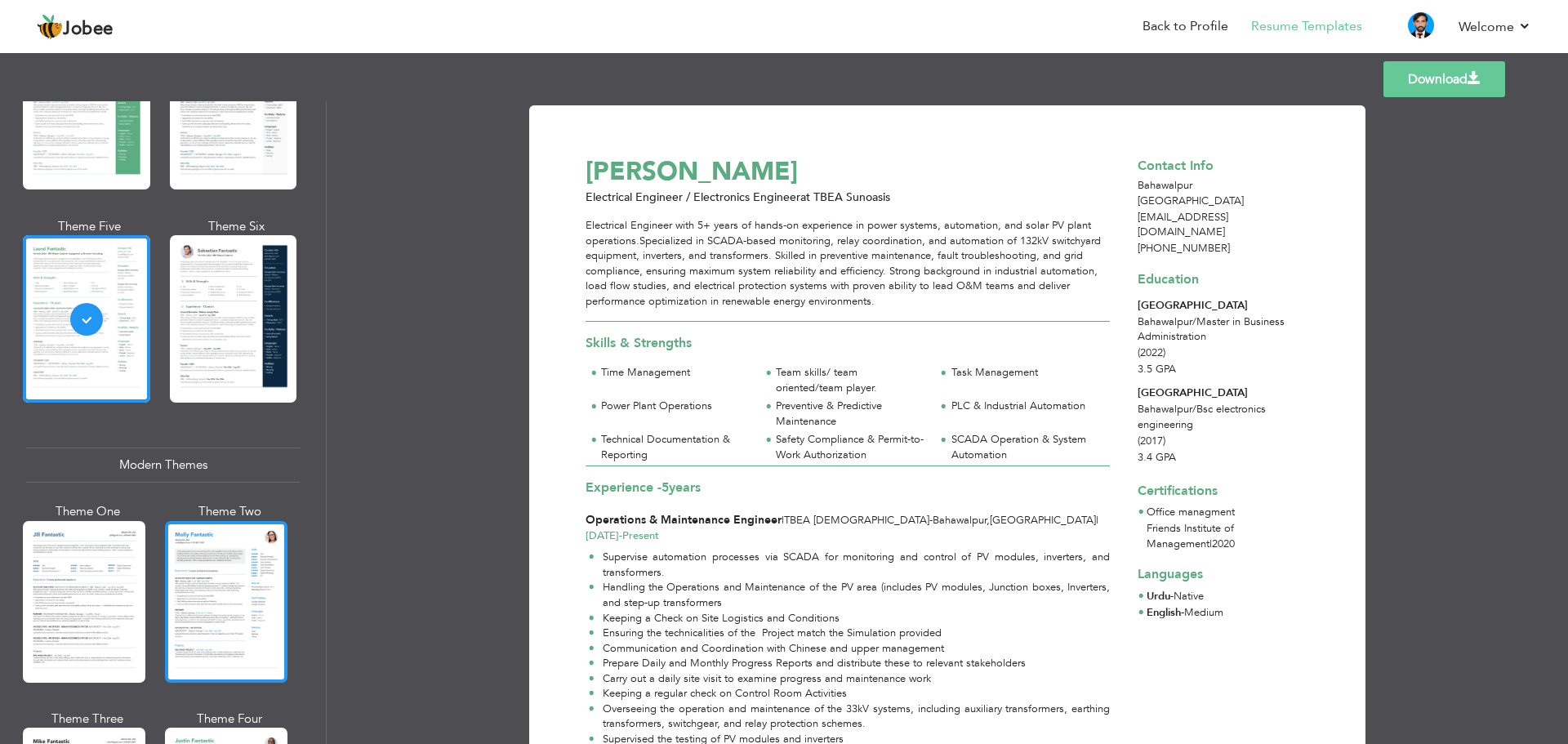
click at [210, 565] on div at bounding box center [226, 601] width 122 height 162
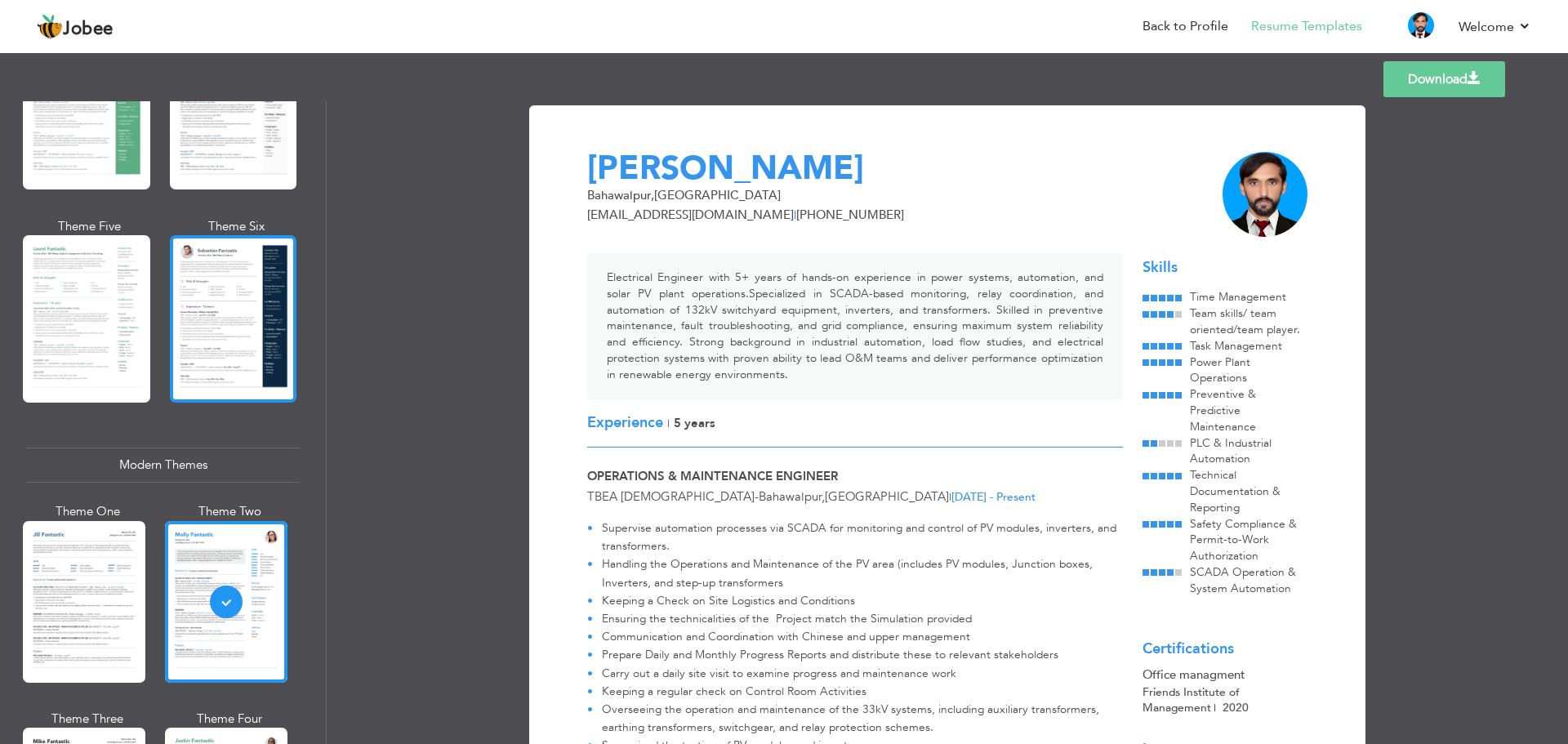
click at [198, 350] on div at bounding box center [234, 319] width 127 height 168
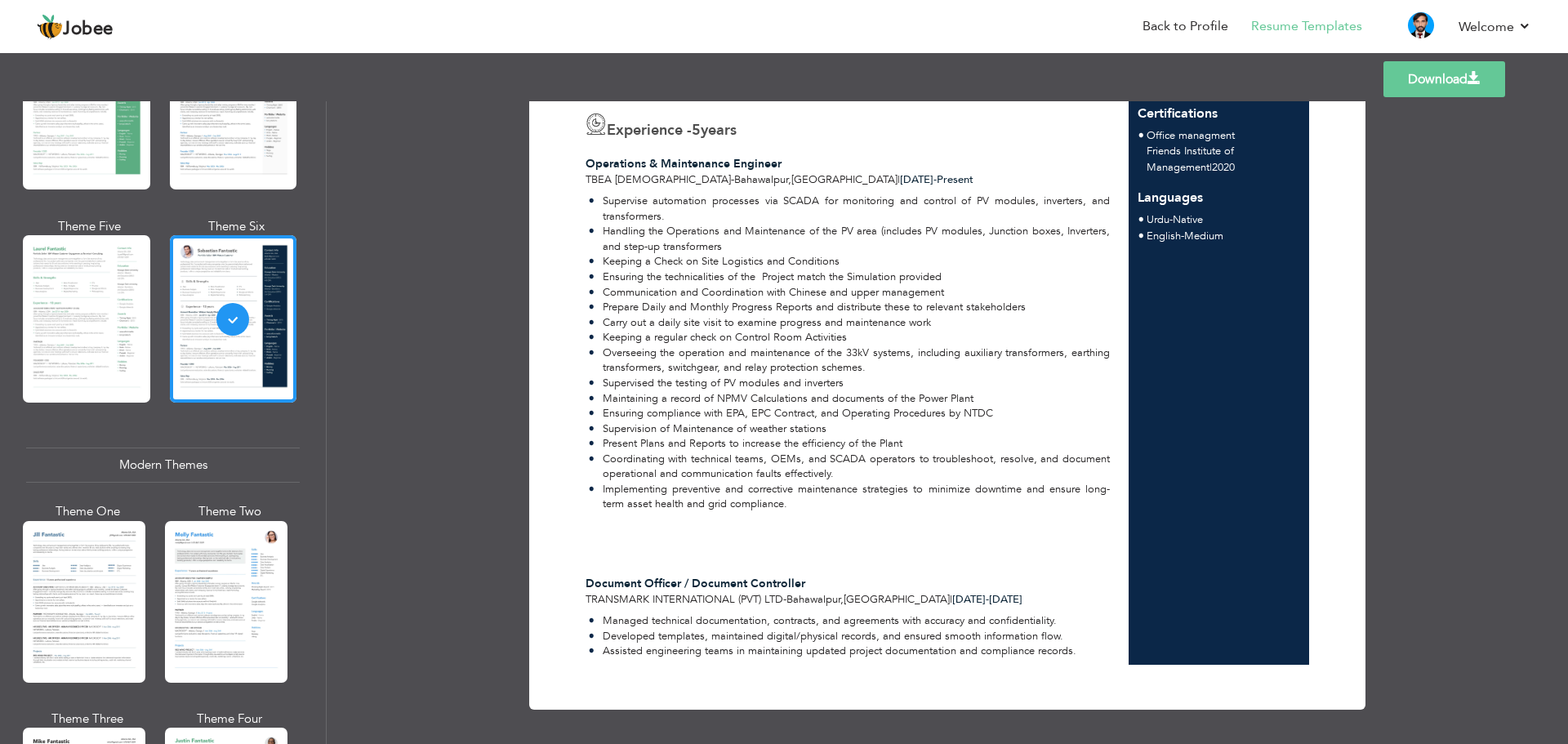
scroll to position [74, 0]
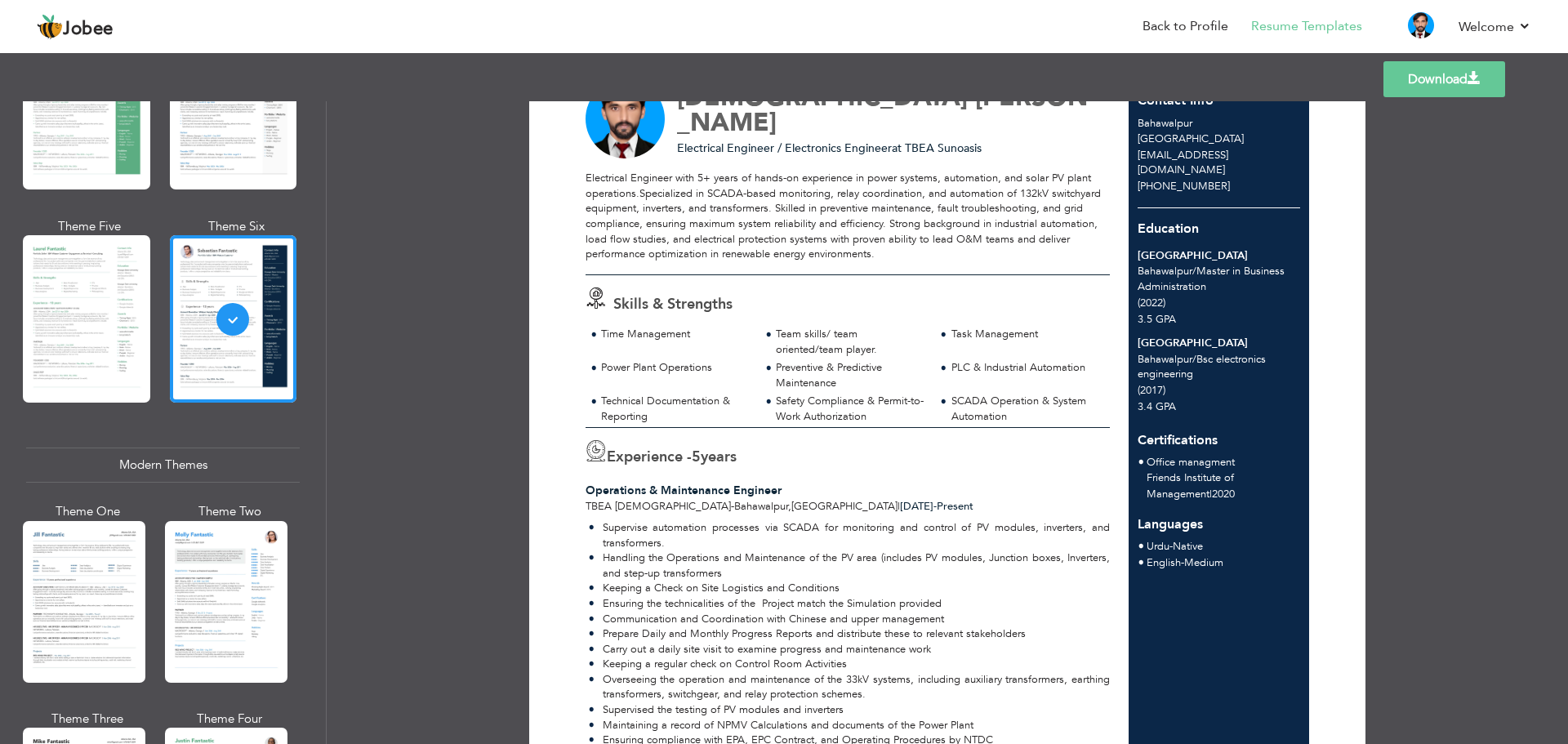
click at [1429, 79] on link "Download" at bounding box center [1444, 80] width 121 height 36
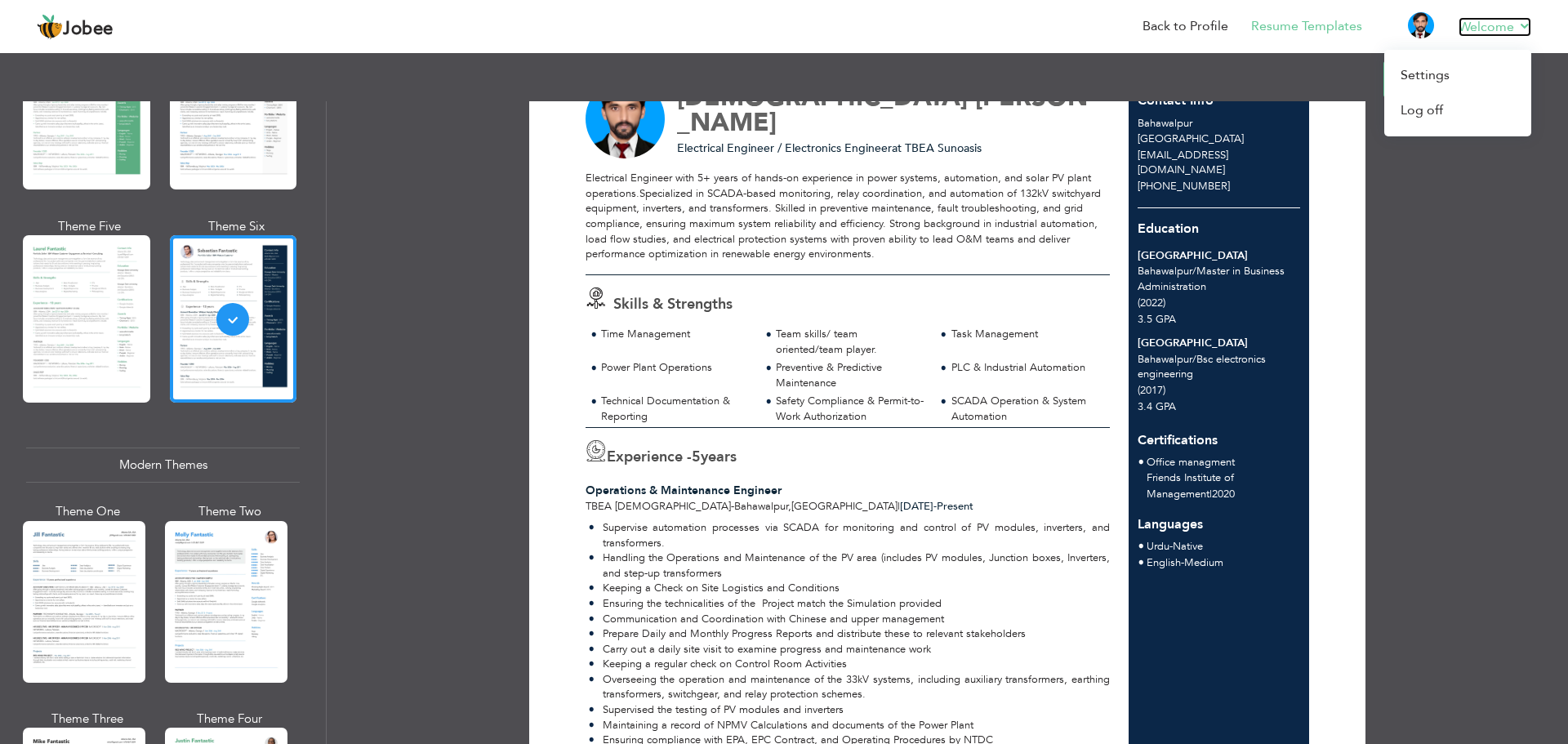
click at [1494, 18] on link "Welcome" at bounding box center [1494, 27] width 73 height 20
click at [1425, 108] on link "Log off" at bounding box center [1458, 110] width 147 height 35
